Goal: Task Accomplishment & Management: Manage account settings

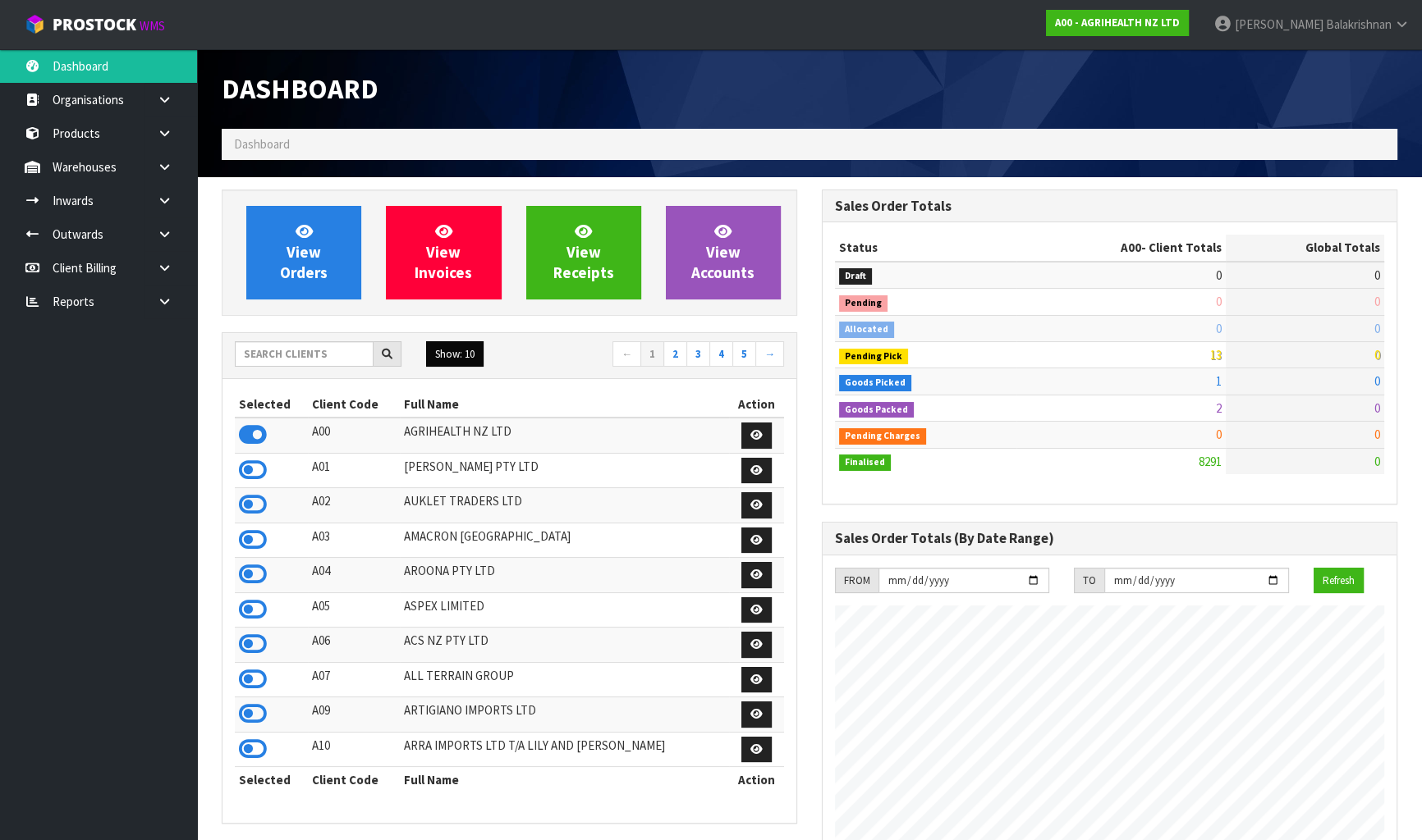
scroll to position [1240, 599]
click at [310, 356] on input "text" at bounding box center [304, 354] width 139 height 25
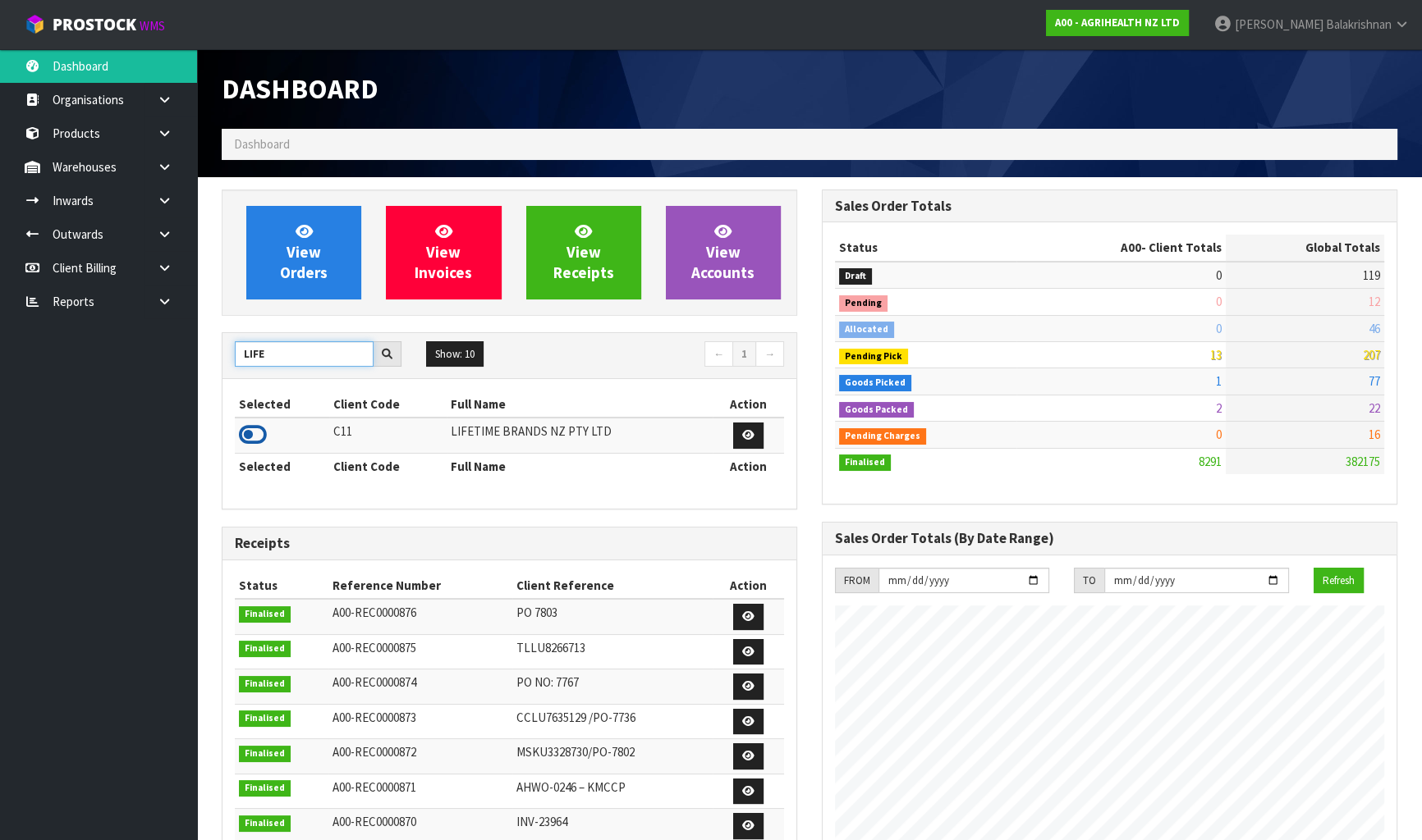
type input "LIFE"
click at [252, 437] on icon at bounding box center [252, 435] width 28 height 25
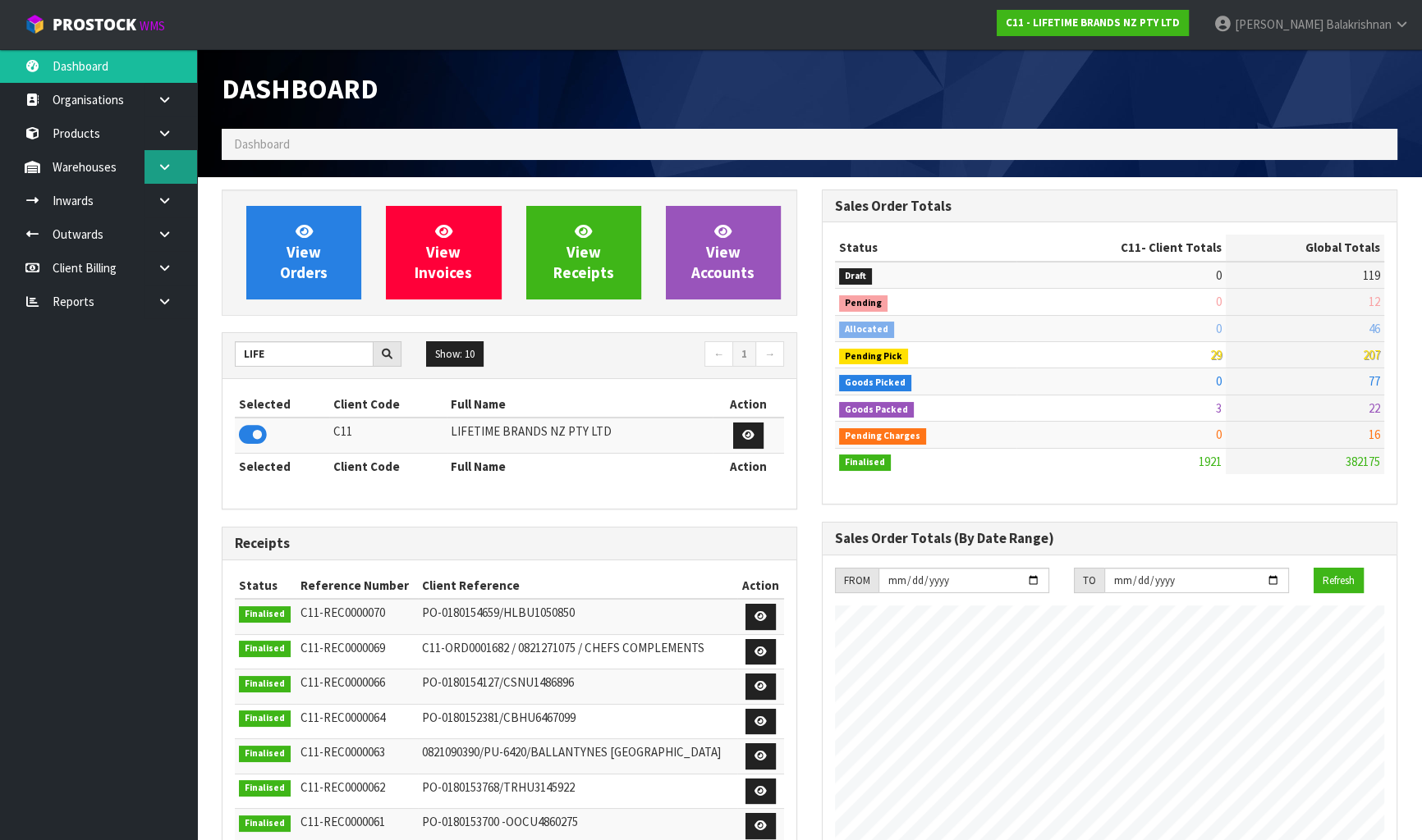
click at [153, 165] on link at bounding box center [170, 166] width 53 height 34
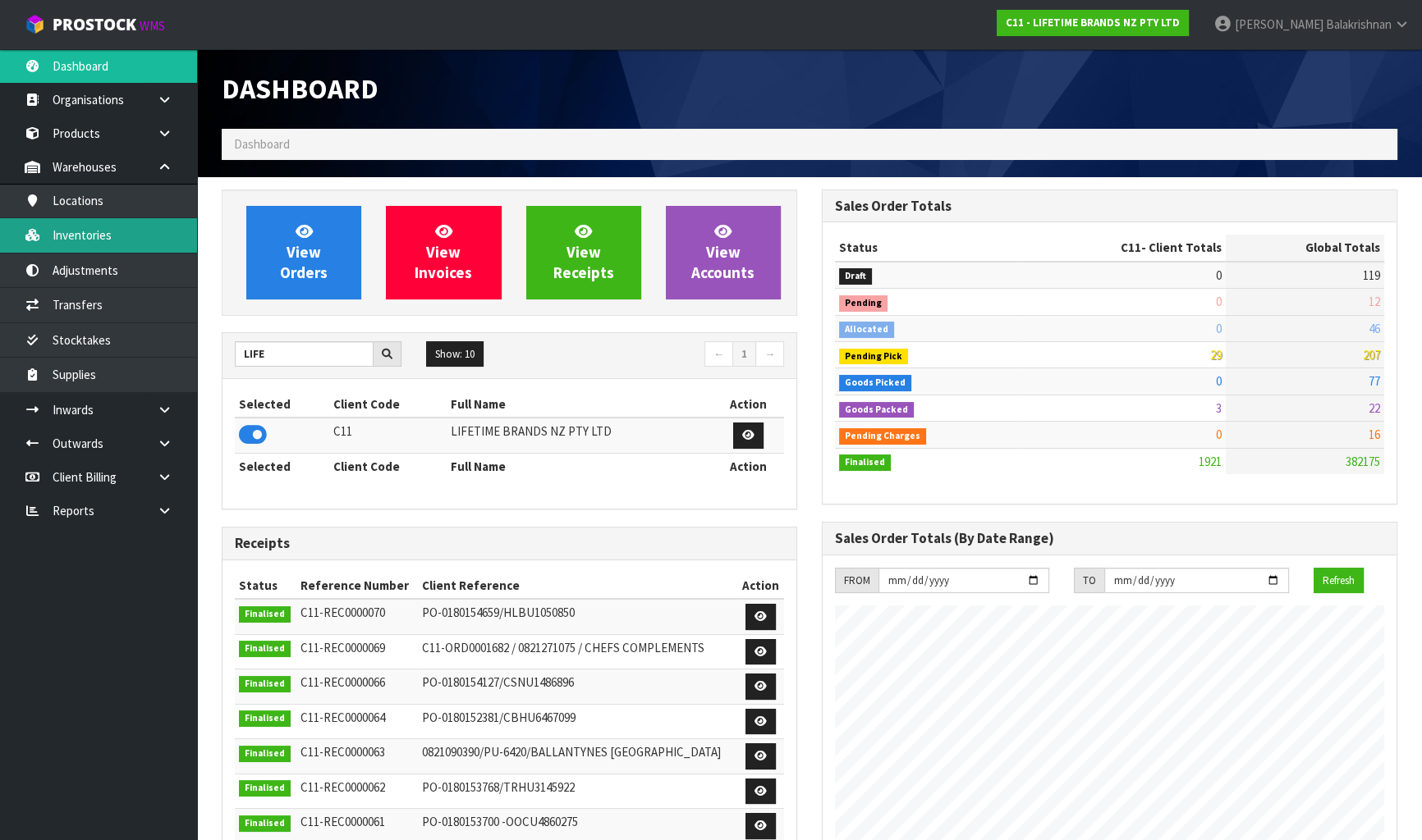
click at [93, 242] on link "Inventories" at bounding box center [98, 235] width 197 height 34
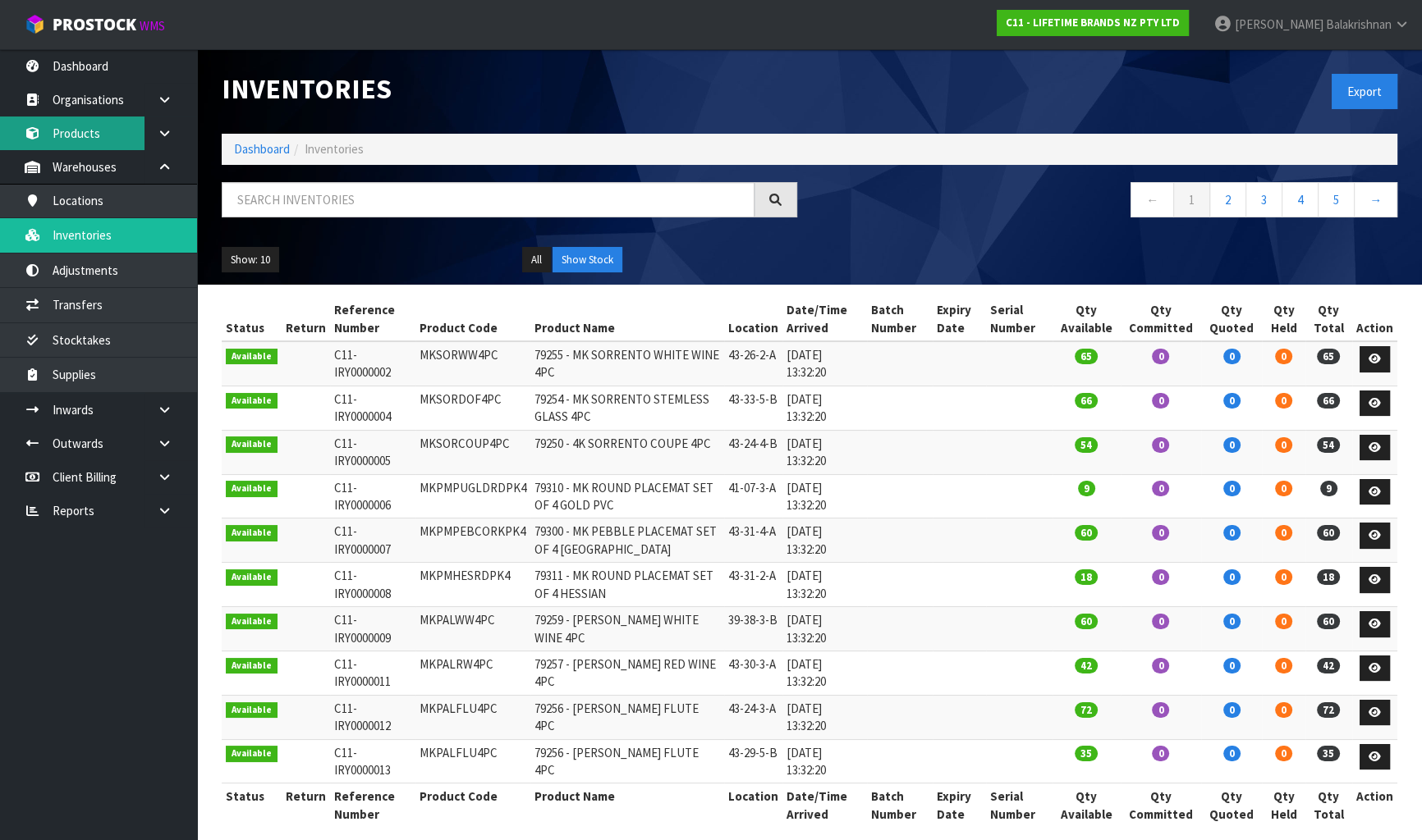
click at [96, 130] on link "Products" at bounding box center [98, 133] width 197 height 34
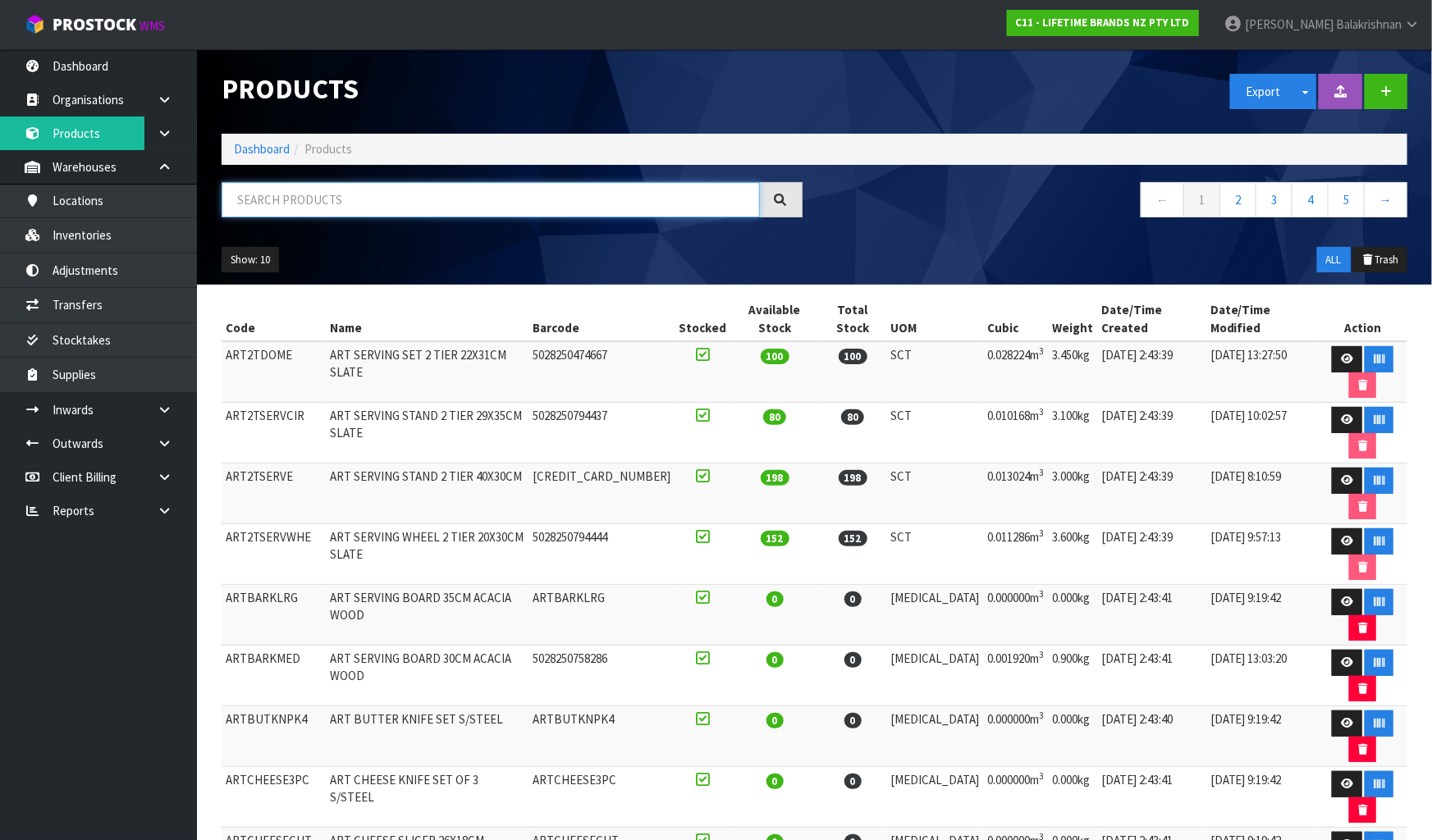
click at [369, 204] on input "text" at bounding box center [490, 199] width 538 height 36
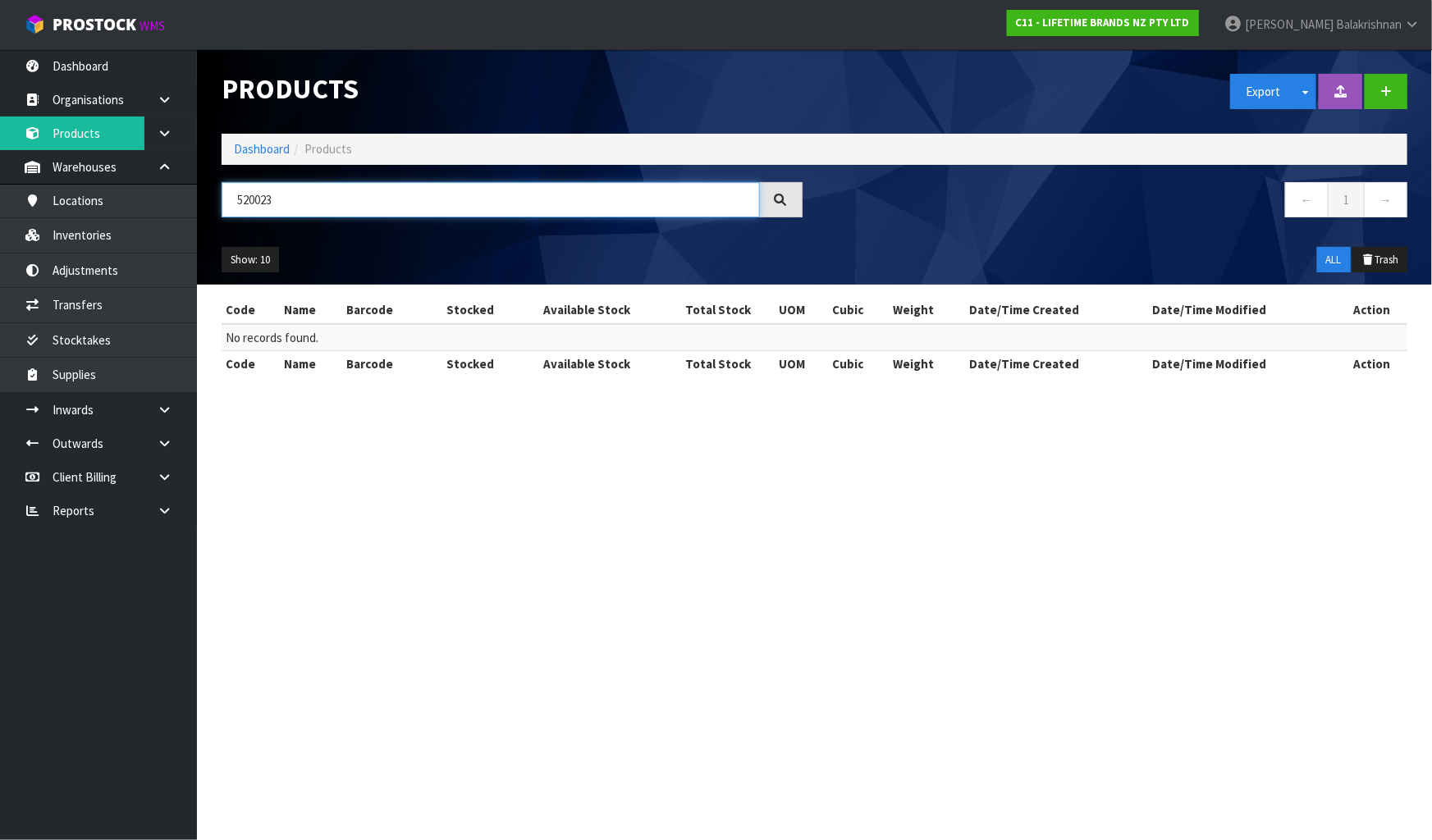
click at [262, 200] on input "520023" at bounding box center [490, 199] width 538 height 36
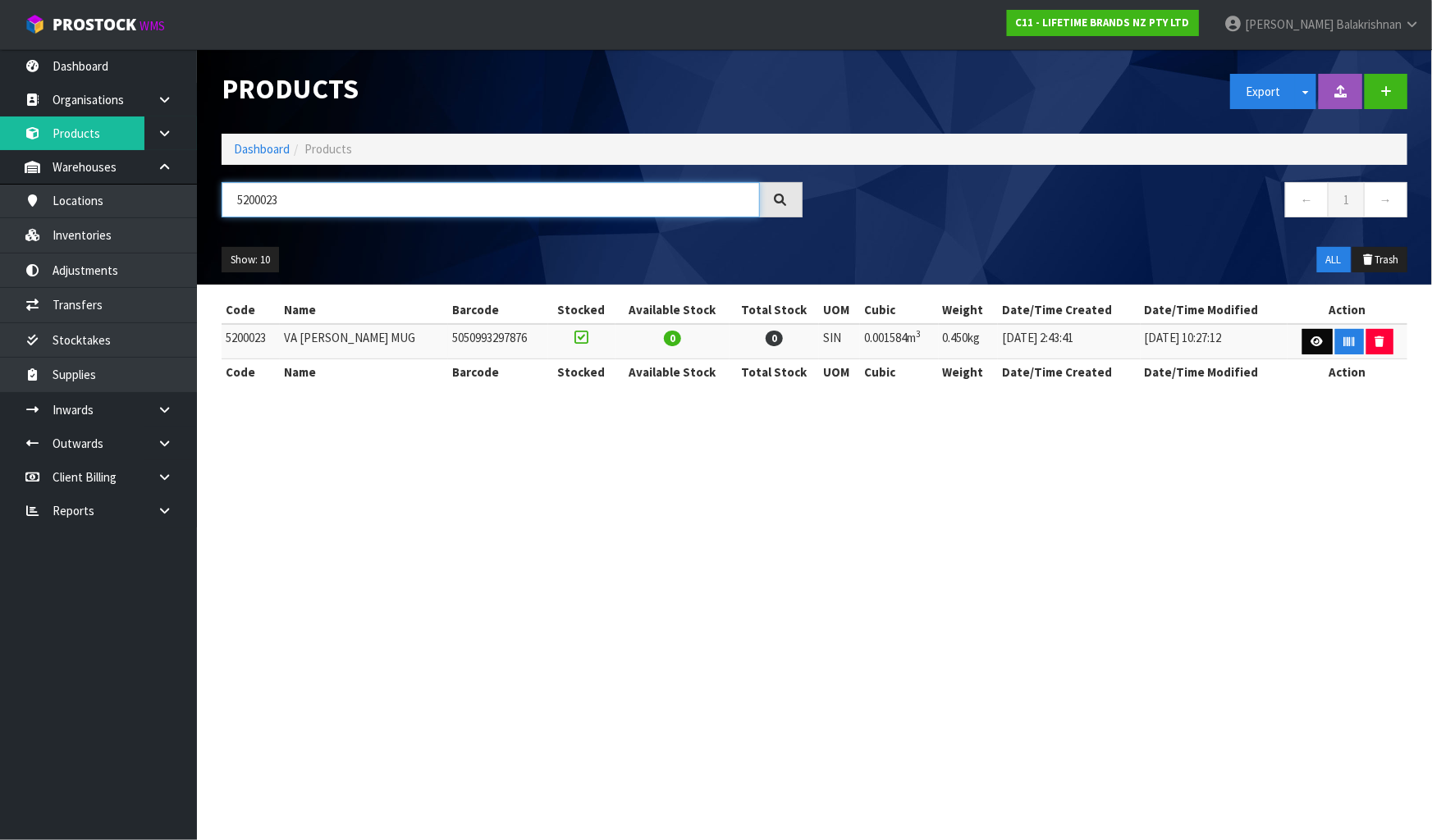
type input "5200023"
click at [1305, 331] on link at bounding box center [1317, 342] width 31 height 26
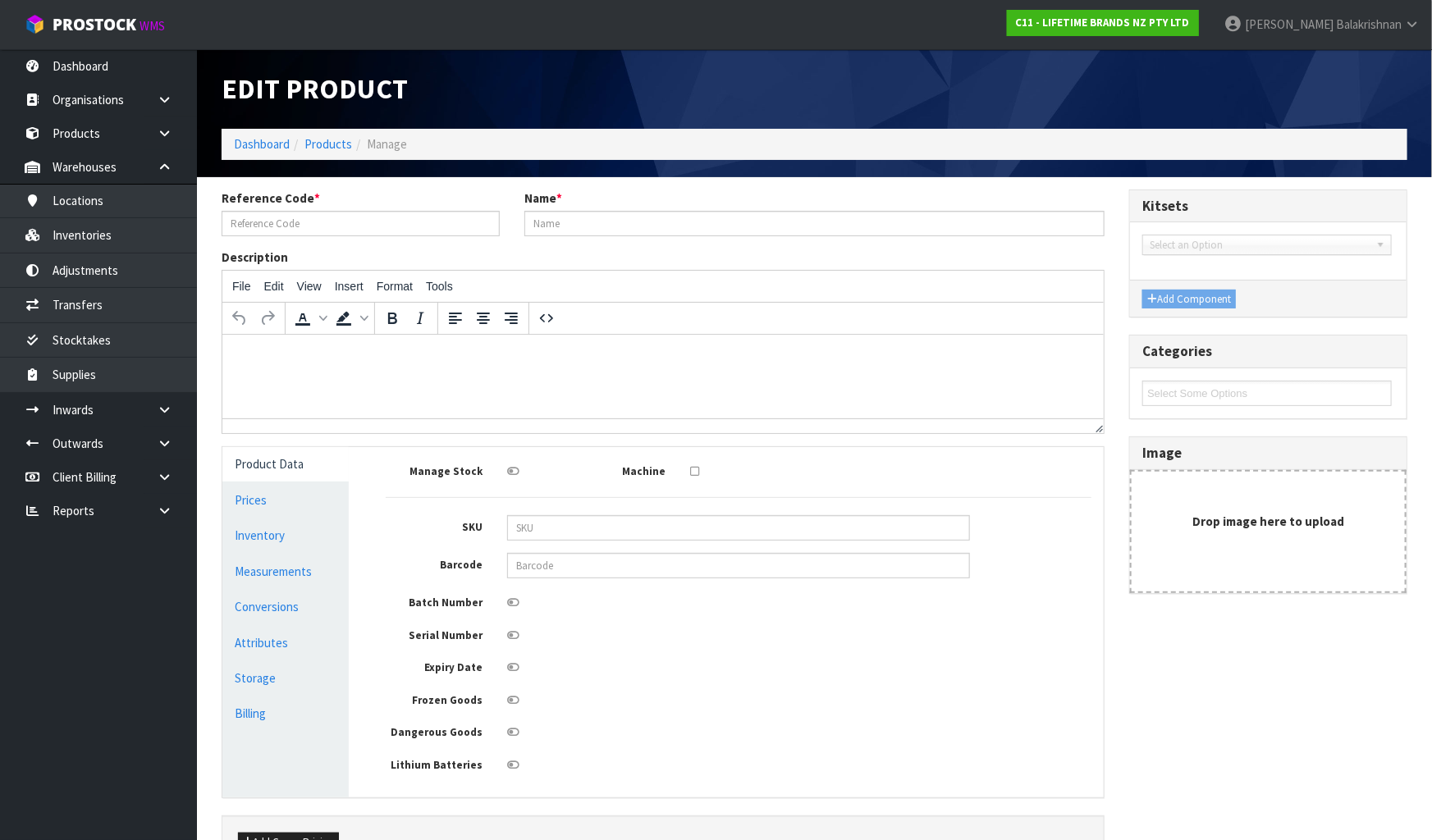
type input "5200023"
type input "VA [PERSON_NAME] MUG"
type input "5050993297876"
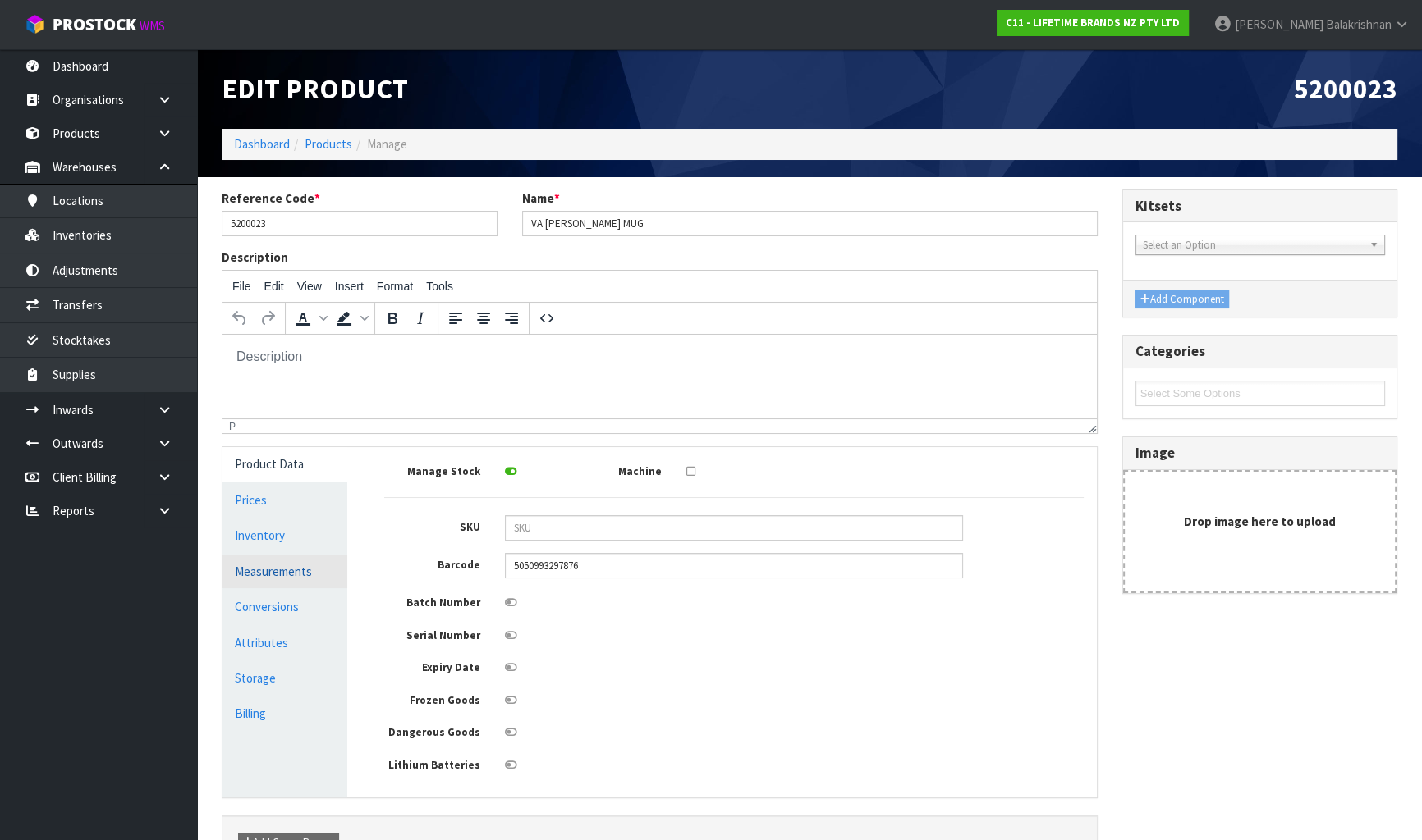
click at [263, 565] on link "Measurements" at bounding box center [285, 571] width 125 height 34
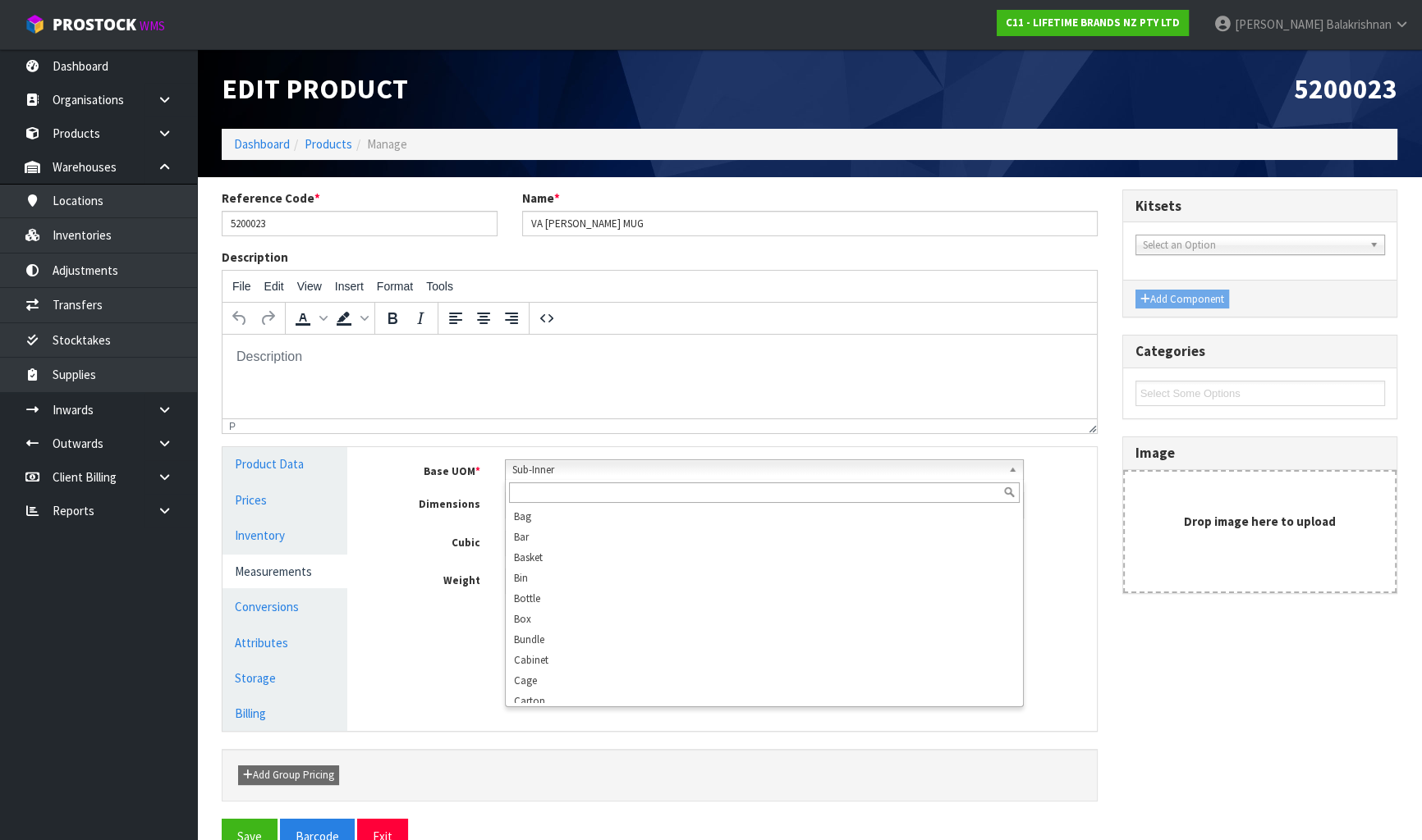
click at [596, 468] on span "Sub-Inner" at bounding box center [757, 470] width 489 height 19
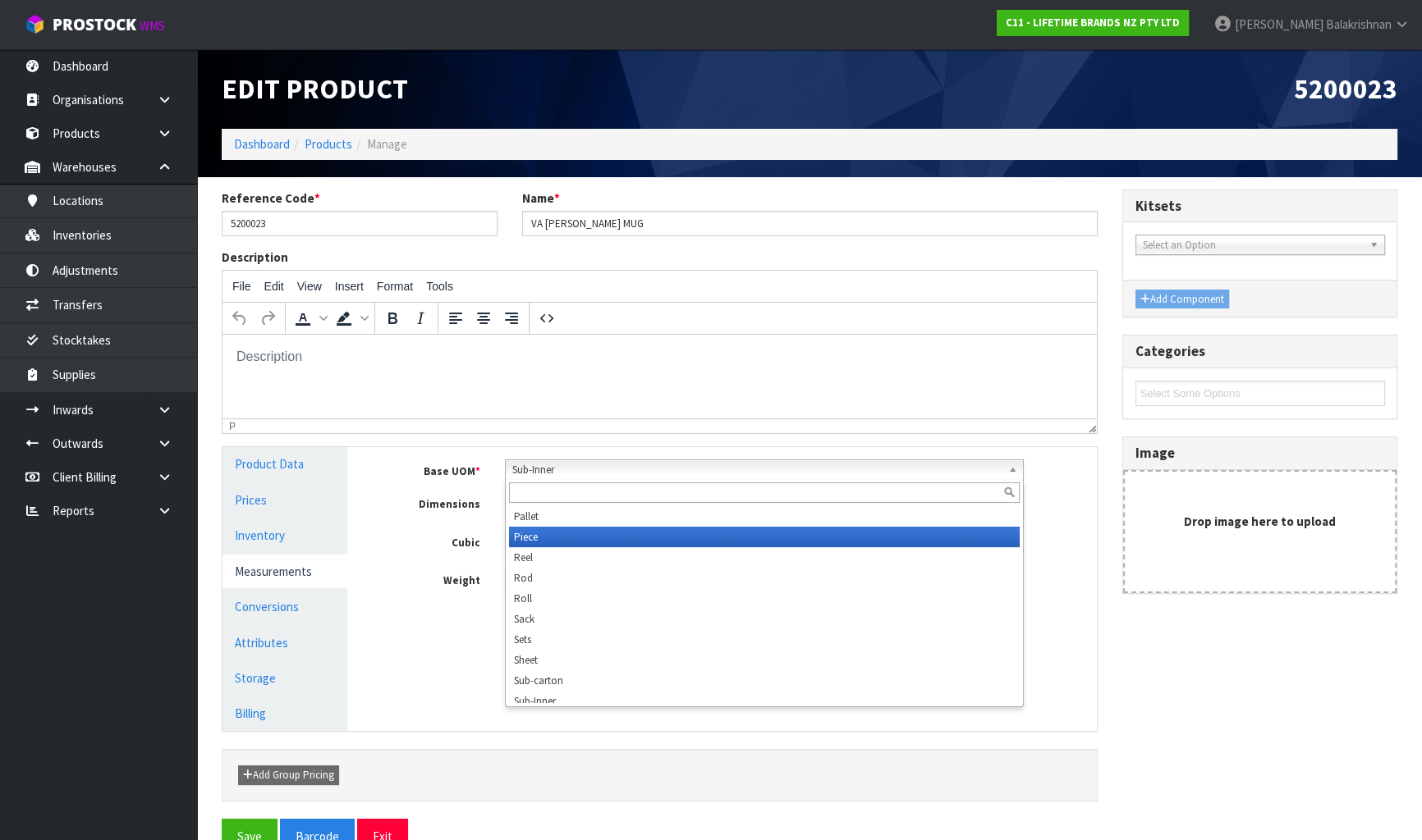
click at [555, 540] on li "Piece" at bounding box center [764, 536] width 510 height 20
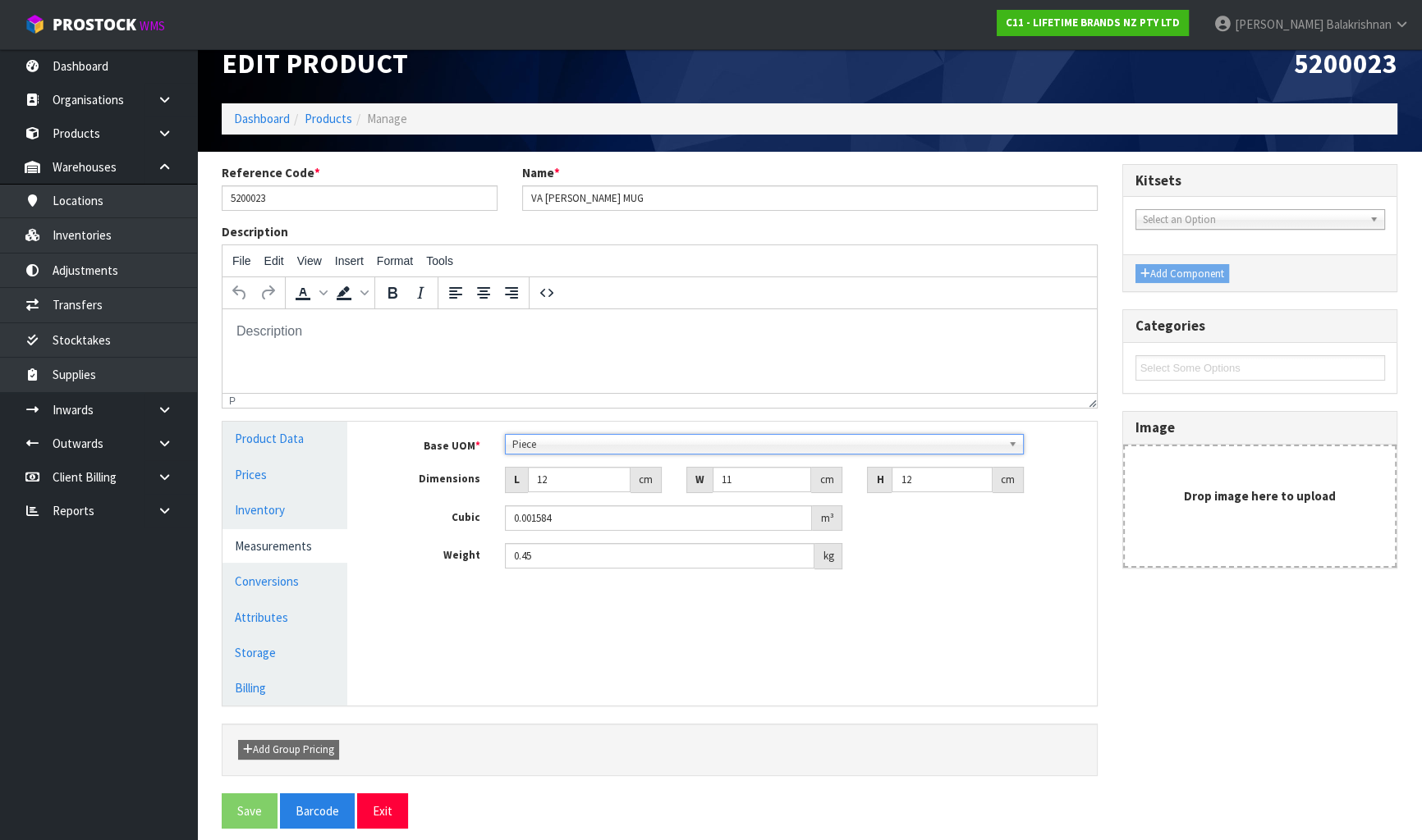
scroll to position [38, 0]
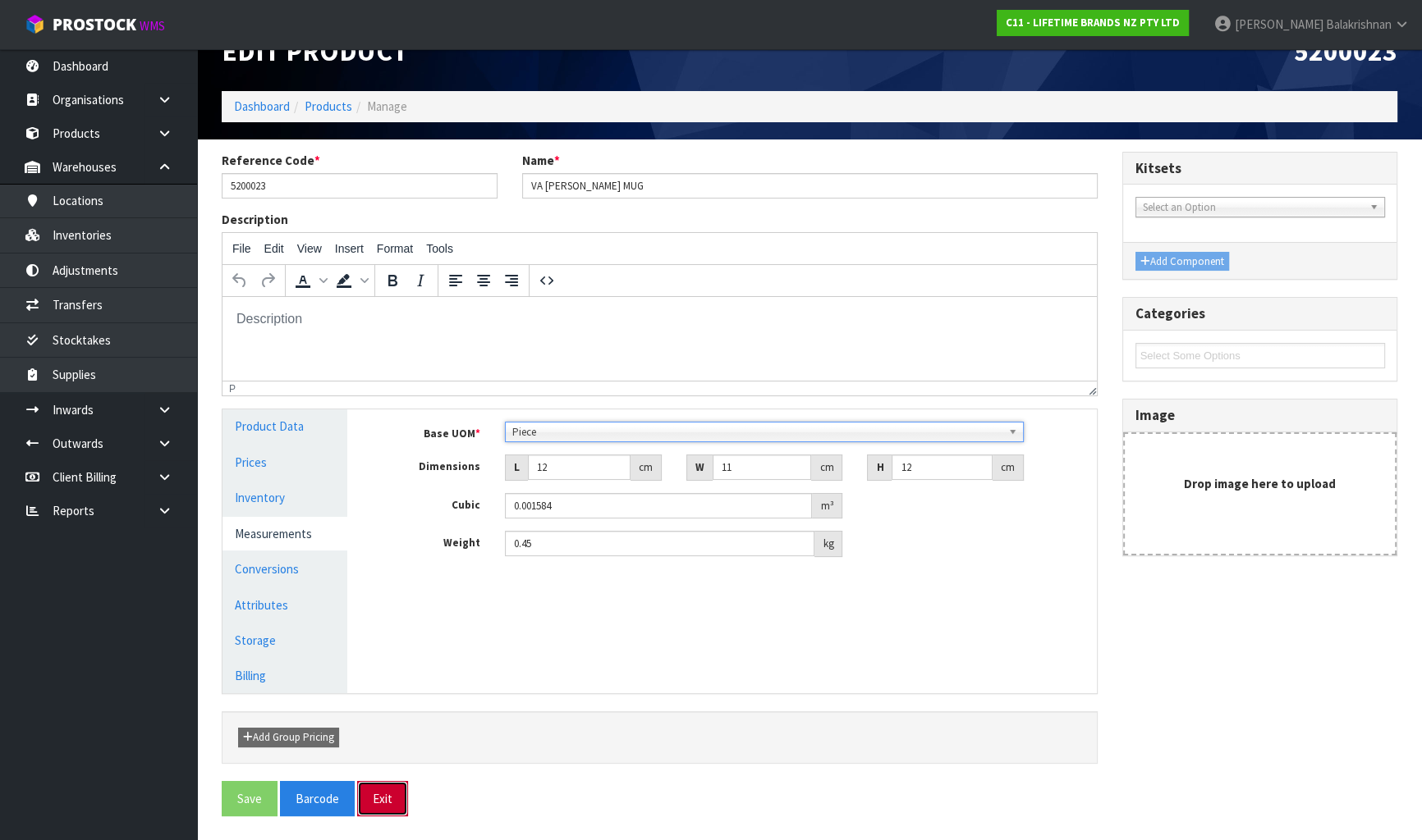
click at [400, 804] on button "Exit" at bounding box center [382, 799] width 51 height 36
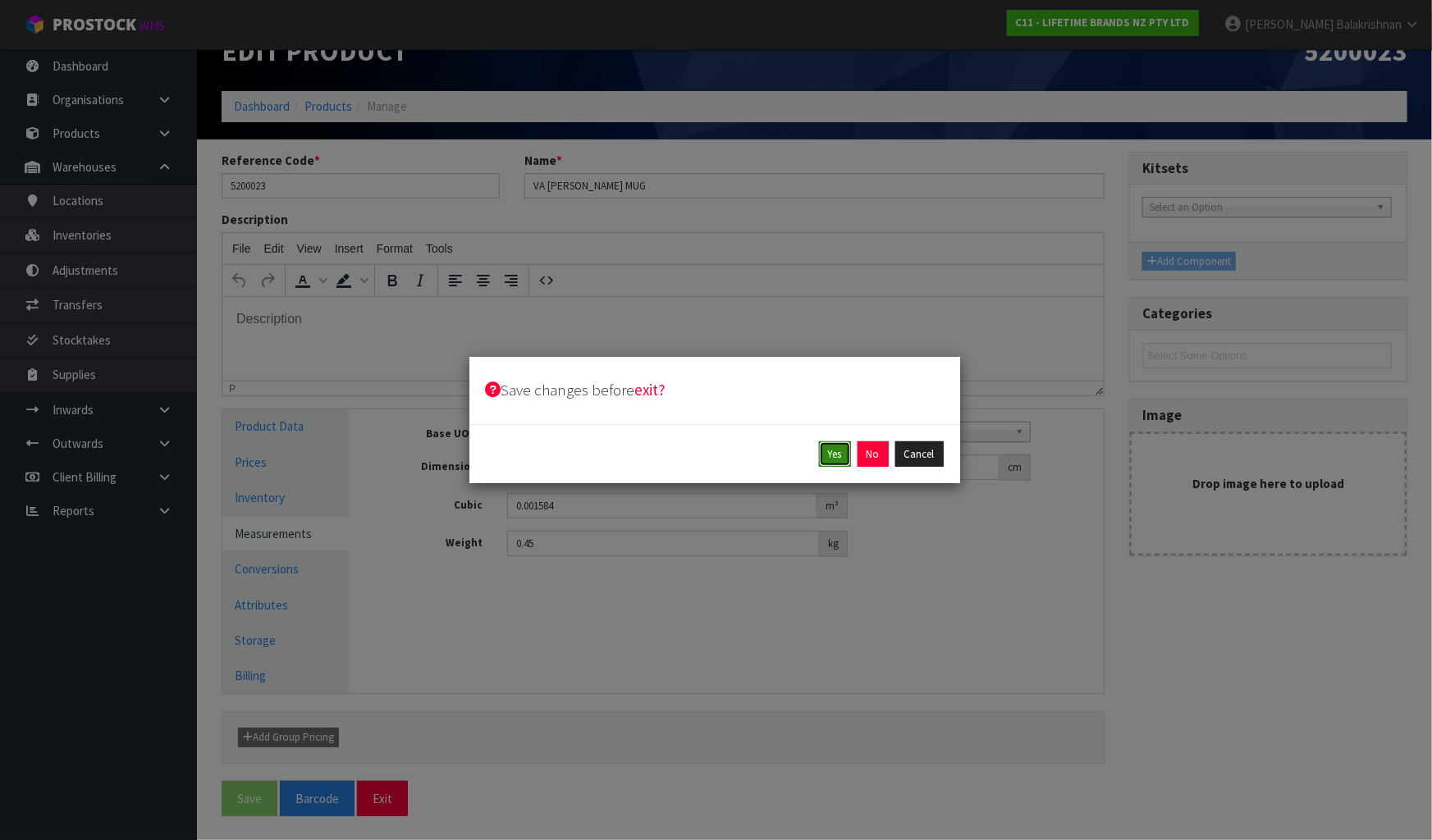
click at [834, 452] on button "Yes" at bounding box center [834, 454] width 32 height 26
click at [857, 462] on button "Yes" at bounding box center [872, 454] width 32 height 26
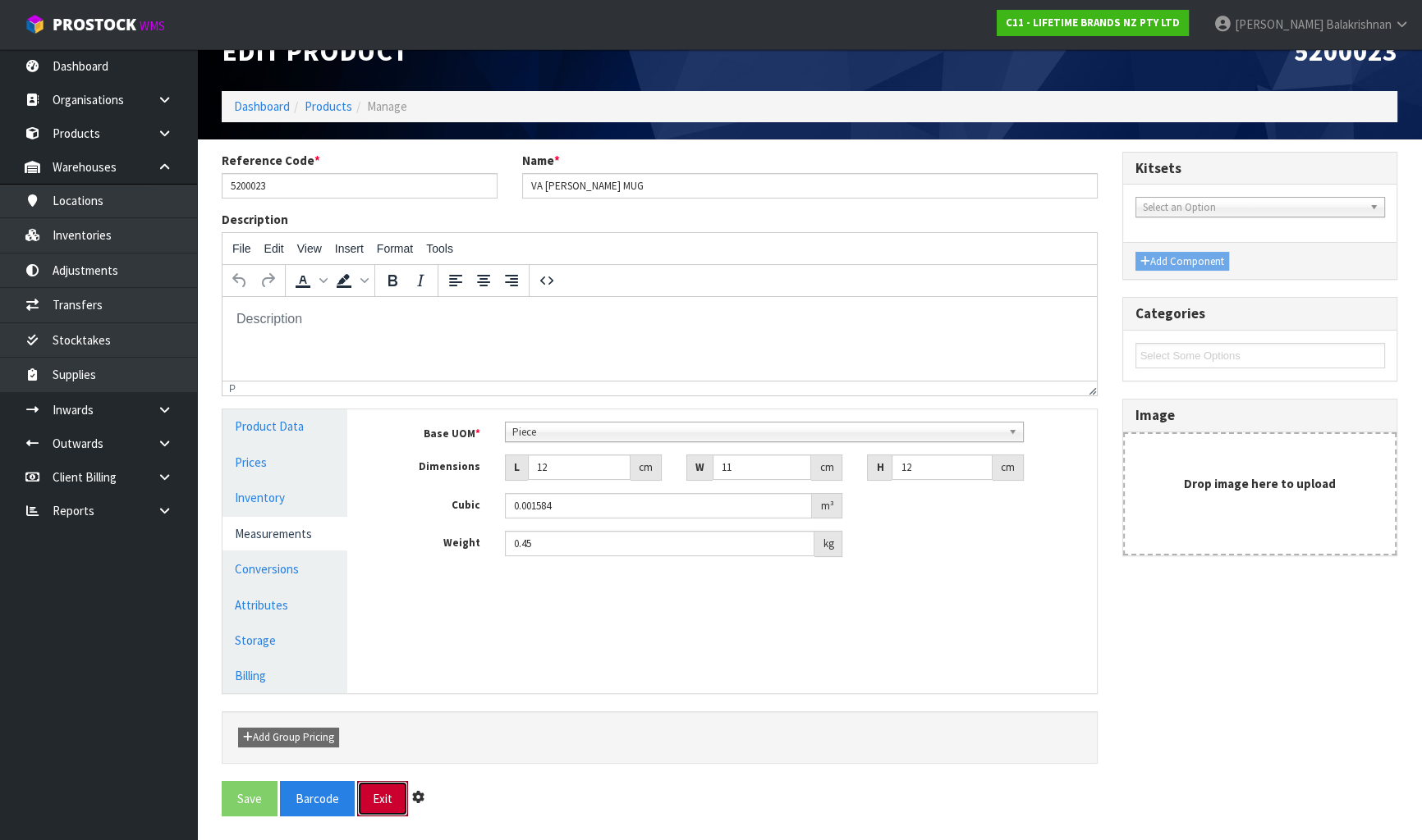
scroll to position [0, 0]
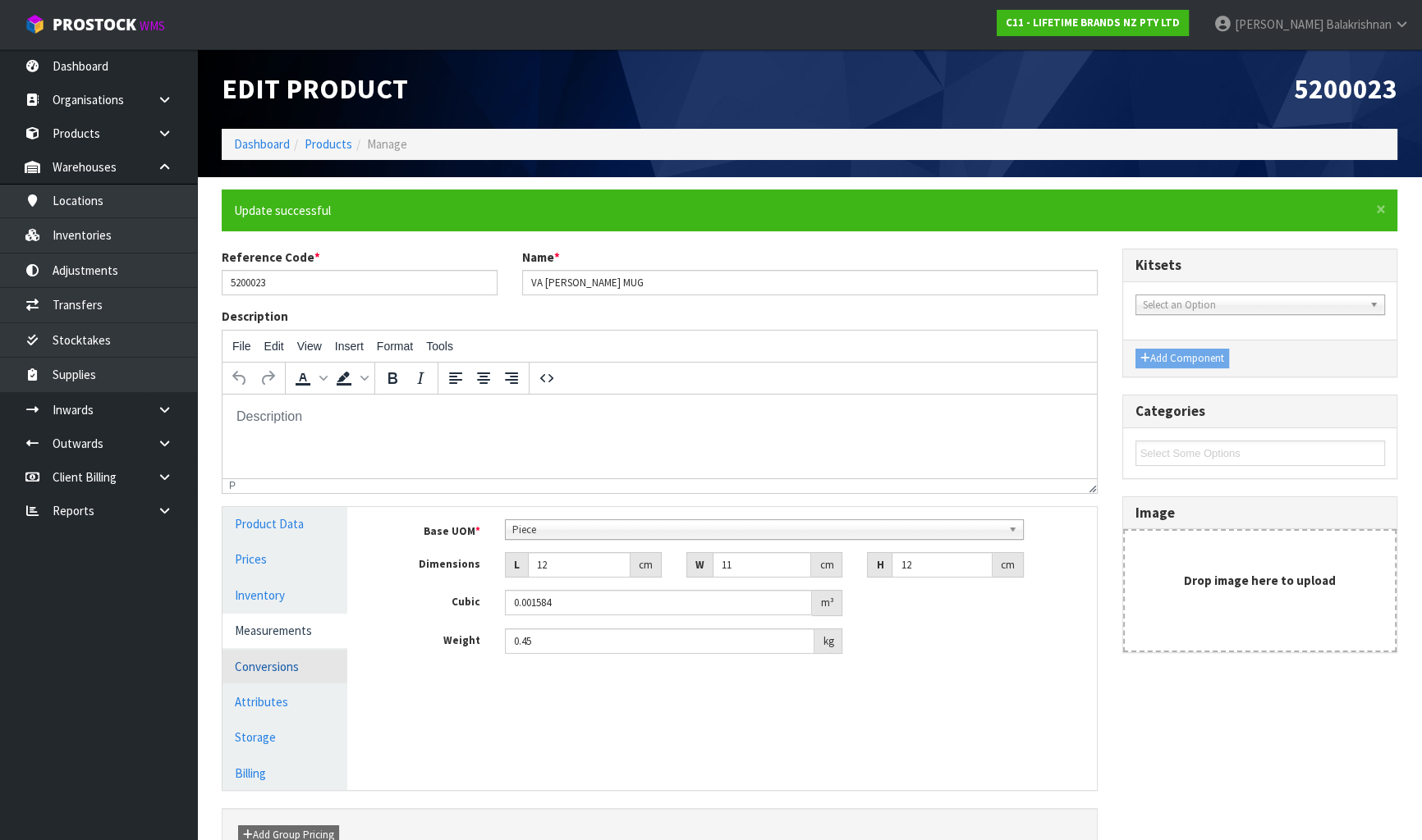
click at [276, 667] on link "Conversions" at bounding box center [285, 666] width 125 height 34
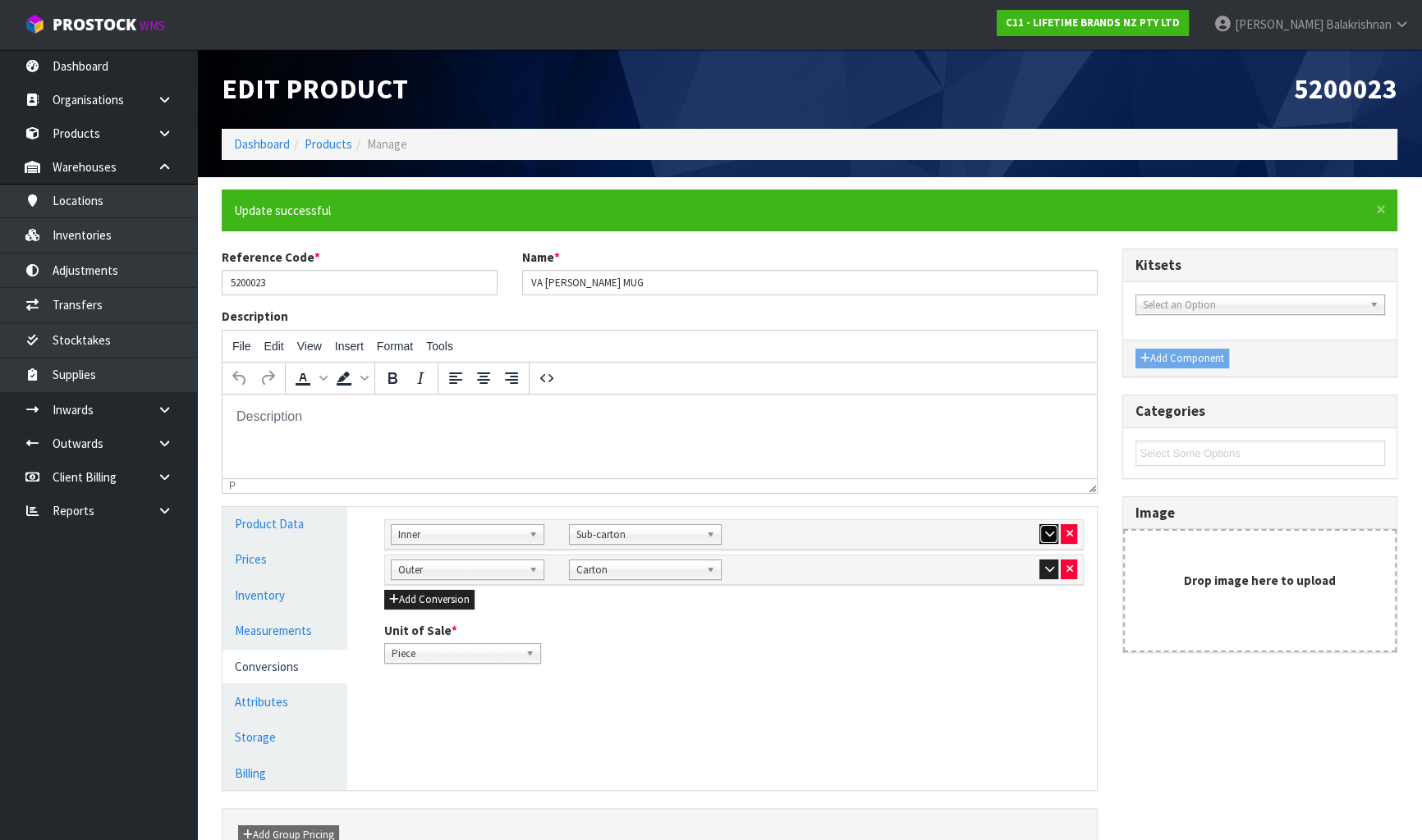
click at [1048, 537] on icon "button" at bounding box center [1047, 533] width 9 height 11
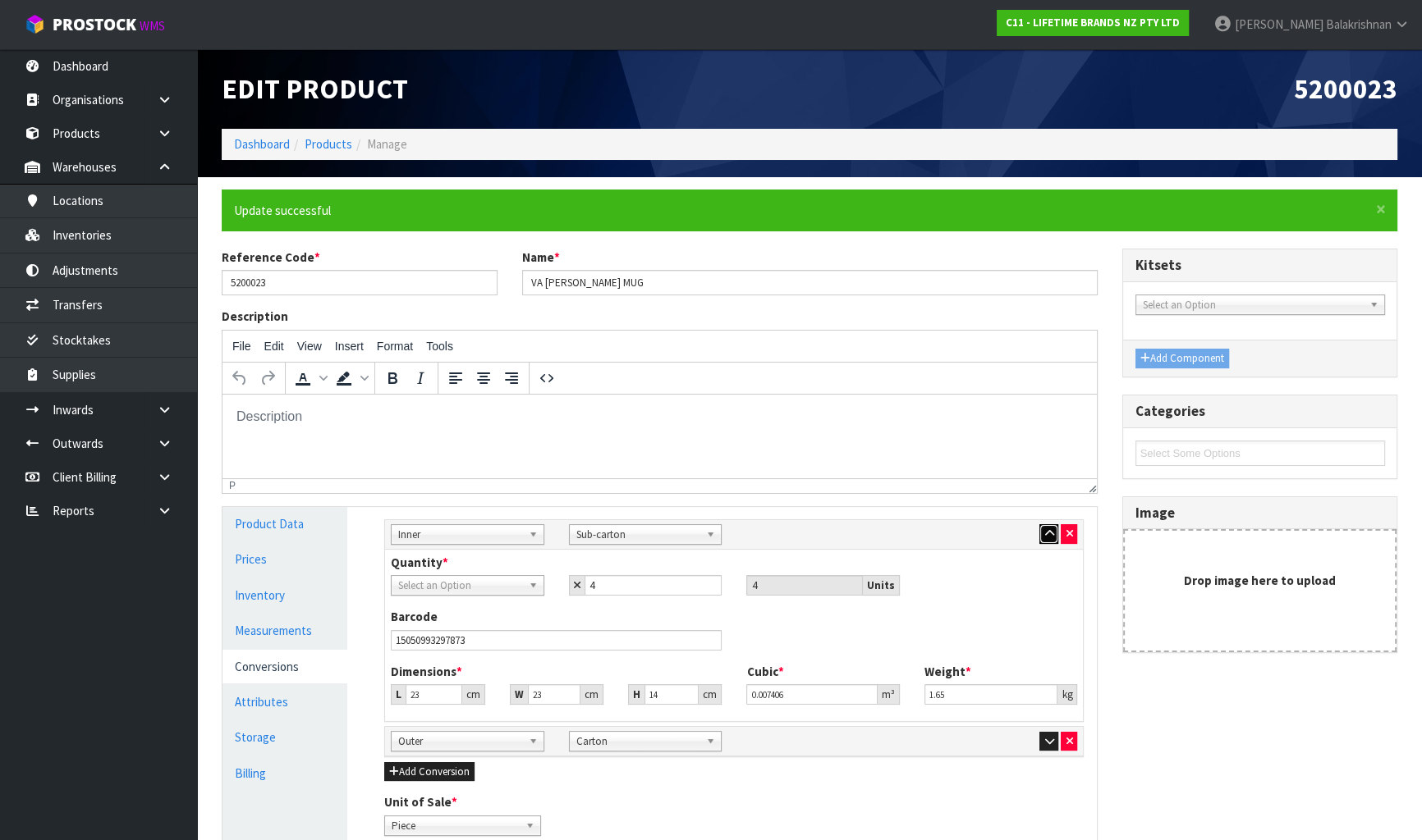
click at [1048, 537] on icon "button" at bounding box center [1047, 533] width 9 height 11
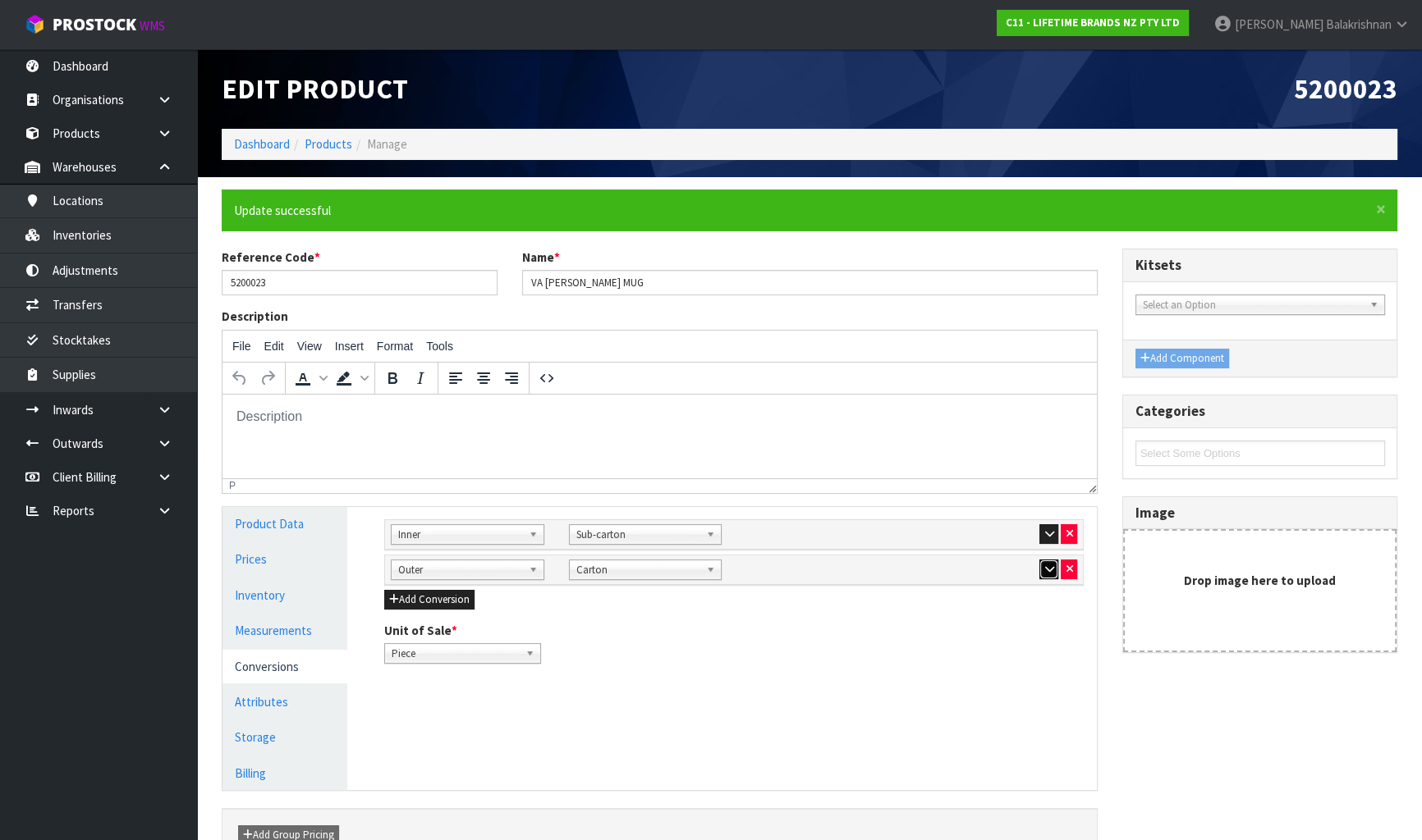
click at [1049, 566] on icon "button" at bounding box center [1047, 569] width 9 height 11
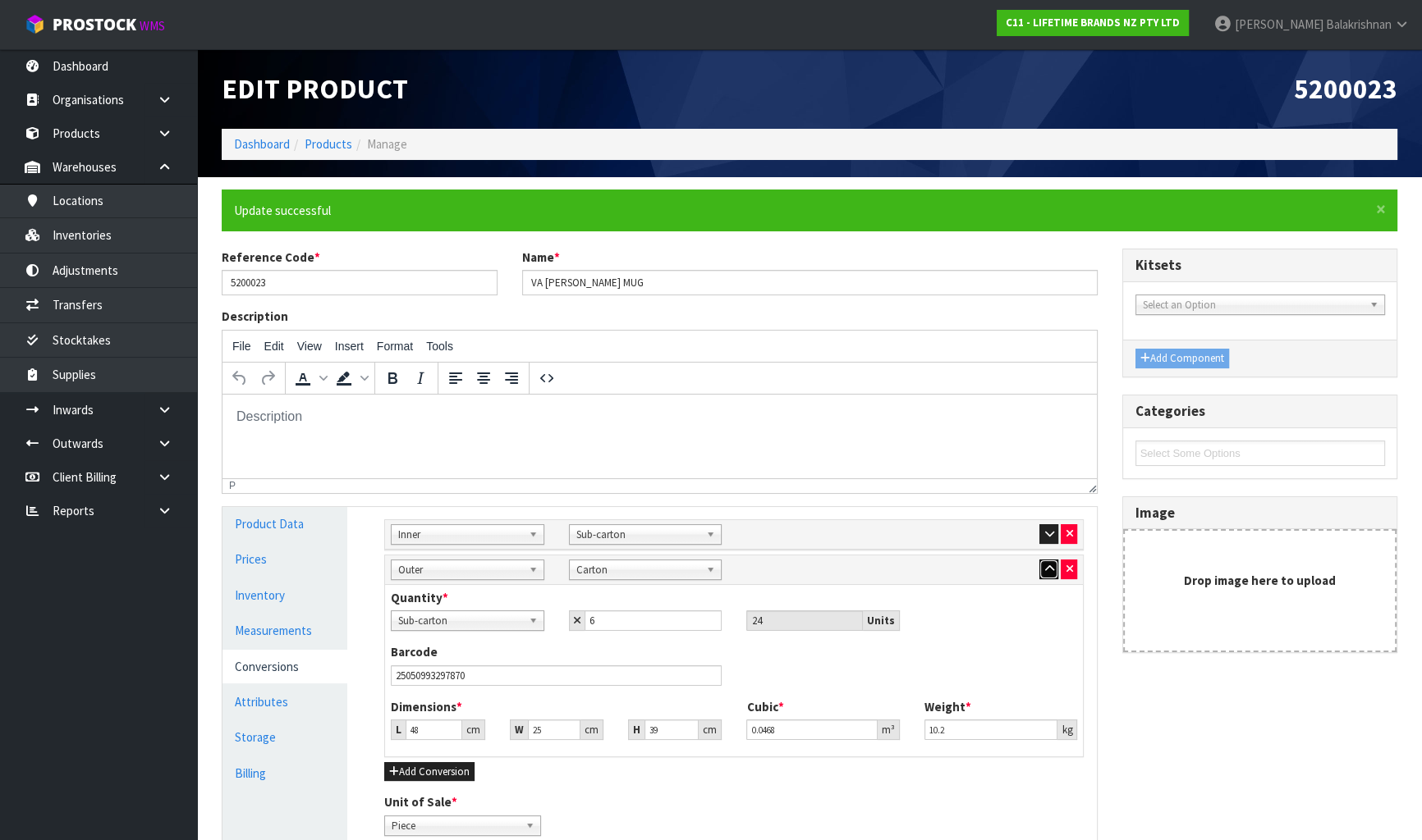
click at [1049, 566] on icon "button" at bounding box center [1047, 569] width 9 height 11
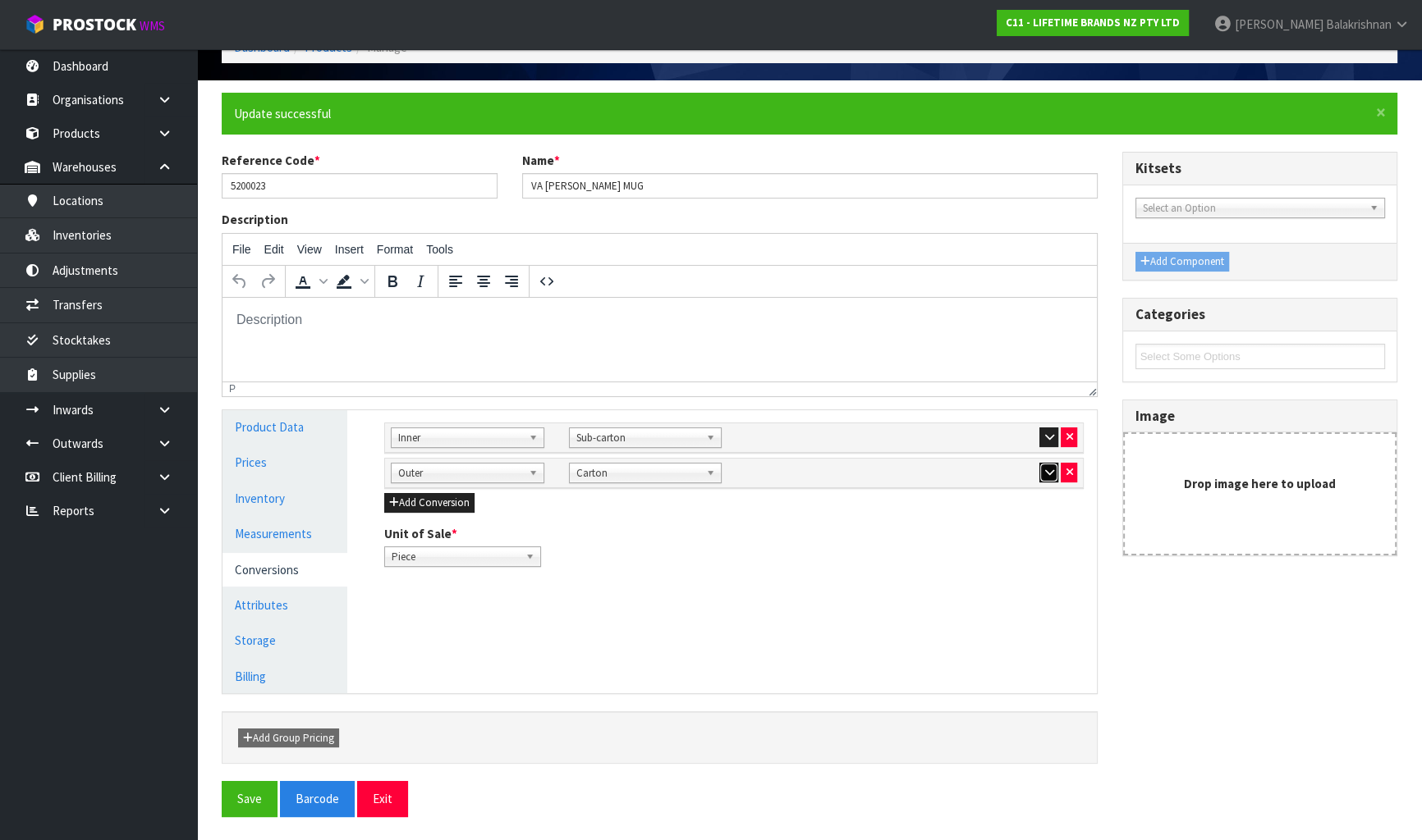
scroll to position [97, 0]
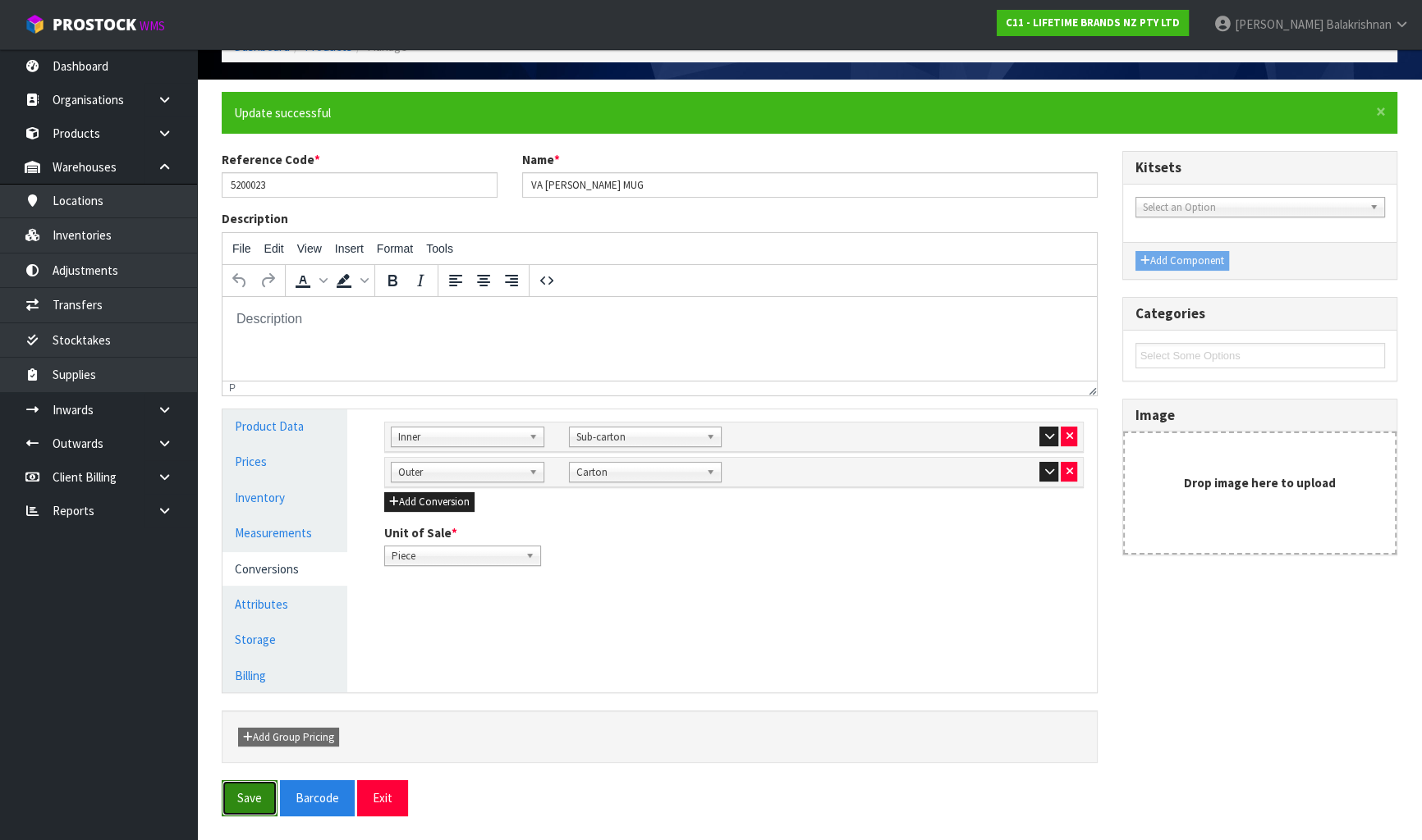
click at [243, 791] on button "Save" at bounding box center [249, 798] width 56 height 36
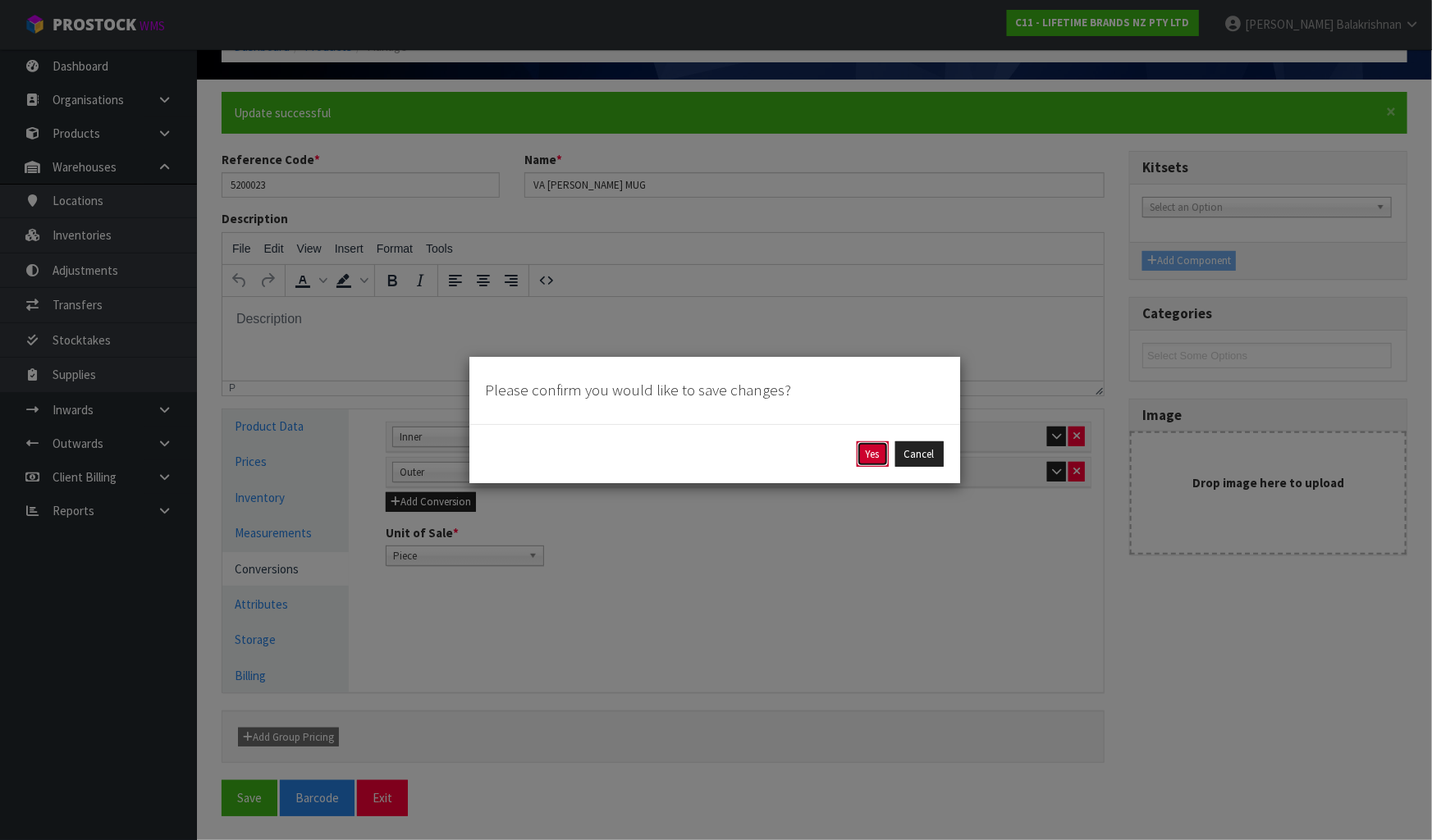
click at [877, 459] on button "Yes" at bounding box center [872, 454] width 32 height 26
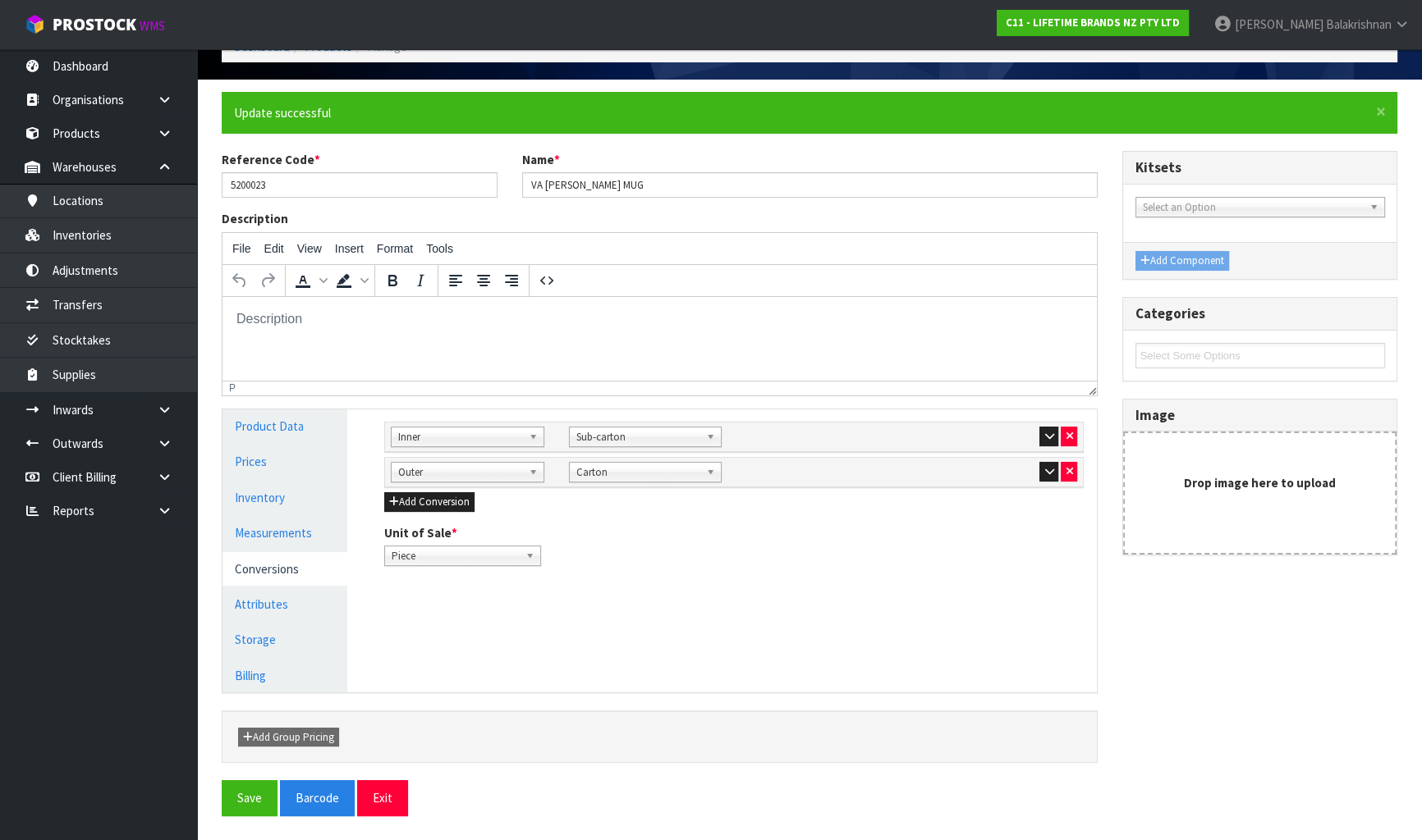
scroll to position [0, 0]
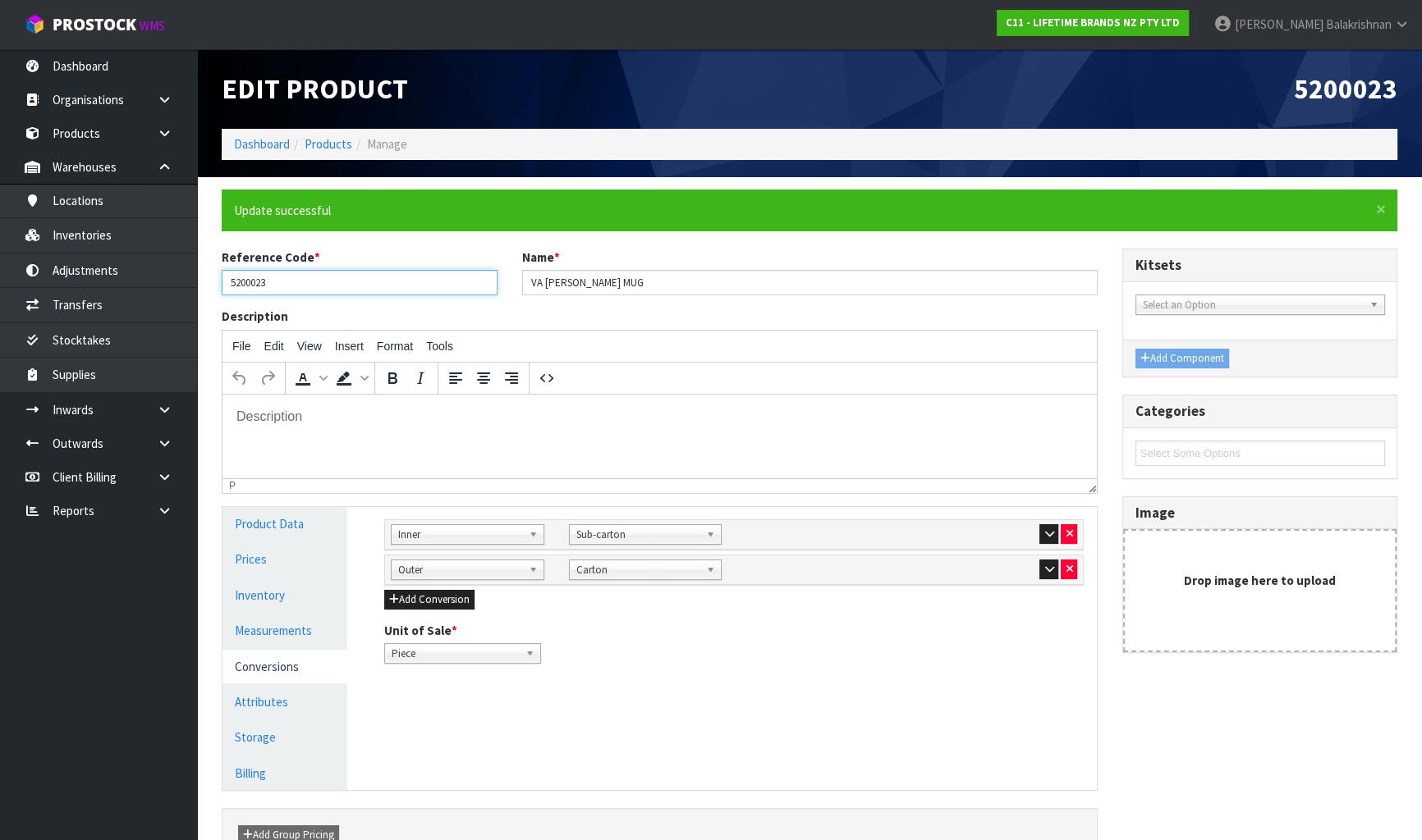
drag, startPoint x: 311, startPoint y: 272, endPoint x: 225, endPoint y: 283, distance: 86.7
click at [225, 283] on input "5200023" at bounding box center [359, 283] width 275 height 25
click at [179, 421] on link at bounding box center [170, 409] width 53 height 34
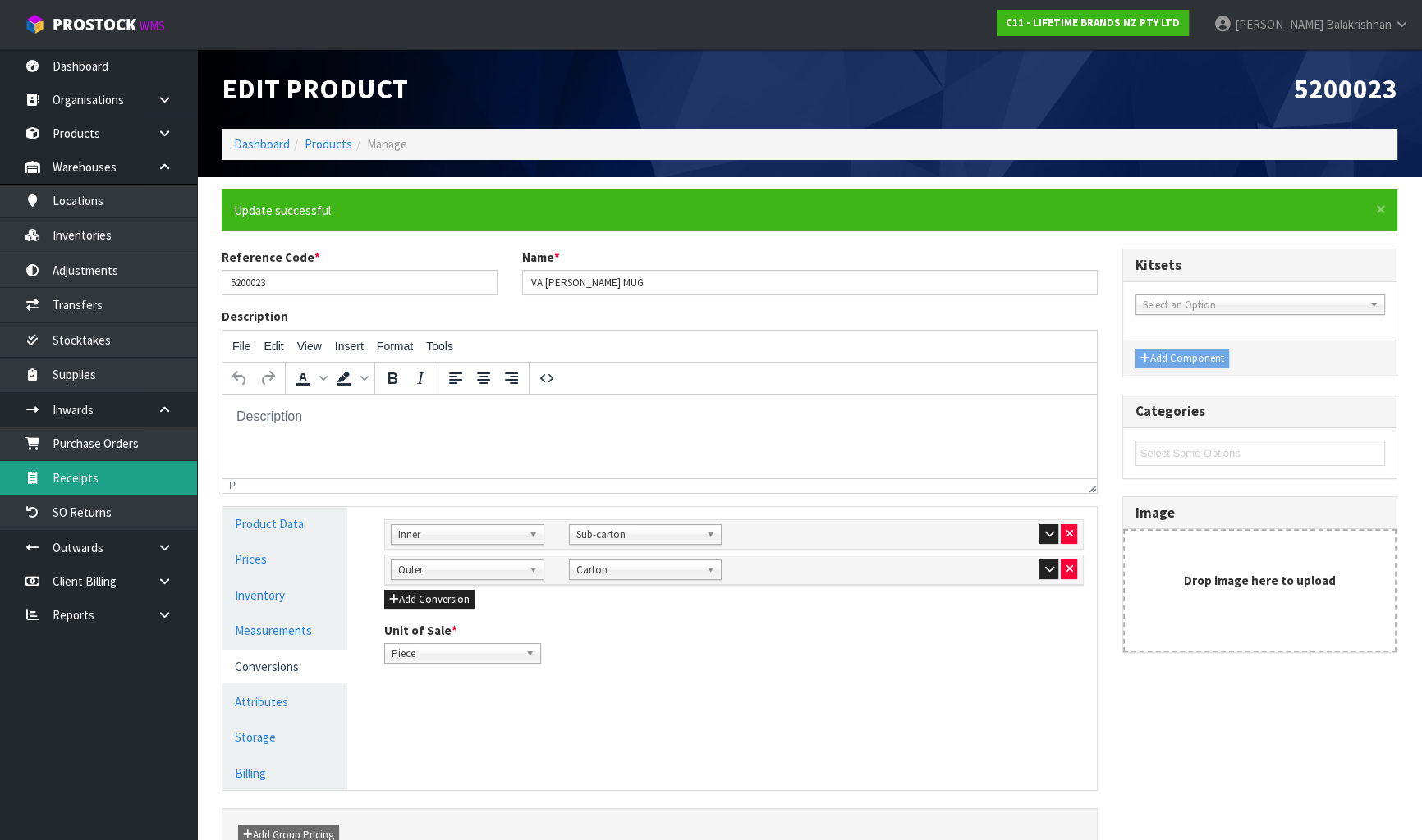
click at [84, 485] on link "Receipts" at bounding box center [98, 477] width 197 height 34
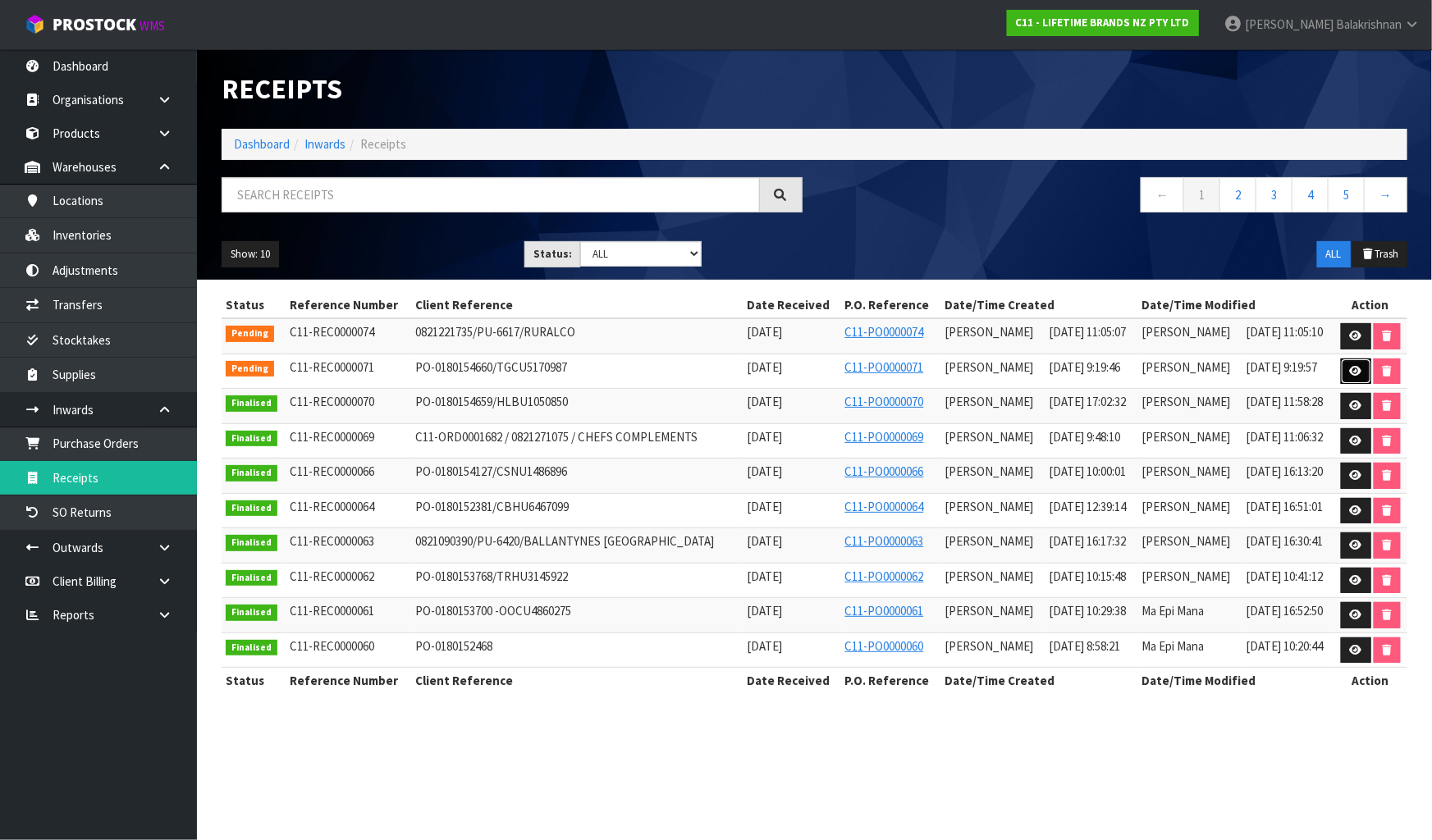
click at [1356, 369] on icon at bounding box center [1356, 370] width 13 height 11
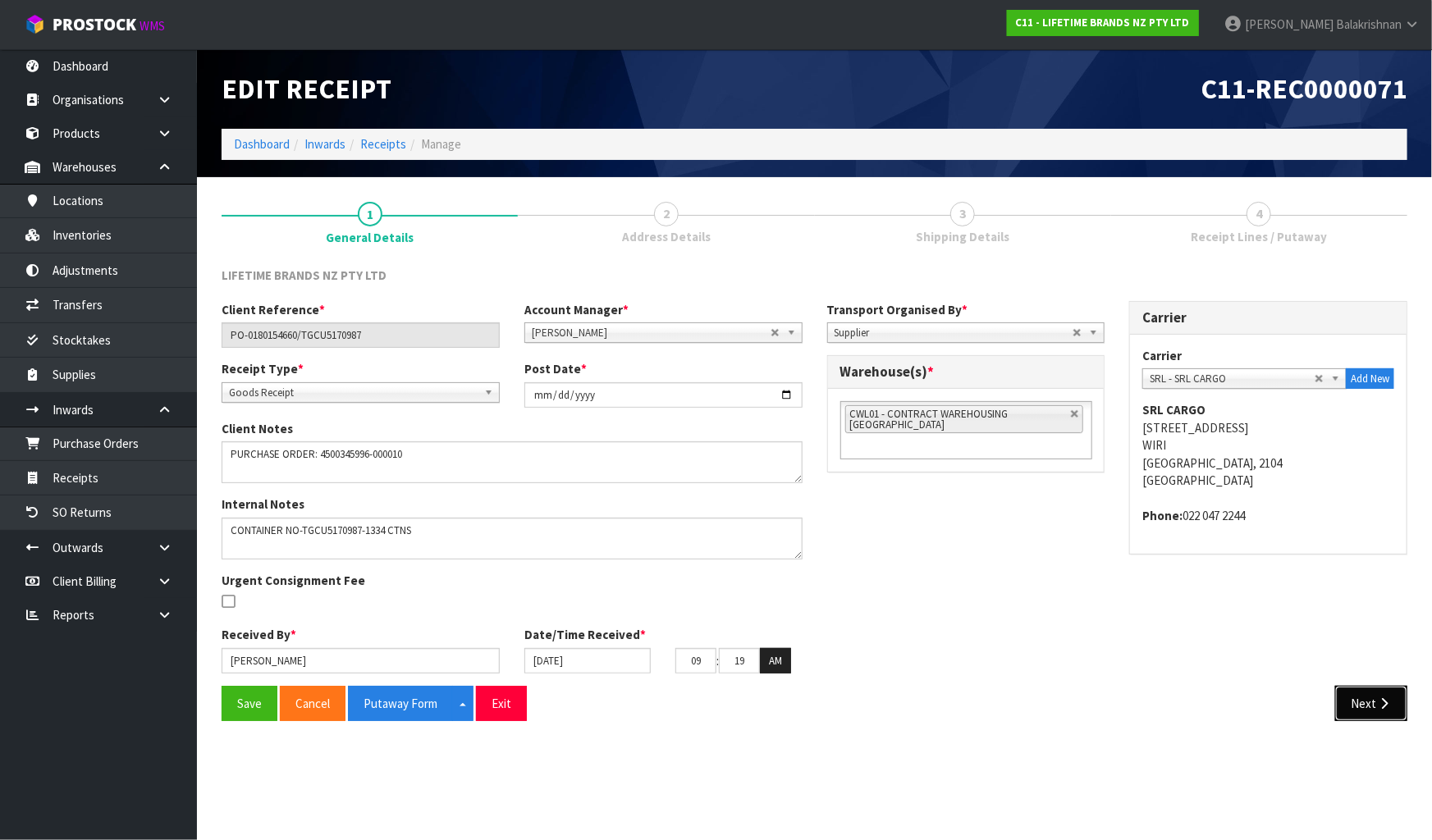
click at [1381, 707] on icon "button" at bounding box center [1384, 703] width 15 height 13
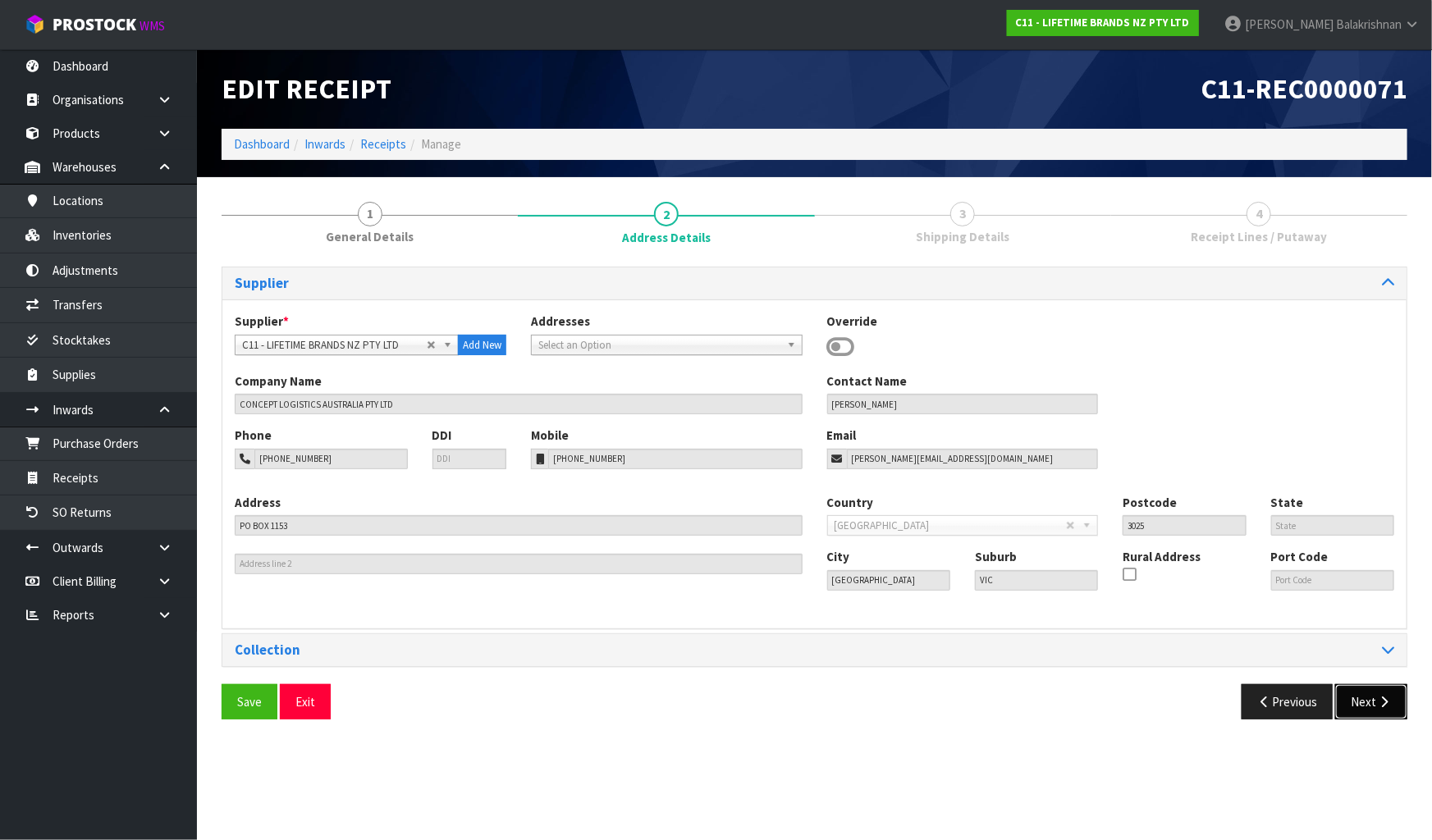
click at [1379, 702] on icon "button" at bounding box center [1384, 701] width 15 height 13
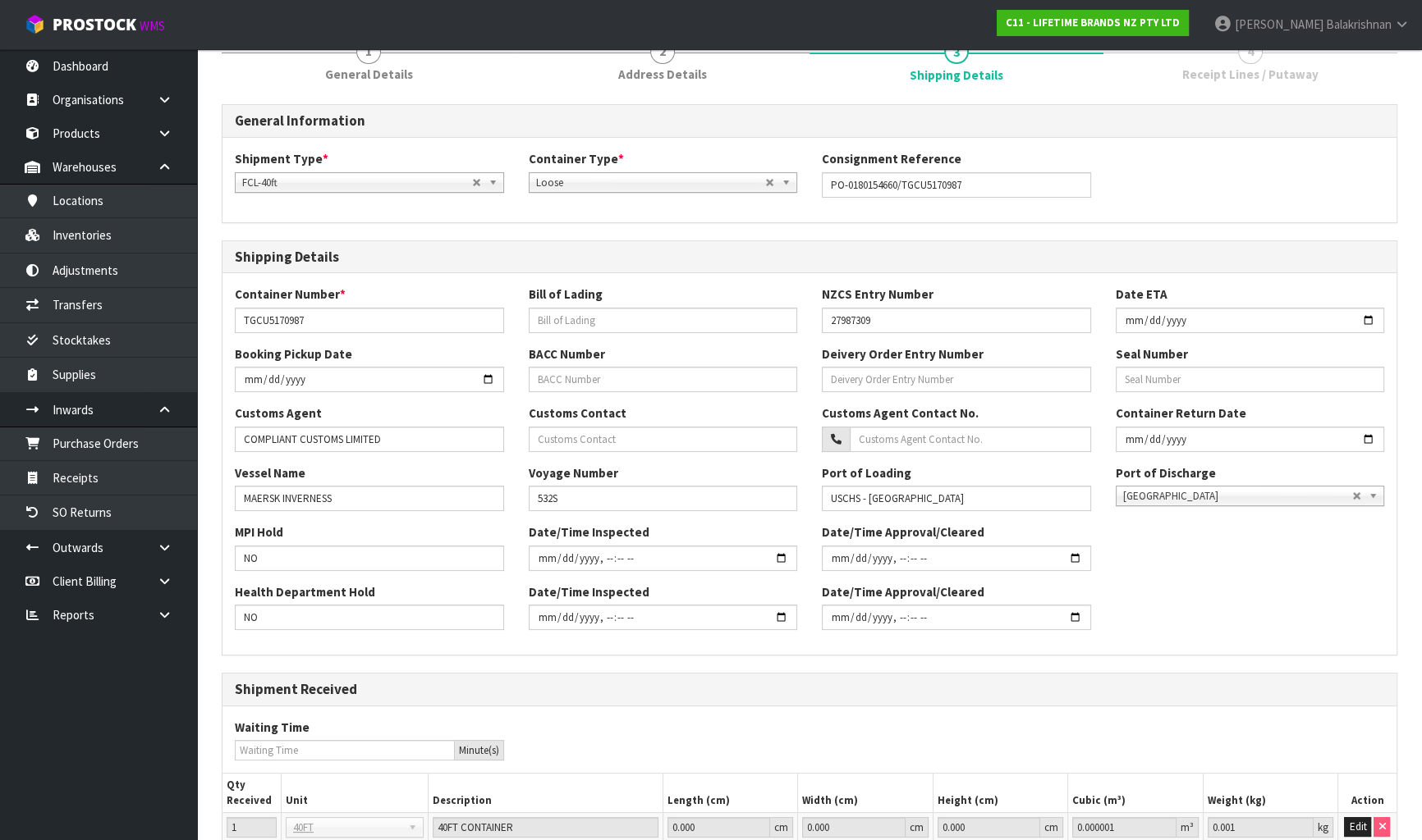
scroll to position [302, 0]
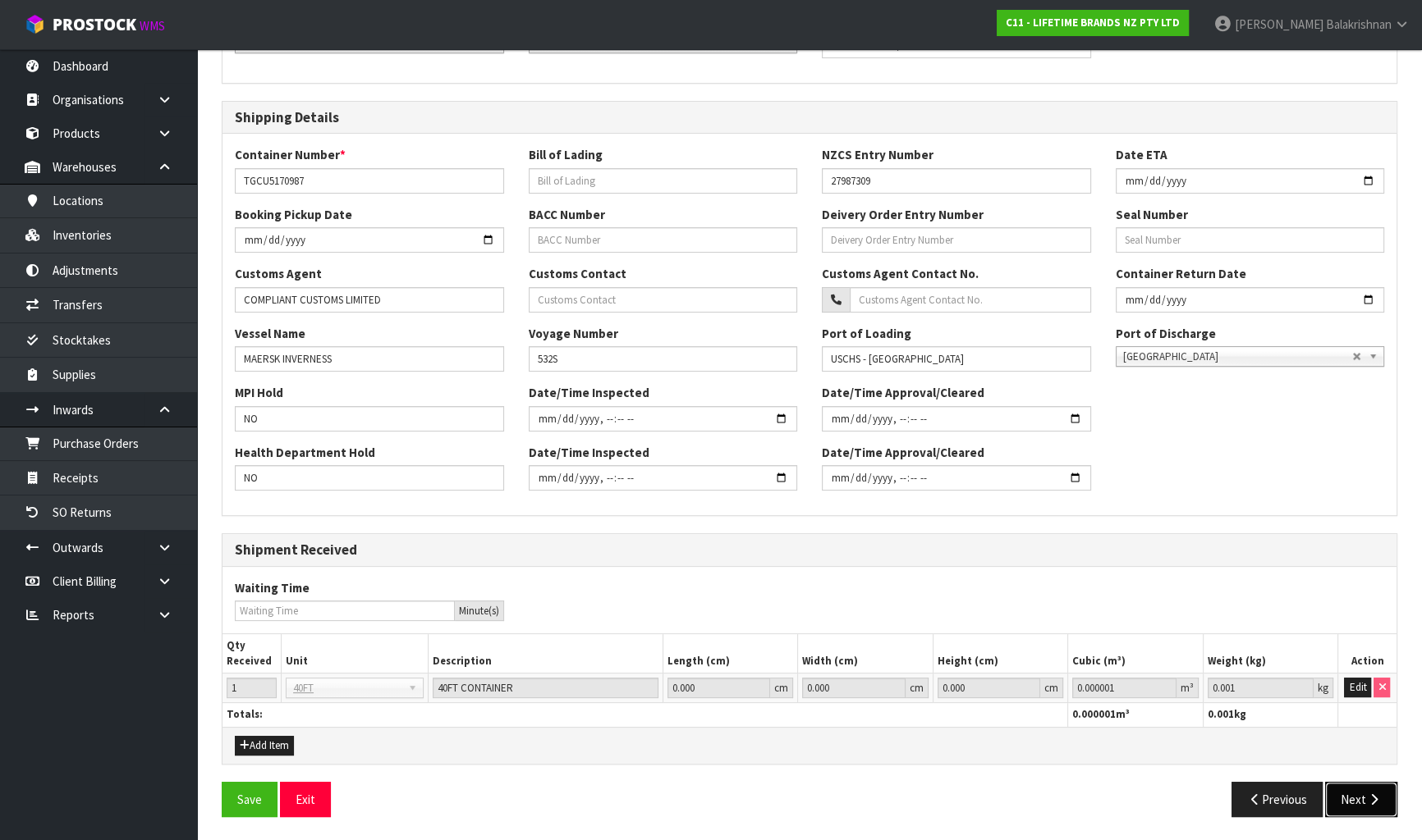
click at [1379, 803] on button "Next" at bounding box center [1360, 800] width 72 height 36
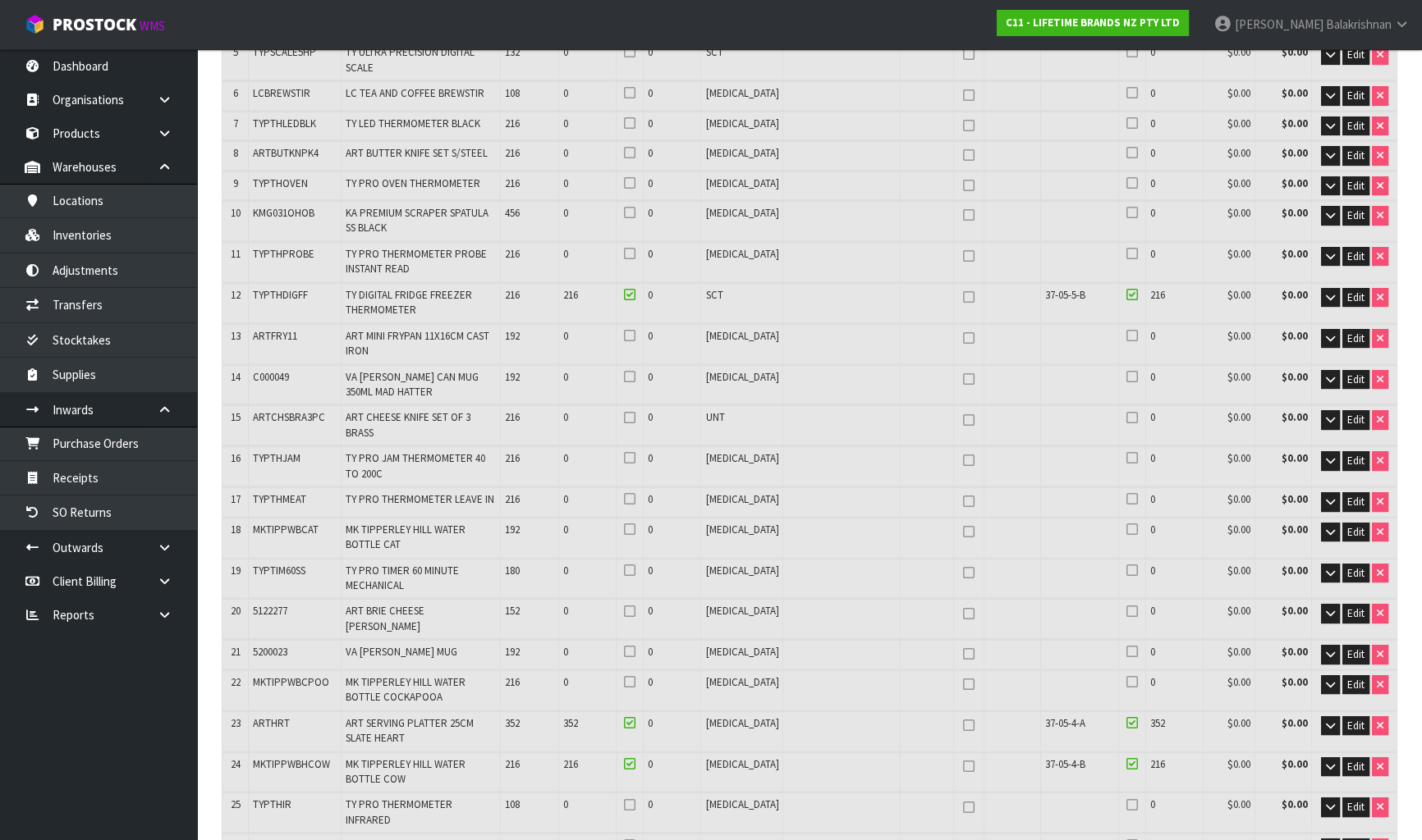
scroll to position [522, 0]
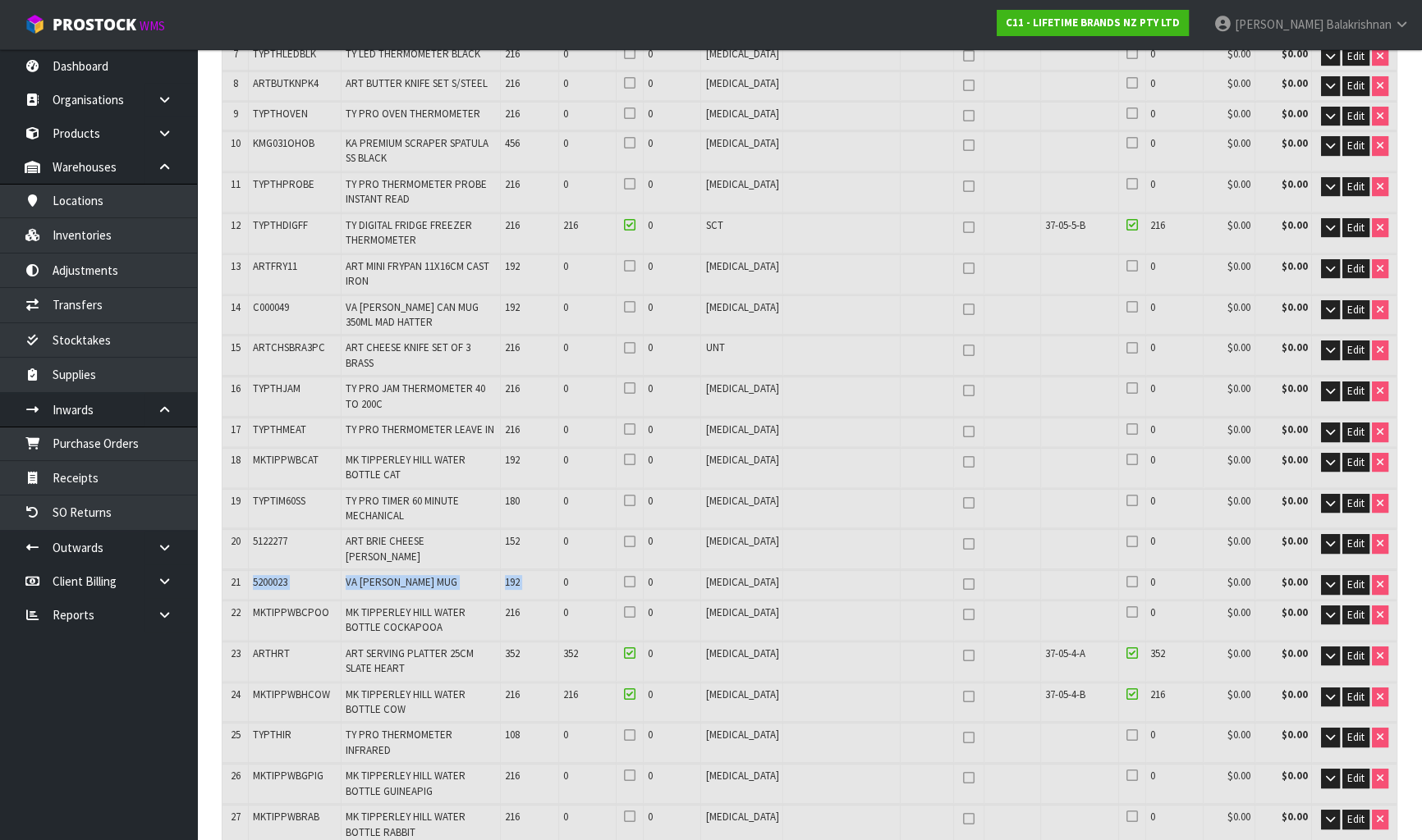
drag, startPoint x: 258, startPoint y: 546, endPoint x: 577, endPoint y: 549, distance: 319.0
click at [577, 571] on tr "21 5200023 VA [PERSON_NAME] MUG 192 0 0 [MEDICAL_DATA] 0 $0.00 $0.00 Edit" at bounding box center [809, 585] width 1174 height 29
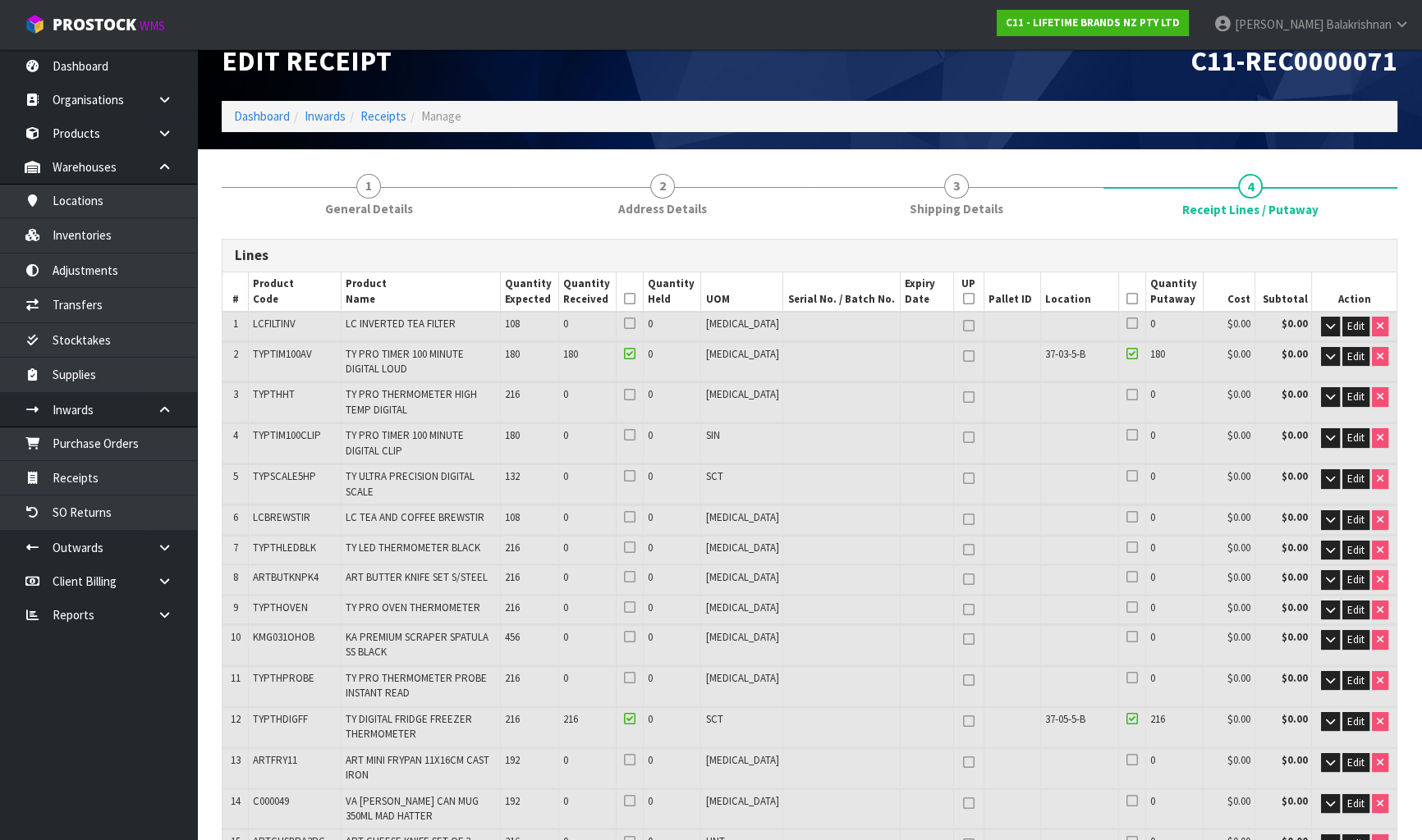
scroll to position [0, 0]
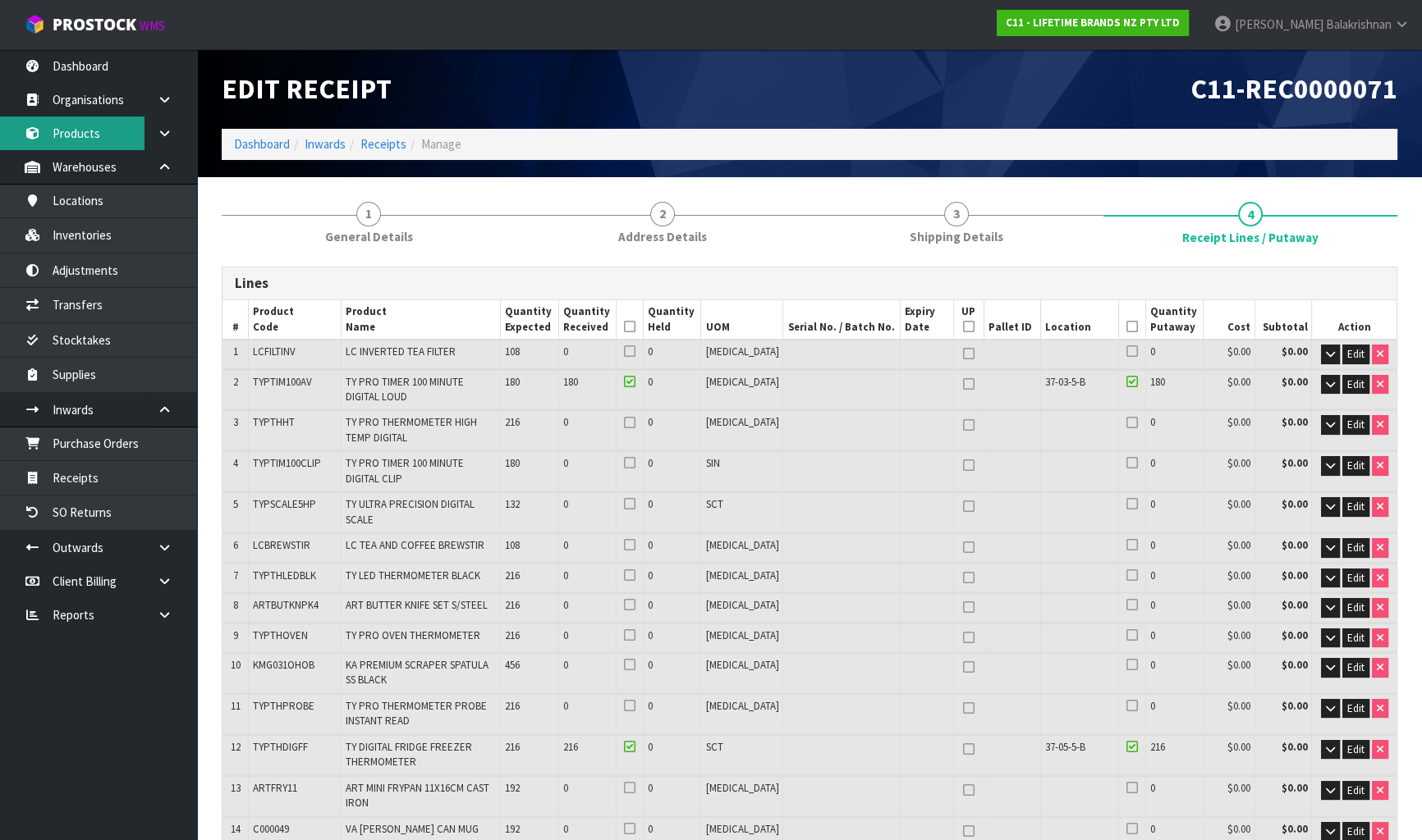
click at [102, 128] on link "Products" at bounding box center [98, 133] width 197 height 34
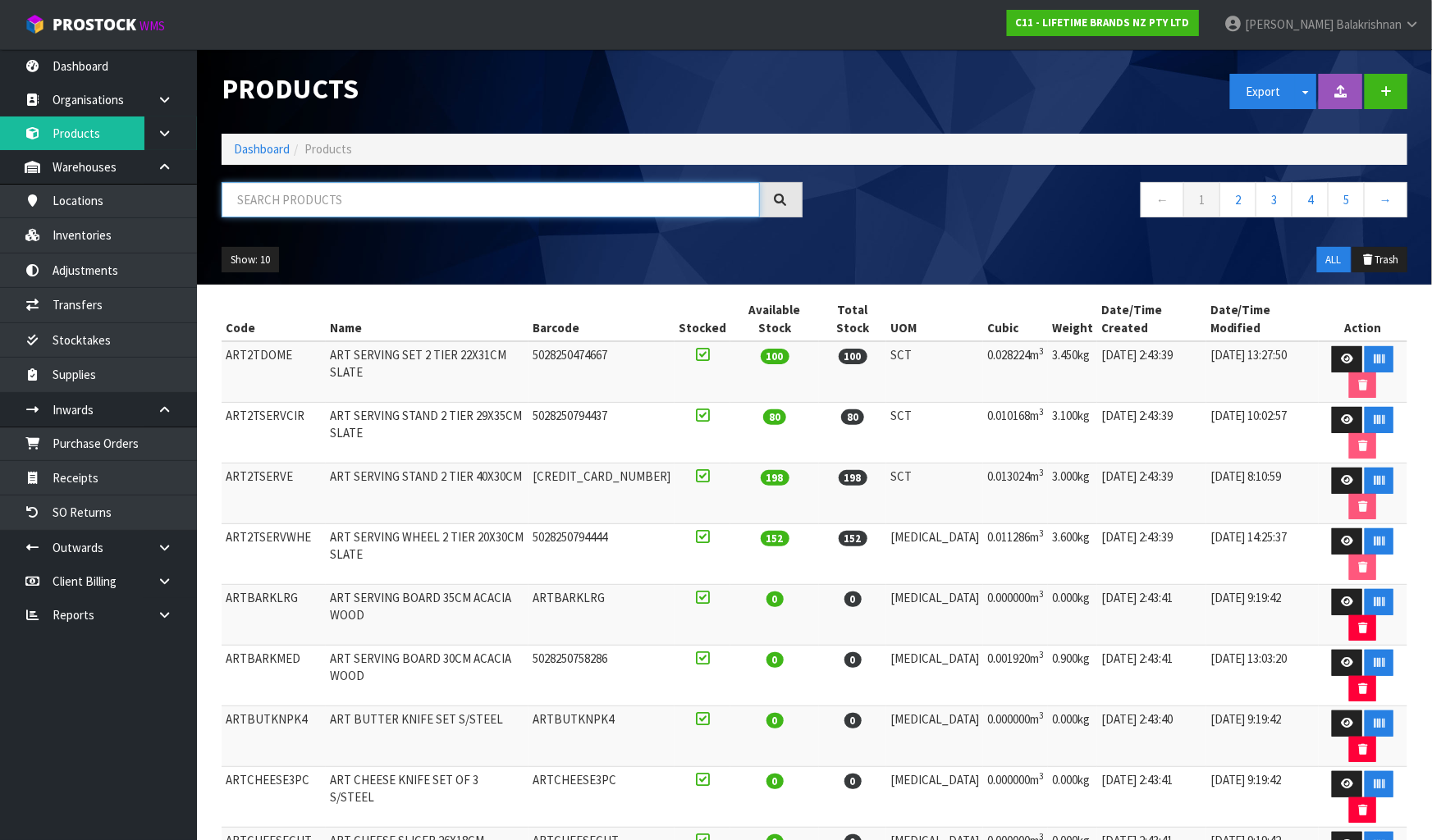
click at [267, 205] on input "text" at bounding box center [490, 199] width 538 height 36
paste input "5200023"
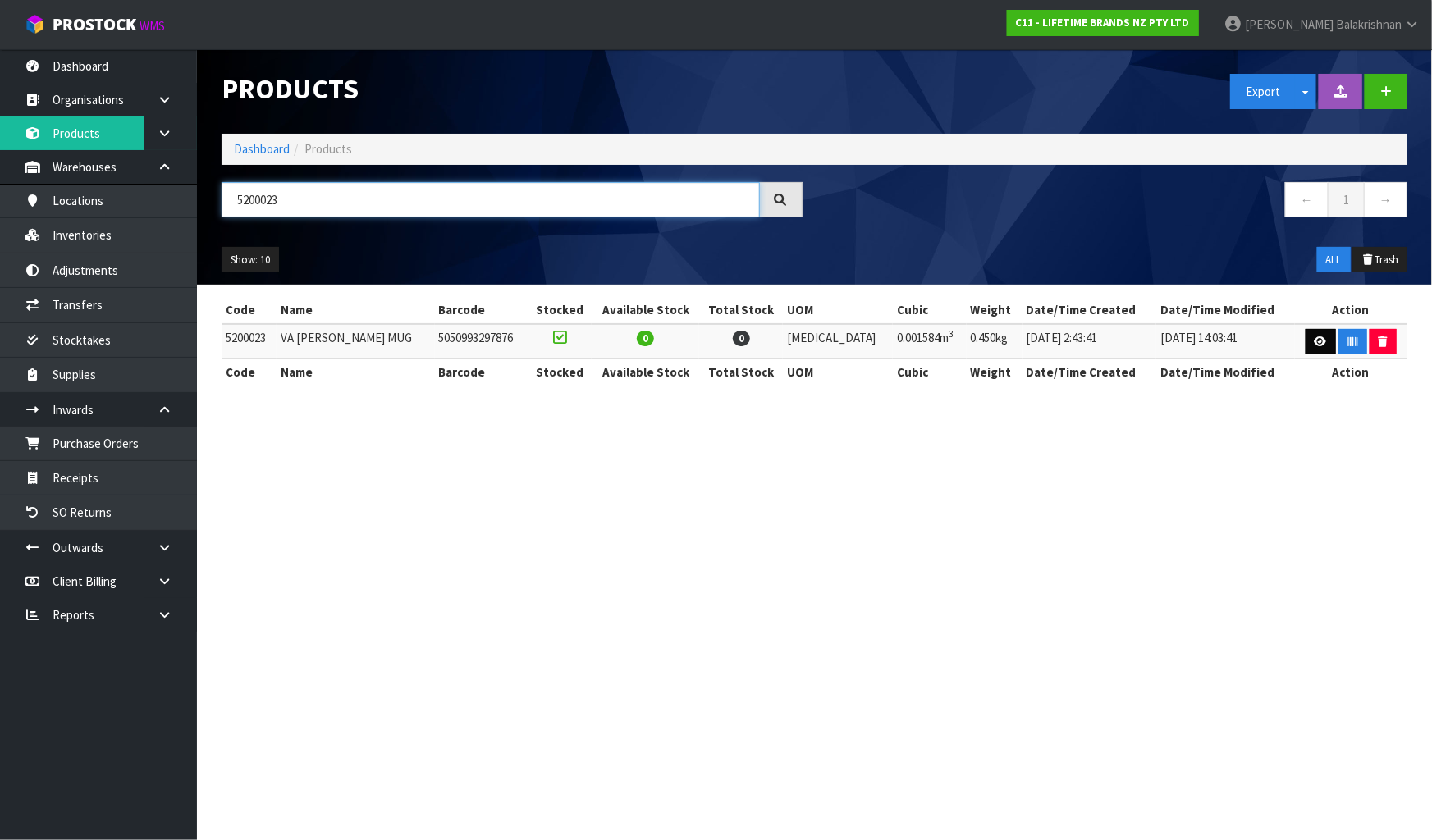
type input "5200023"
click at [1315, 341] on icon at bounding box center [1320, 342] width 13 height 11
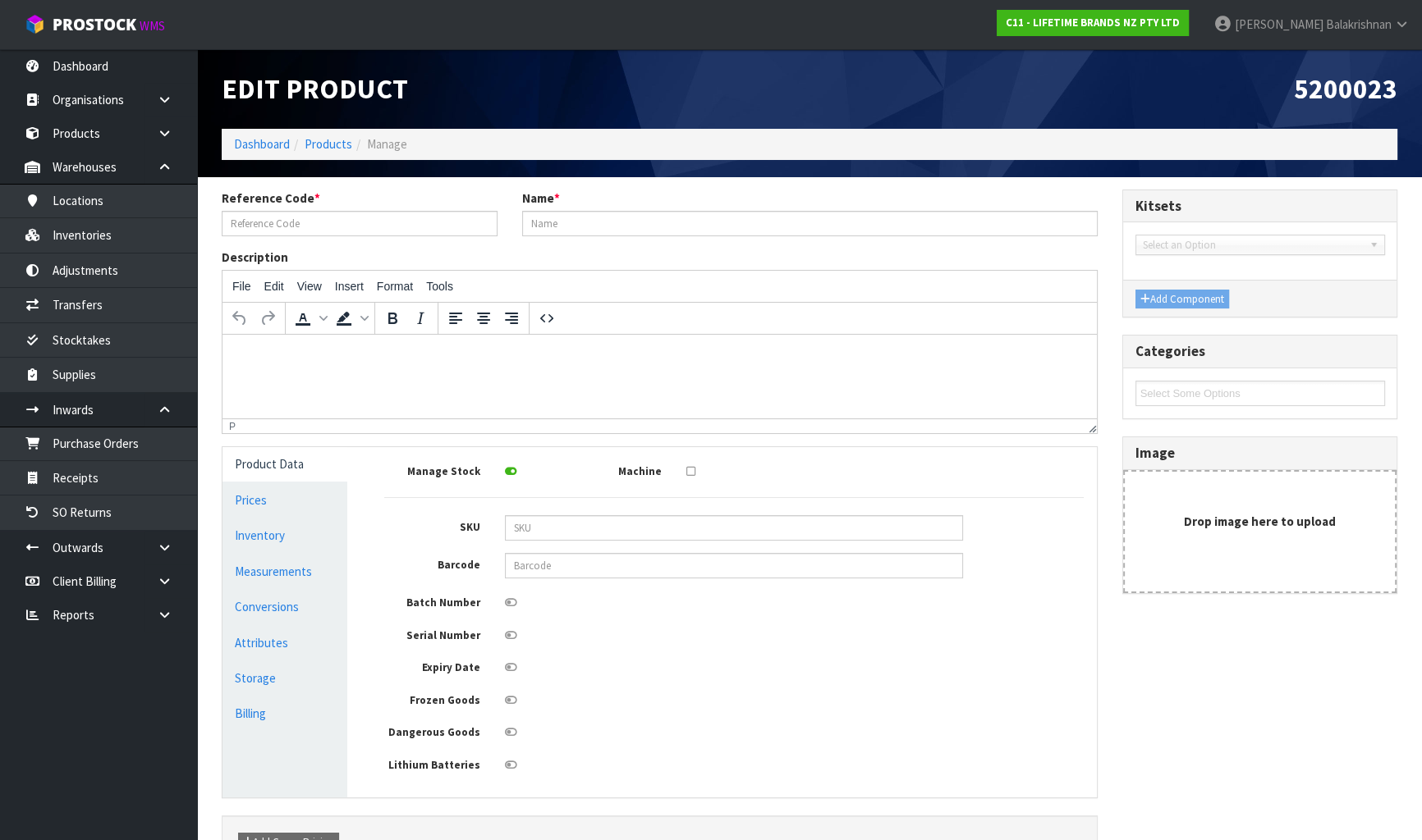
type input "5200023"
type input "VA [PERSON_NAME] MUG"
type input "5050993297876"
type input "12"
type input "11"
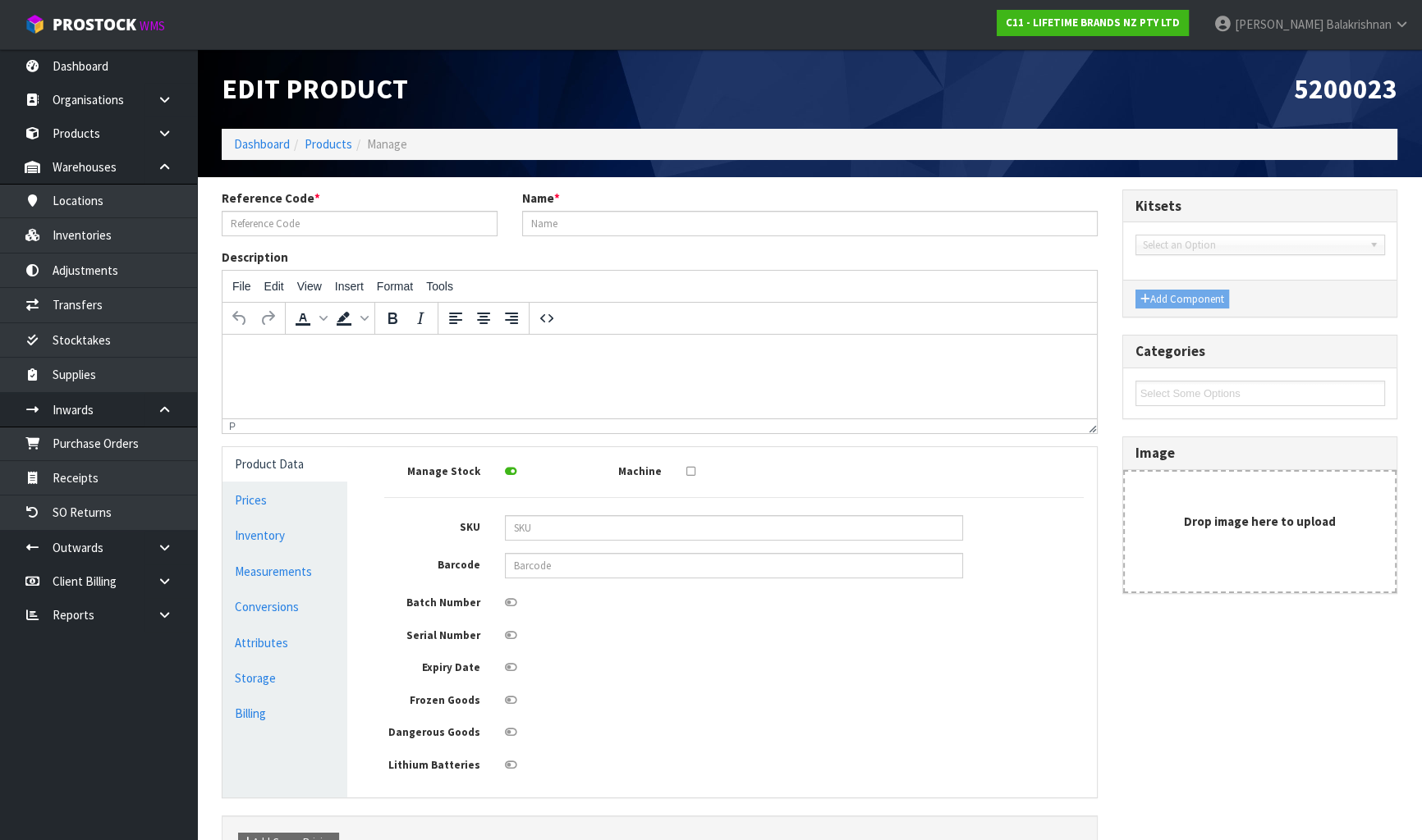
type input "12"
type input "0.001584"
type input "0.45"
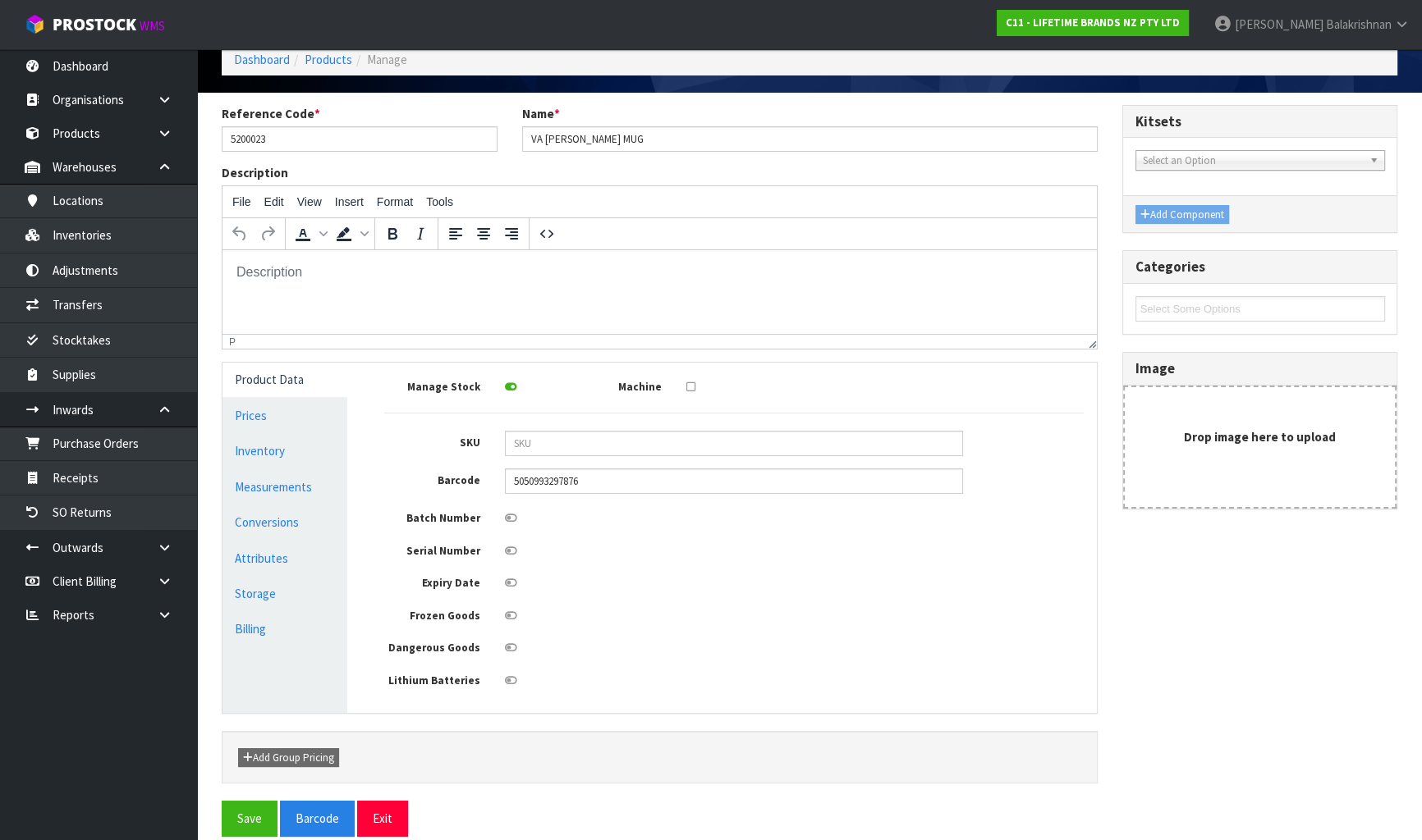
scroll to position [88, 0]
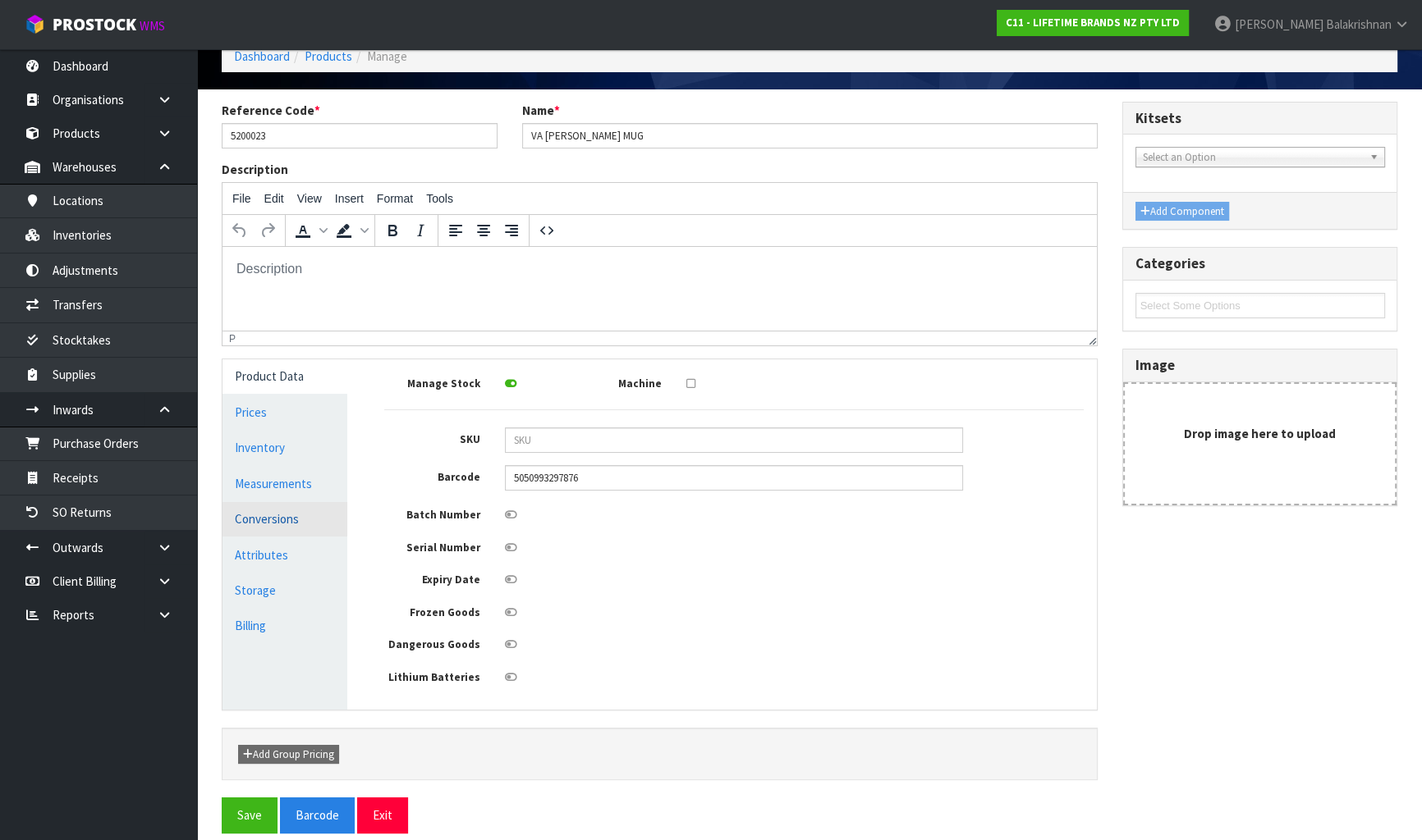
click at [321, 502] on link "Conversions" at bounding box center [285, 519] width 125 height 34
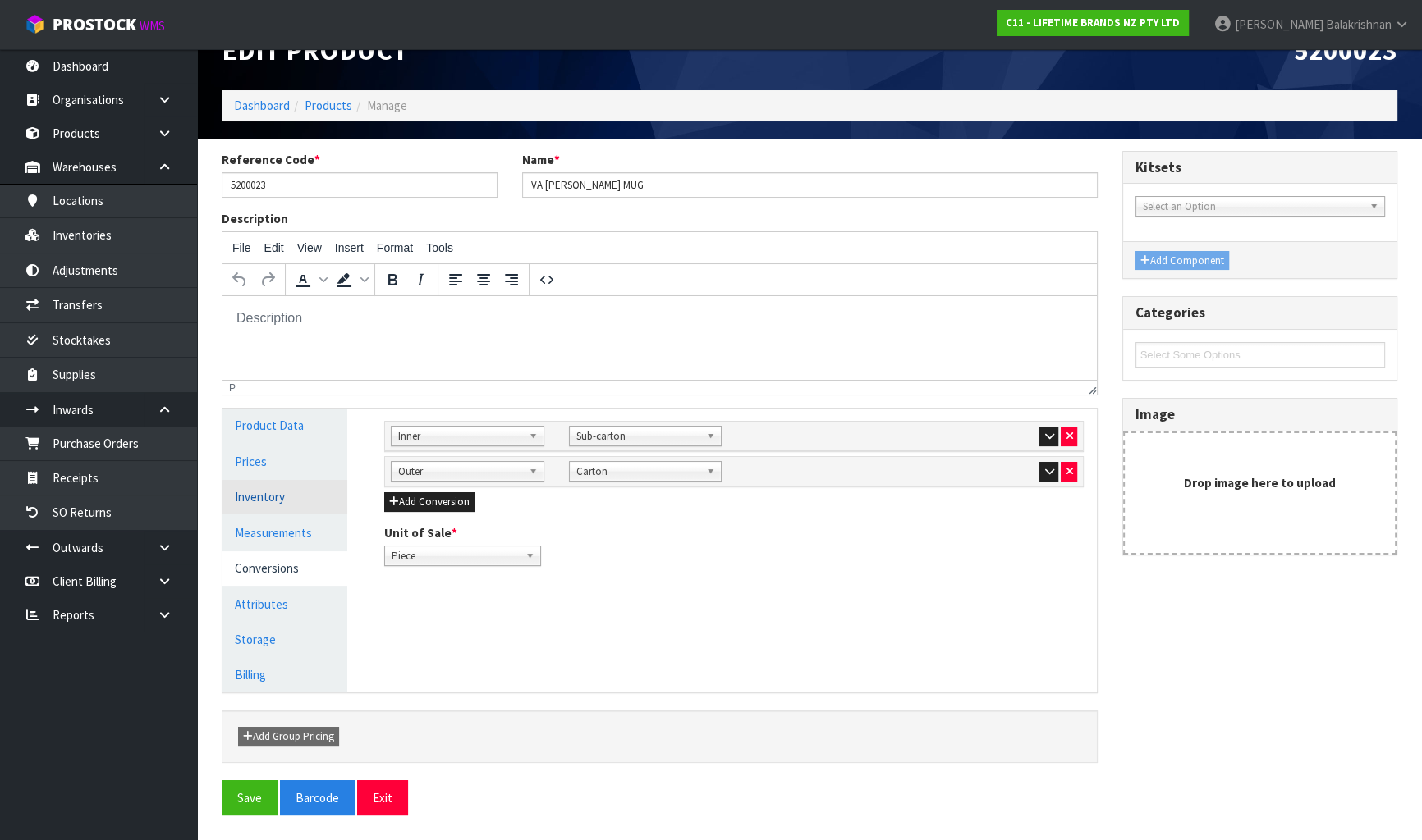
scroll to position [38, 0]
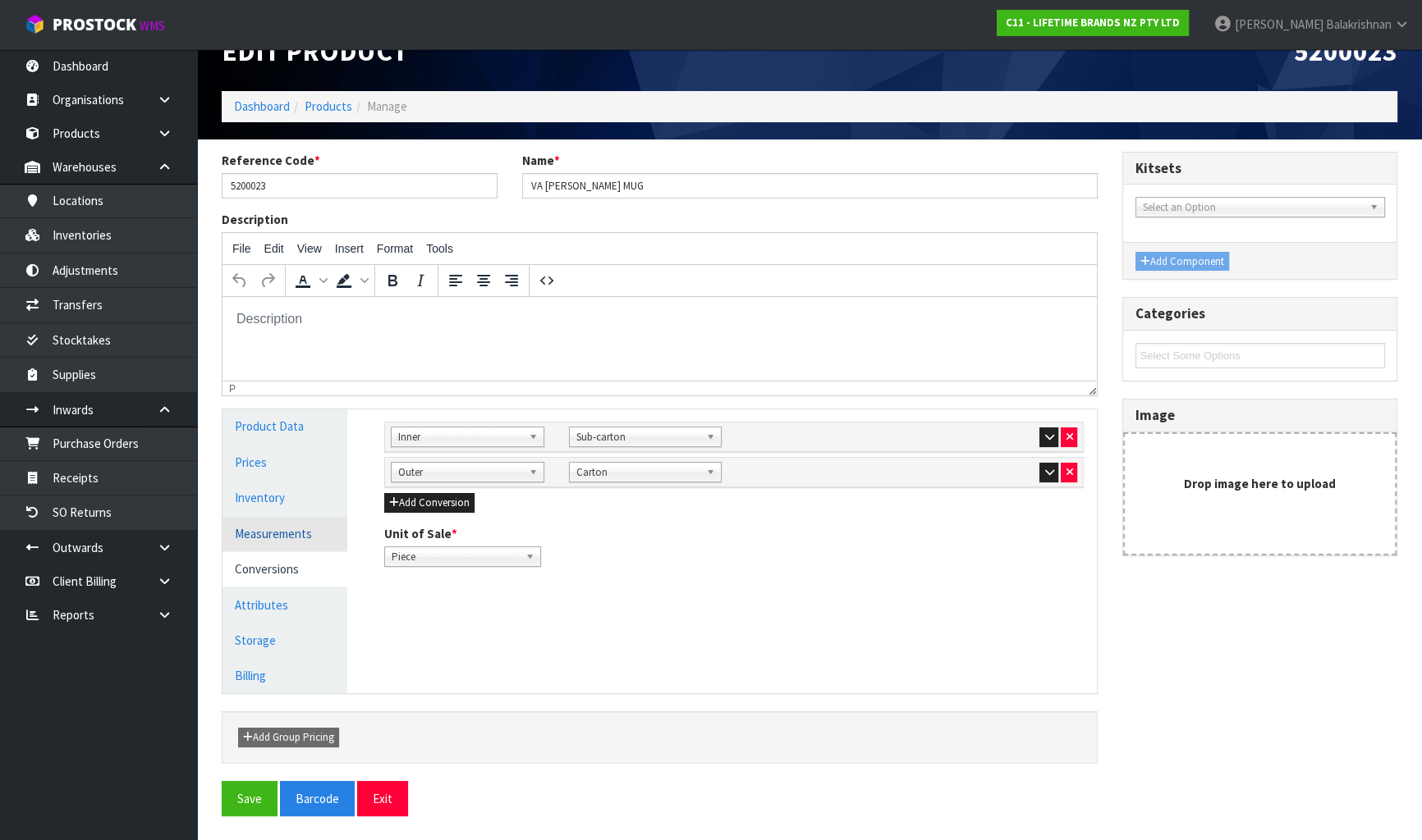
click at [285, 521] on link "Measurements" at bounding box center [285, 533] width 125 height 34
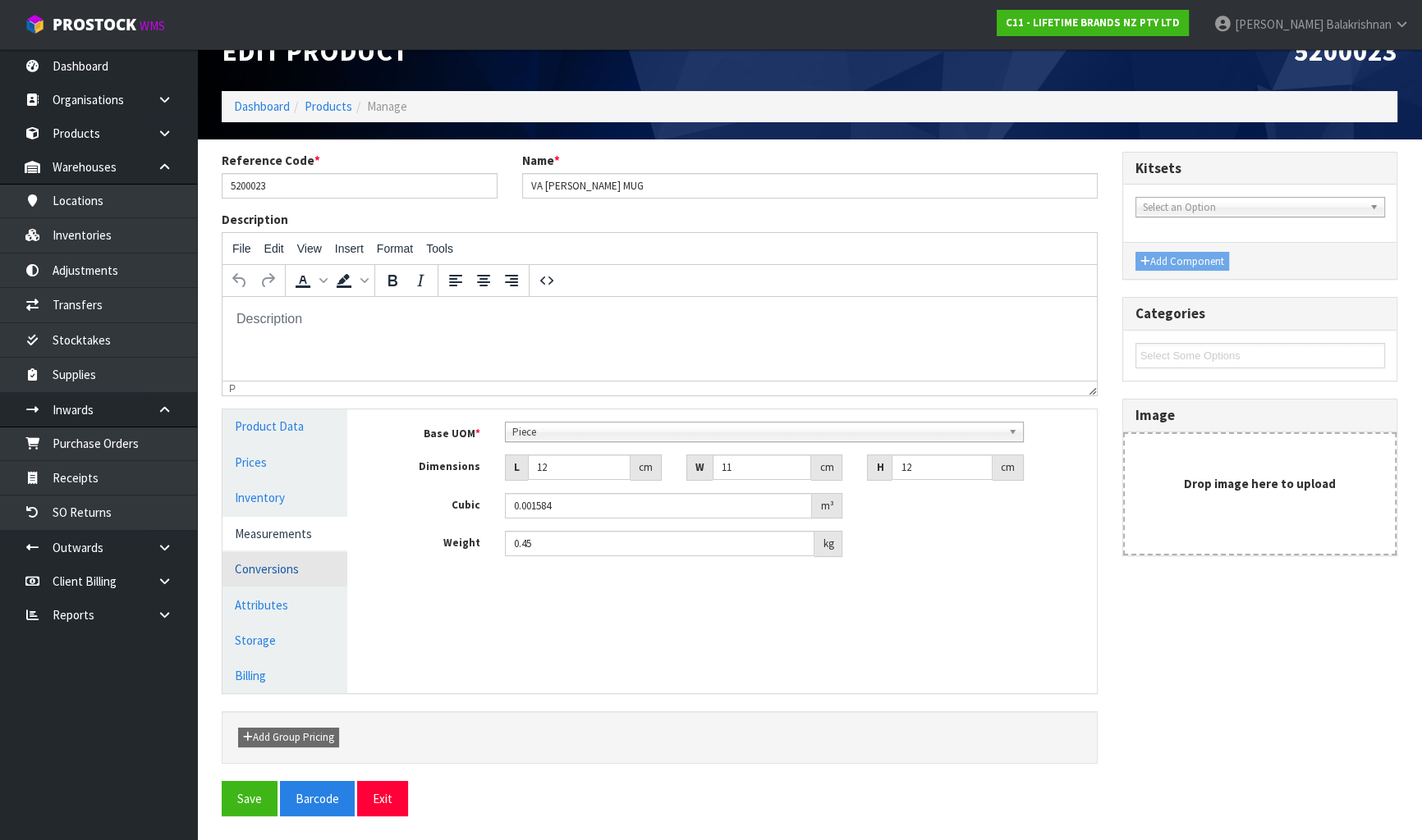
click at [287, 574] on link "Conversions" at bounding box center [285, 569] width 125 height 34
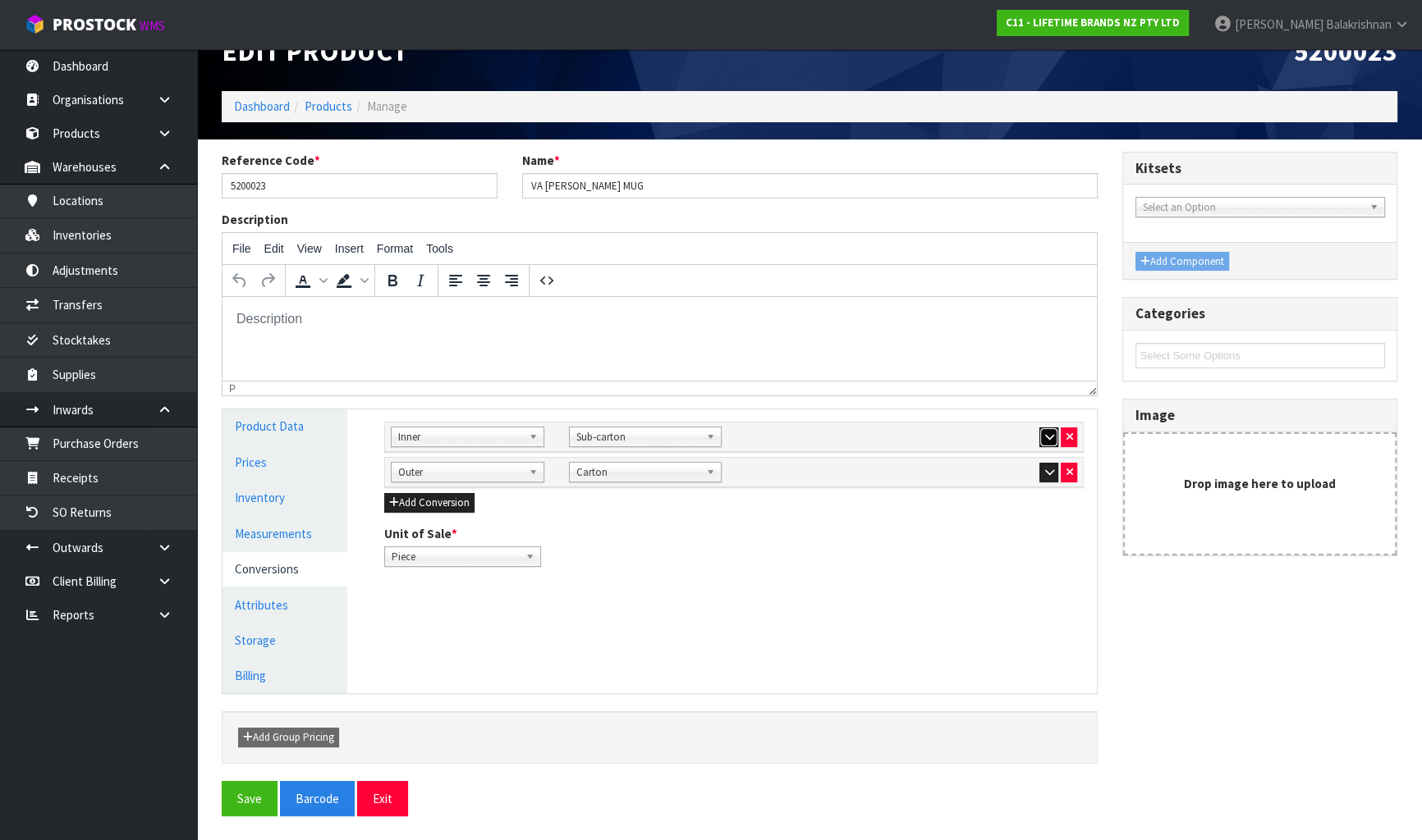
drag, startPoint x: 1043, startPoint y: 433, endPoint x: 1051, endPoint y: 498, distance: 65.5
click at [1043, 434] on button "button" at bounding box center [1048, 437] width 19 height 19
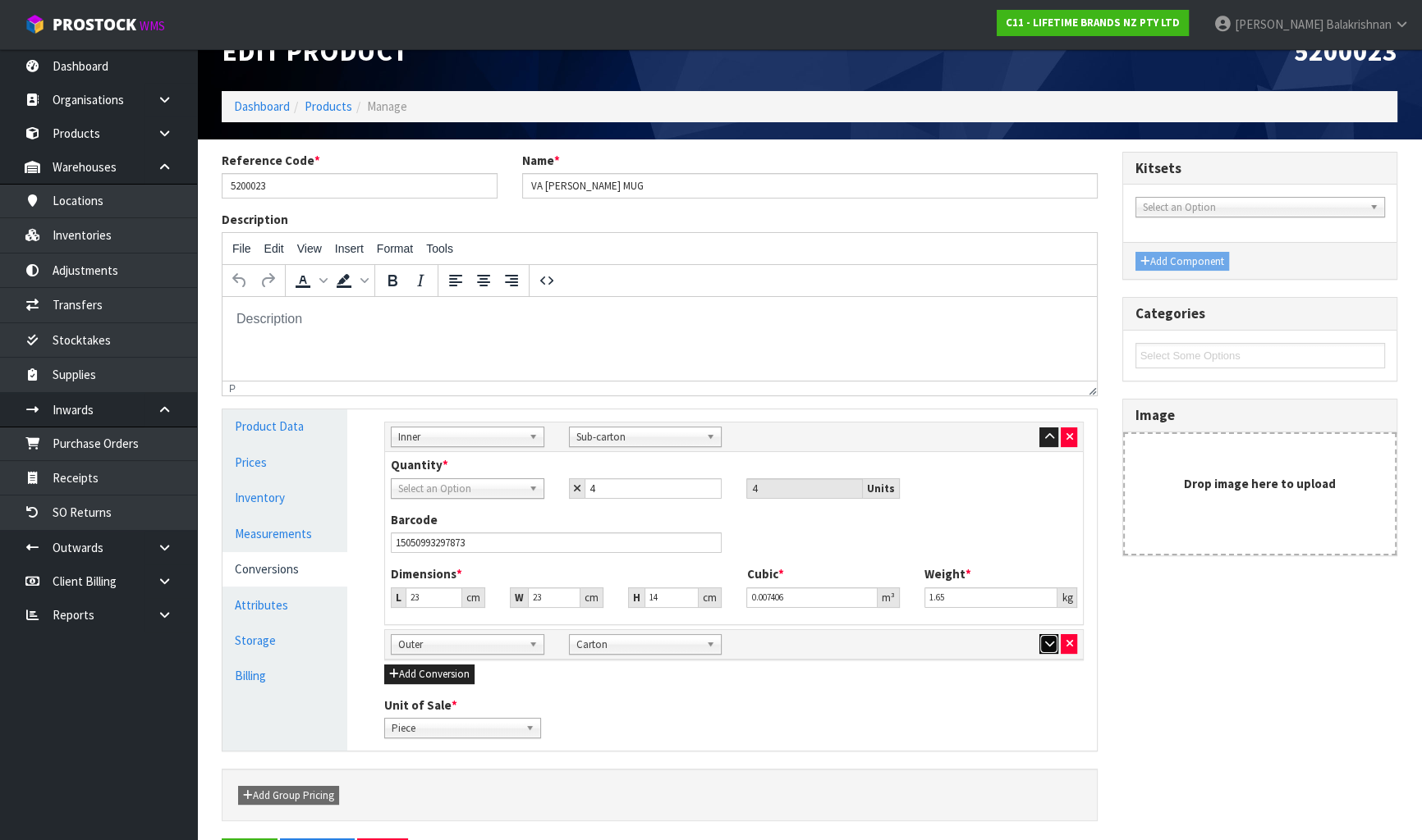
click at [1045, 648] on icon "button" at bounding box center [1047, 643] width 9 height 11
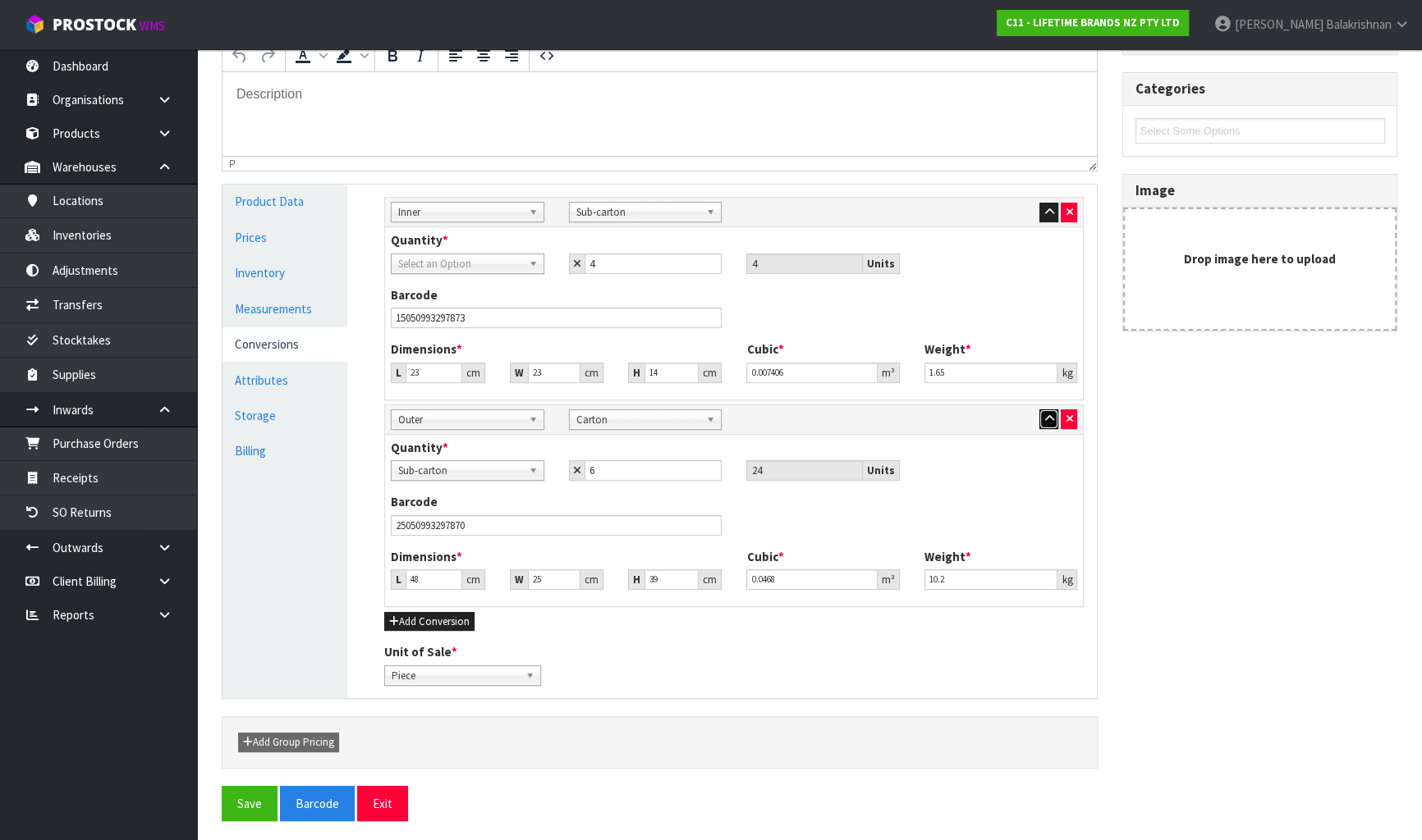
scroll to position [266, 0]
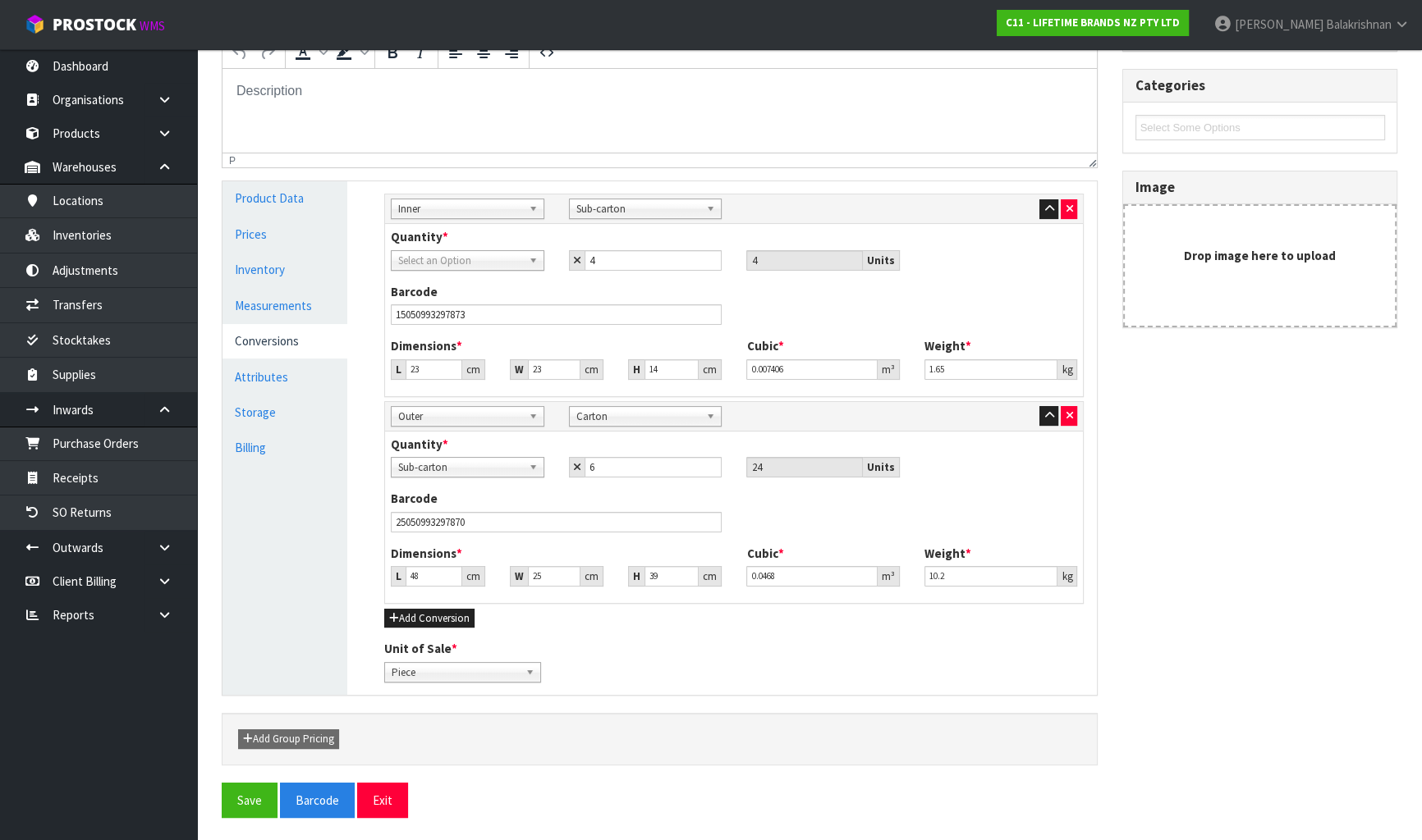
click at [405, 262] on span "Select an Option" at bounding box center [460, 261] width 124 height 19
click at [453, 308] on li "Piece" at bounding box center [467, 307] width 145 height 20
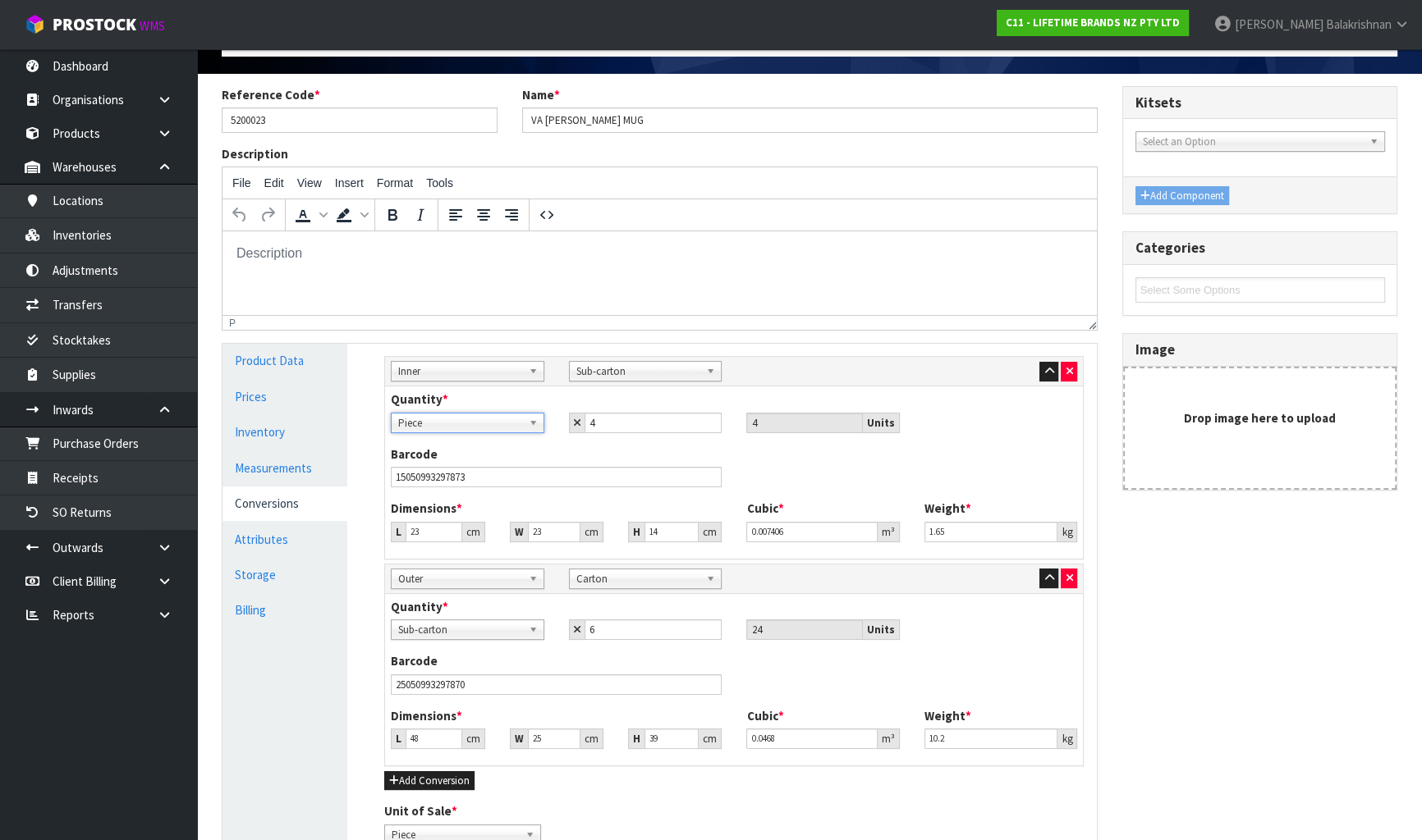
scroll to position [0, 0]
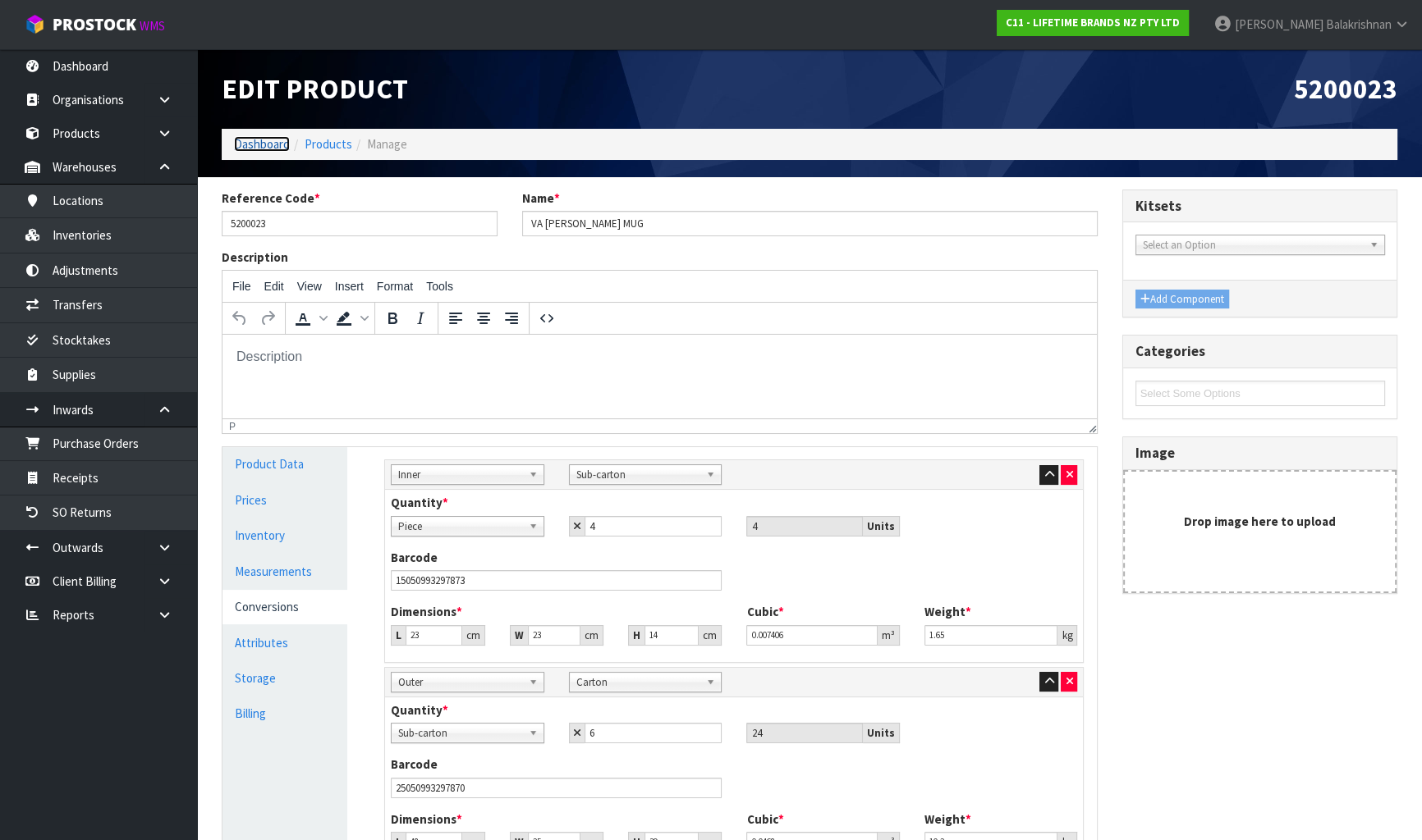
click at [259, 145] on link "Dashboard" at bounding box center [262, 144] width 56 height 15
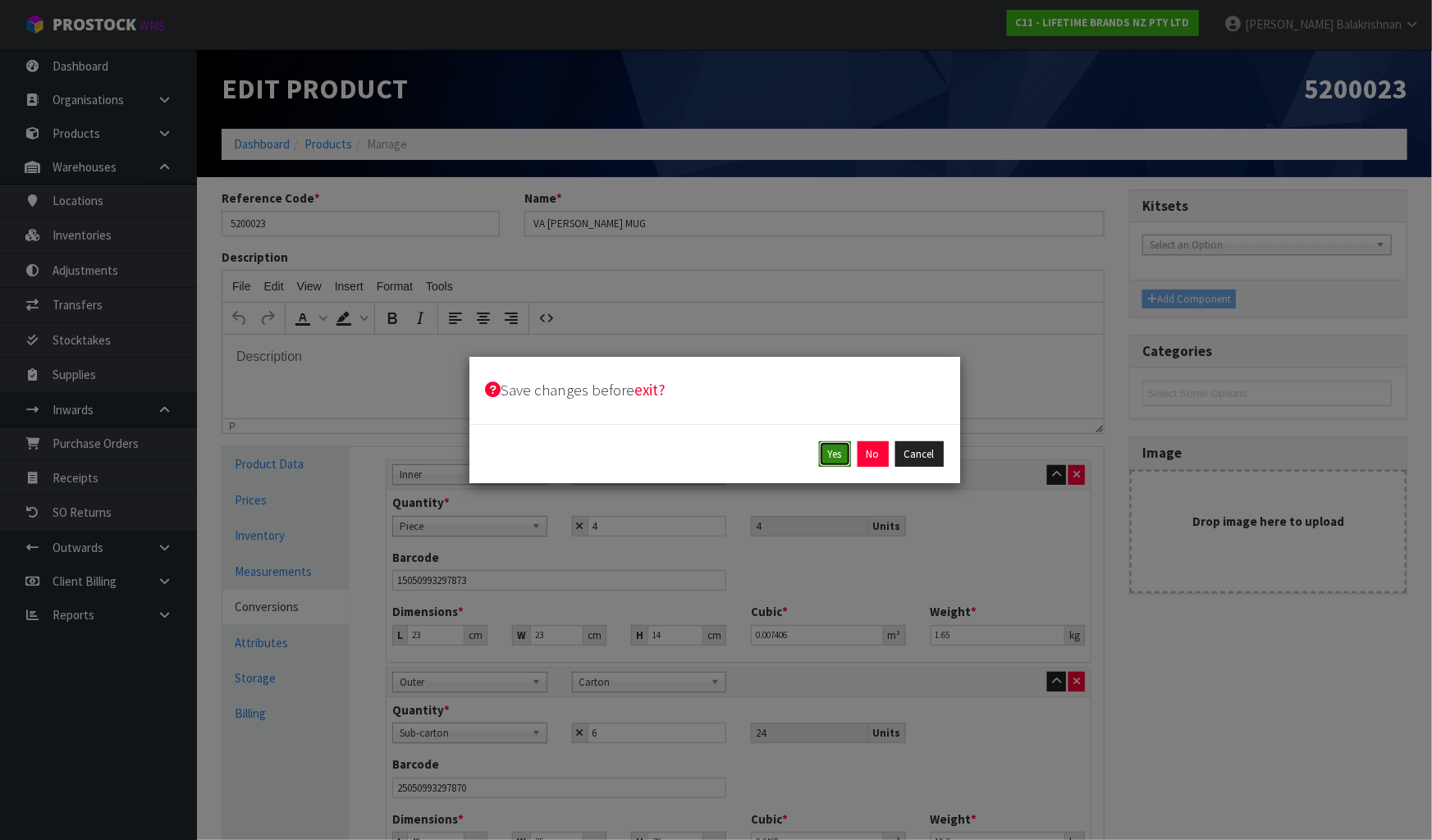
click at [836, 460] on button "Yes" at bounding box center [834, 454] width 32 height 26
click at [865, 458] on button "Yes" at bounding box center [872, 454] width 32 height 26
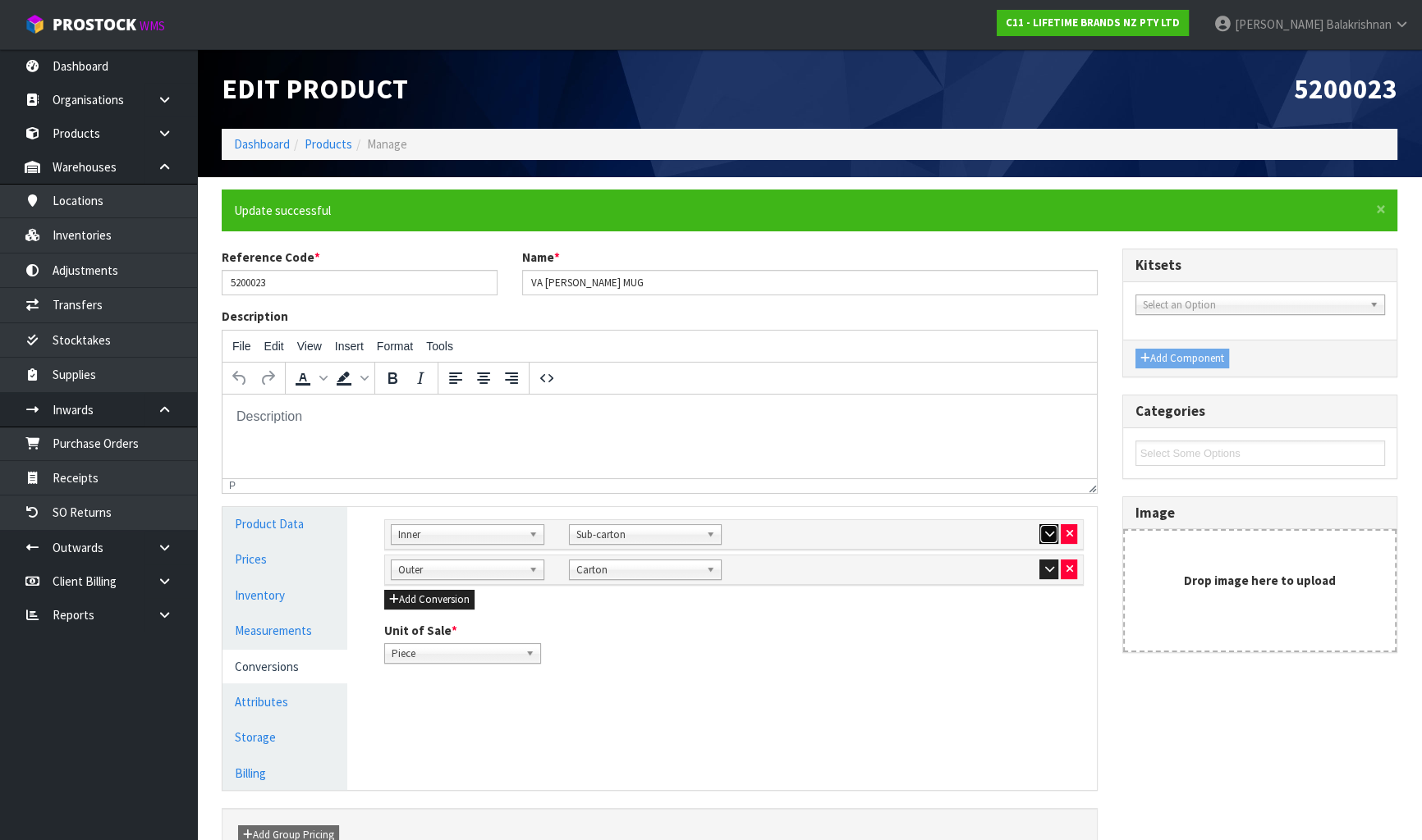
click at [1039, 540] on button "button" at bounding box center [1048, 534] width 19 height 19
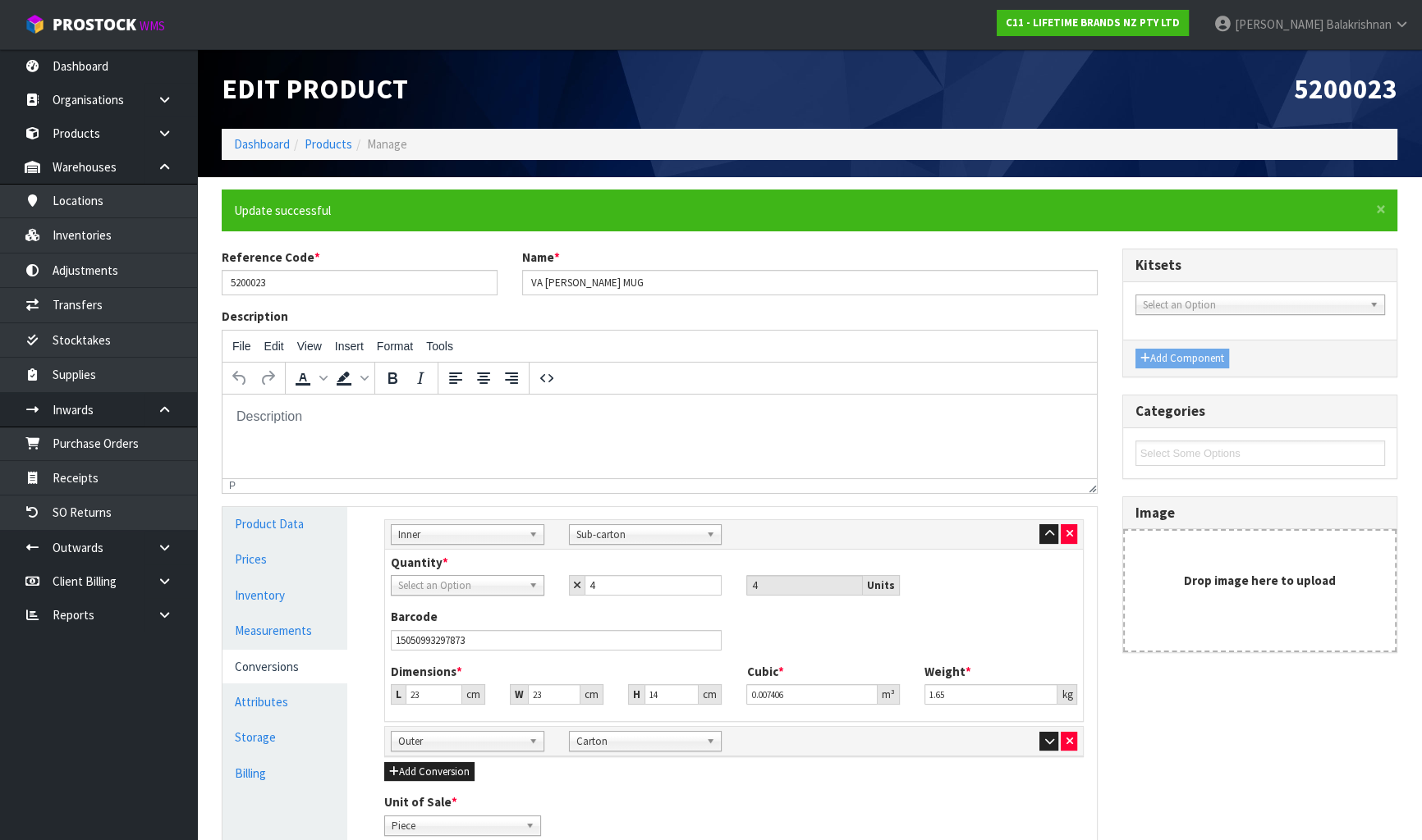
click at [1054, 750] on div "Sub Inner Inner Outer Pallet Outer Bag Bar Basket Bin Bottle Box Bundle Cabinet…" at bounding box center [734, 741] width 711 height 20
click at [1048, 737] on icon "button" at bounding box center [1047, 741] width 9 height 11
click at [336, 141] on link "Products" at bounding box center [327, 144] width 47 height 15
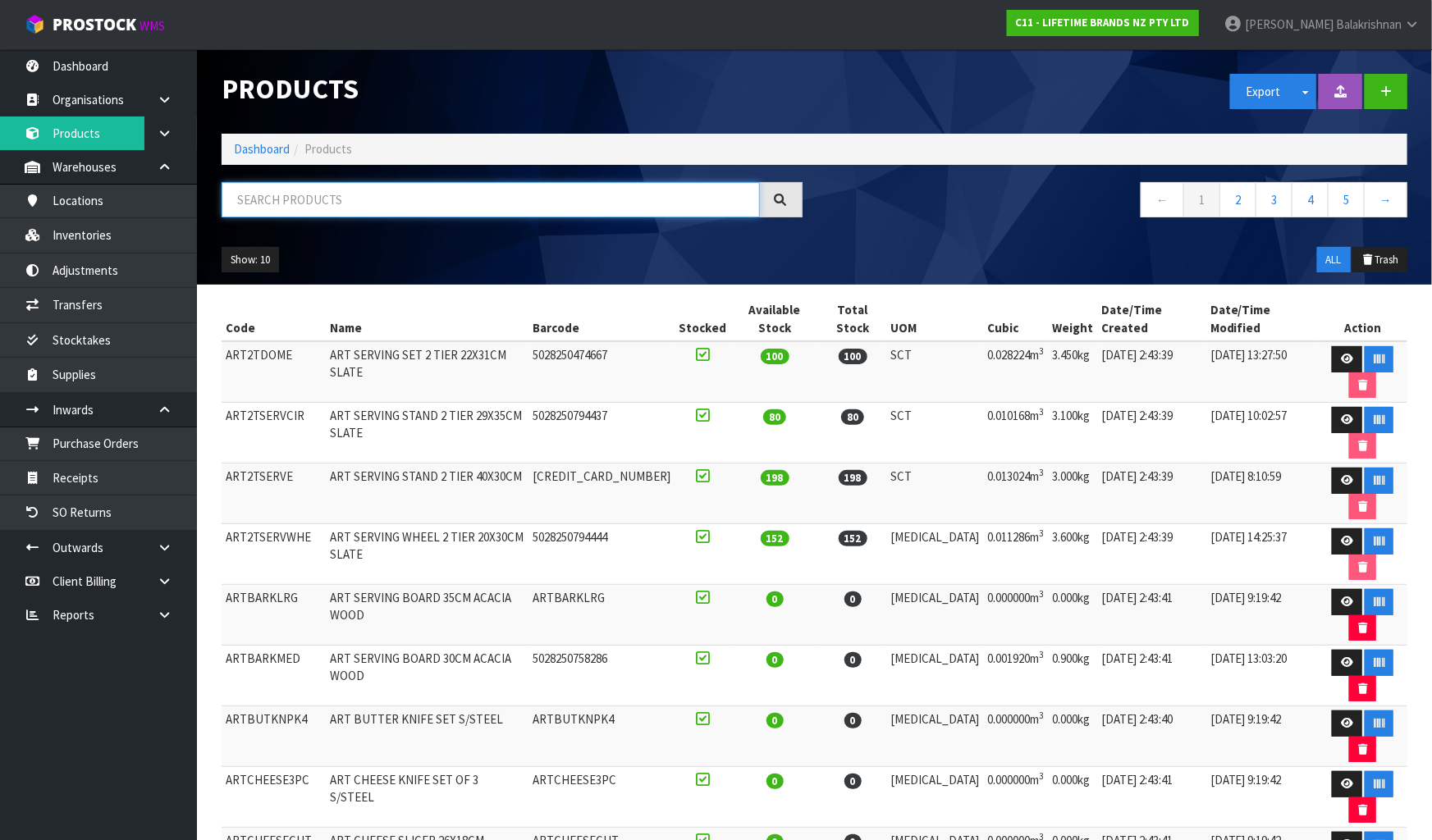
click at [282, 196] on input "text" at bounding box center [490, 199] width 538 height 36
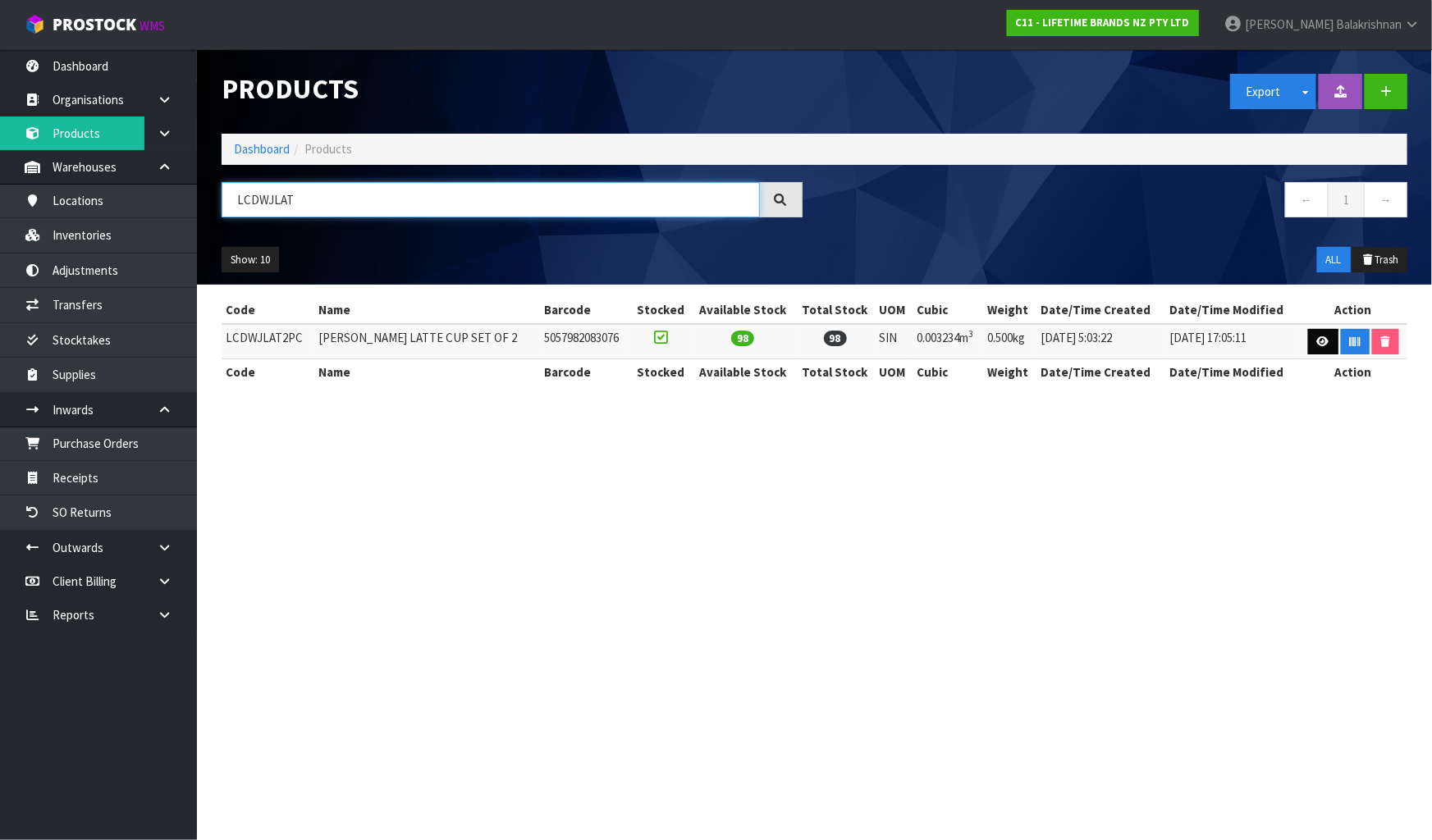
type input "LCDWJLAT"
click at [1325, 348] on link at bounding box center [1323, 342] width 31 height 26
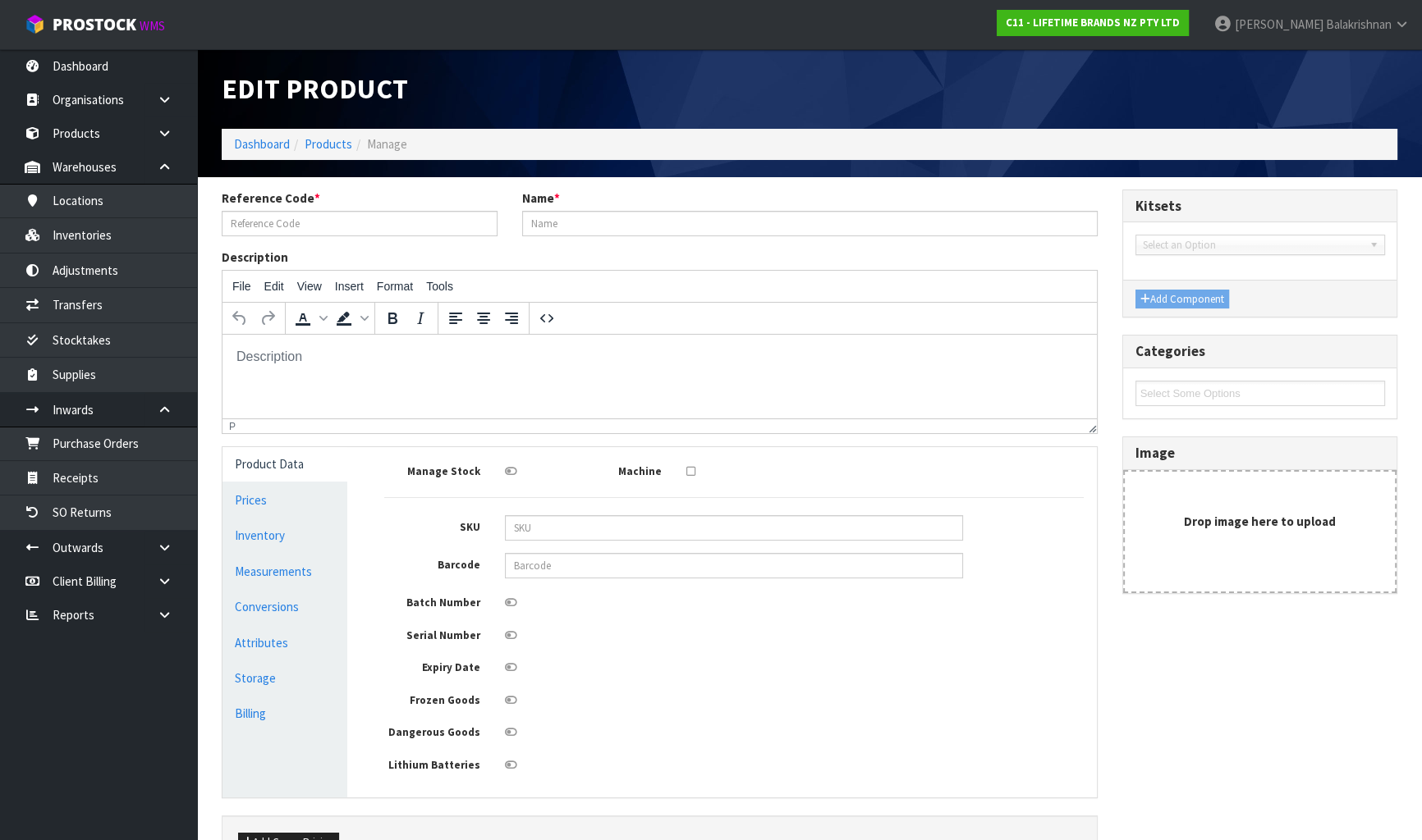
type input "LCDWJLAT2PC"
type input "[PERSON_NAME] LATTE CUP SET OF 2"
type input "5057982083076"
click at [302, 576] on link "Measurements" at bounding box center [285, 571] width 125 height 34
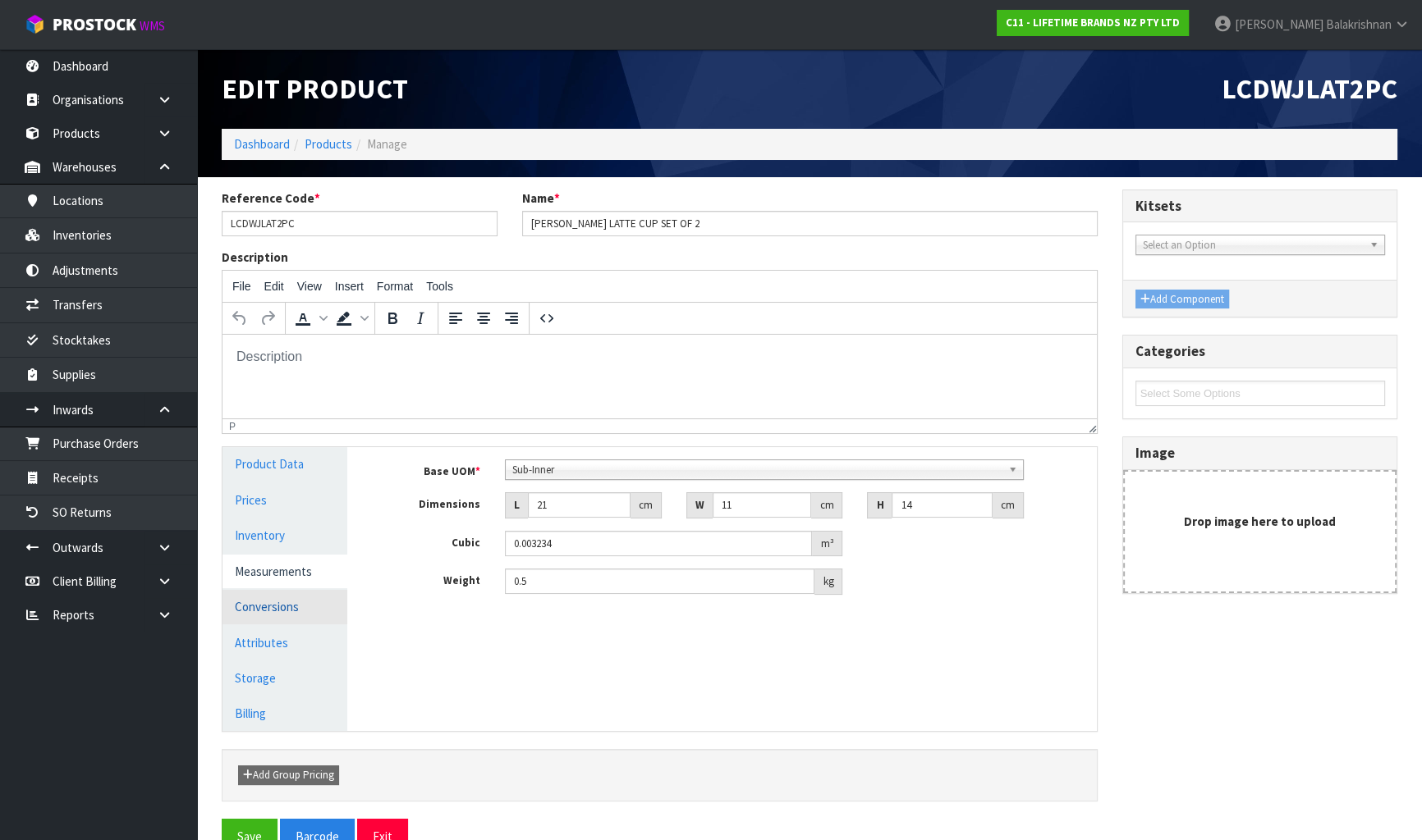
click at [323, 609] on link "Conversions" at bounding box center [285, 606] width 125 height 34
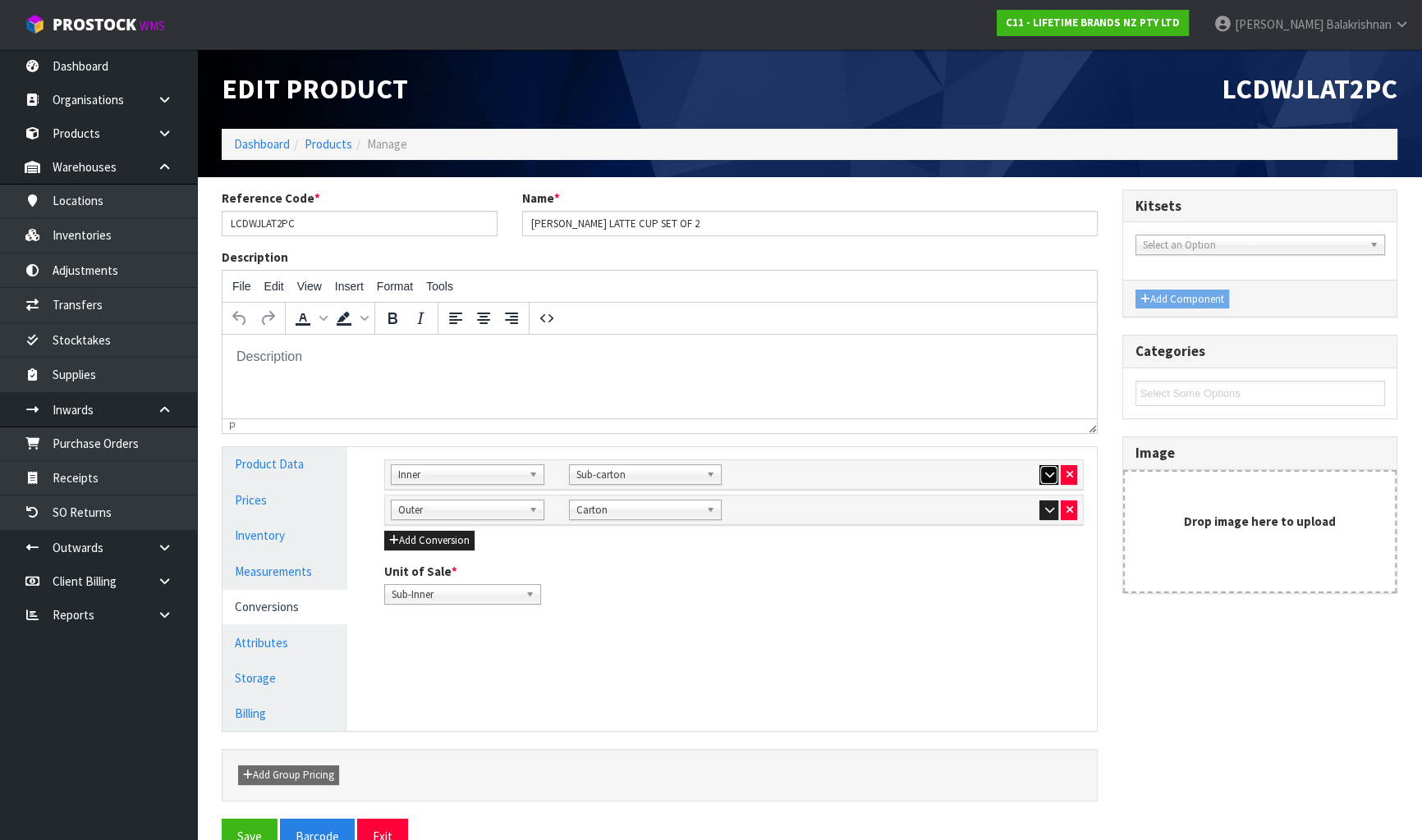
click at [1047, 471] on icon "button" at bounding box center [1047, 474] width 9 height 11
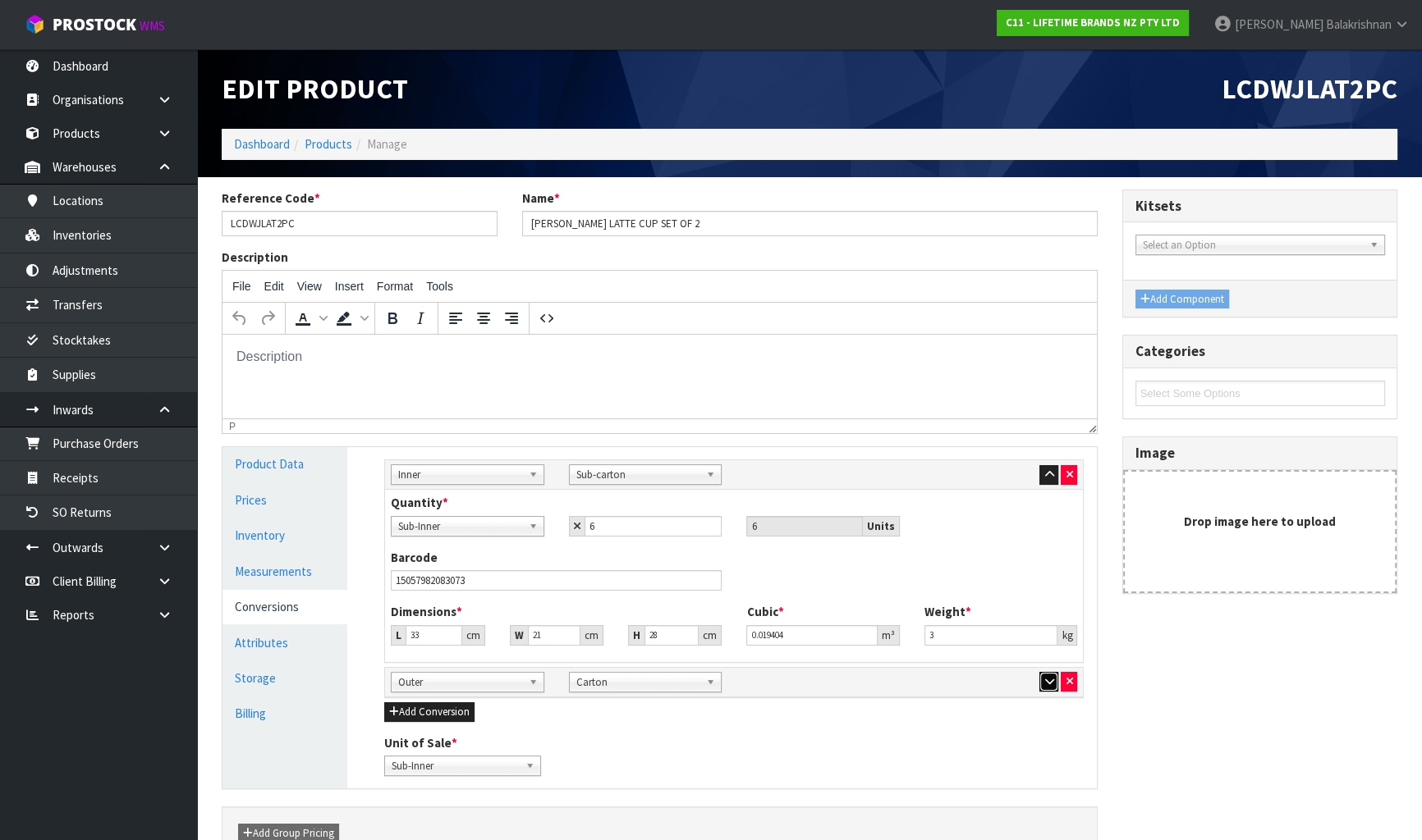
click at [1049, 677] on icon "button" at bounding box center [1047, 681] width 9 height 11
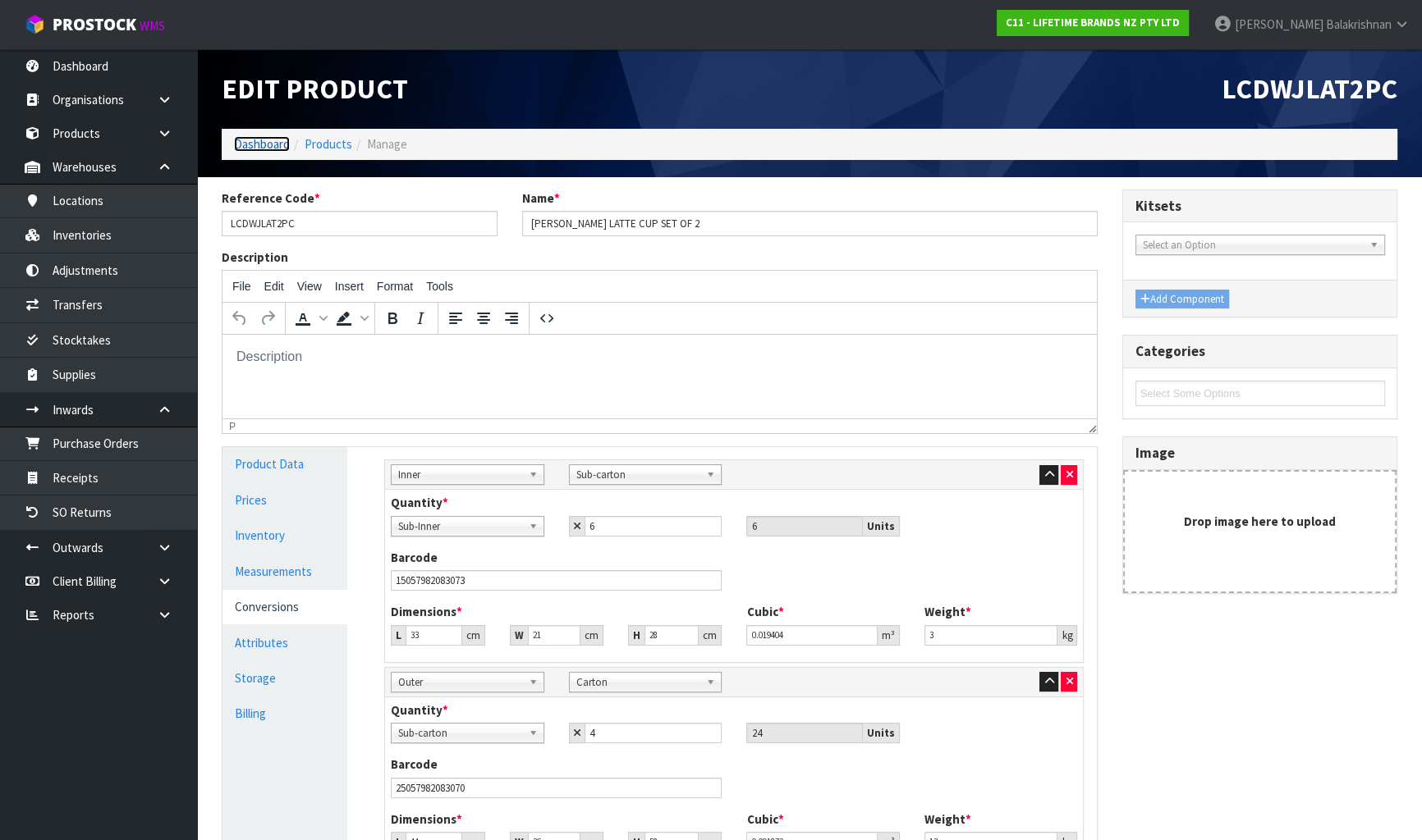
click at [261, 150] on link "Dashboard" at bounding box center [262, 144] width 56 height 15
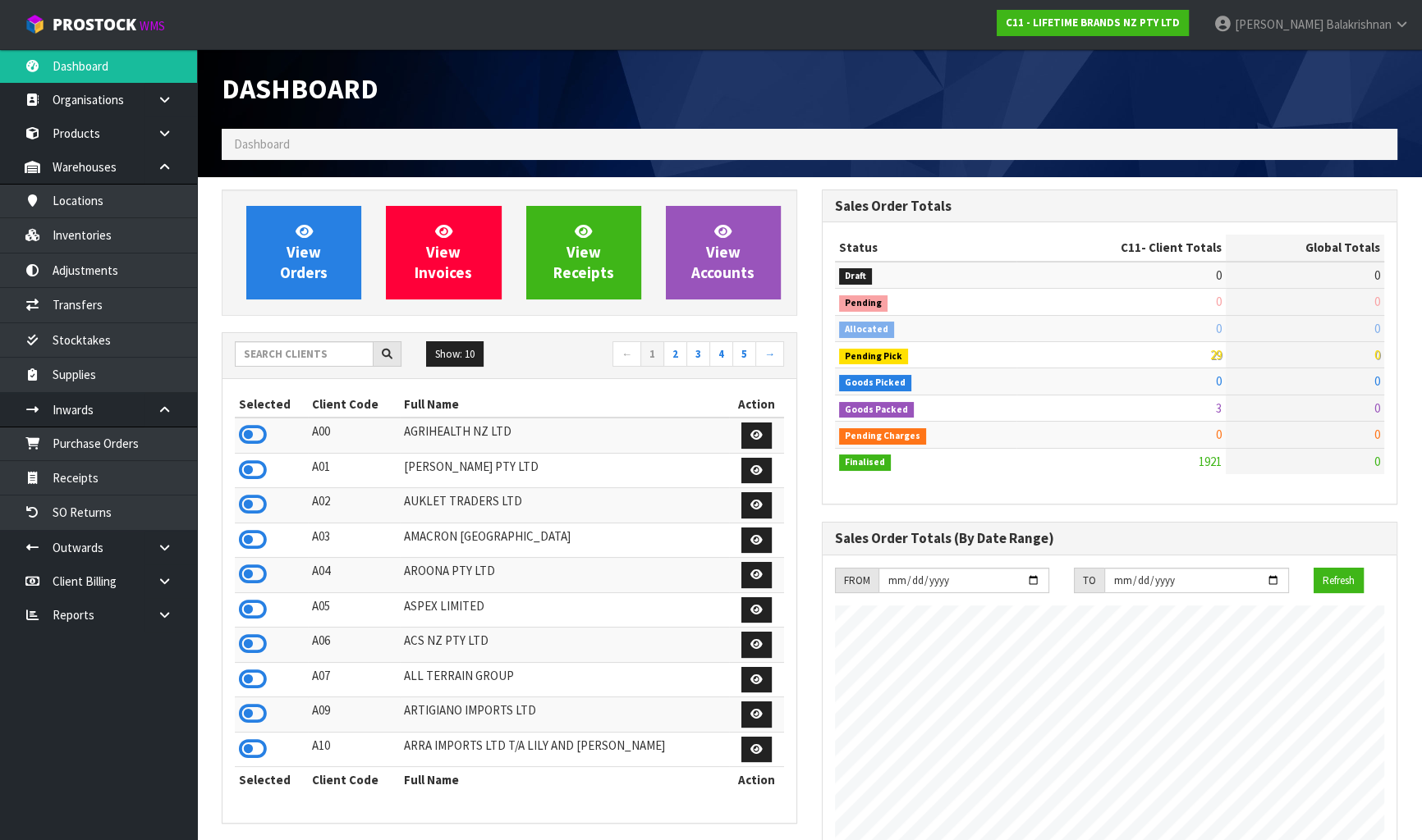
scroll to position [1240, 599]
click at [275, 353] on input "text" at bounding box center [304, 354] width 139 height 25
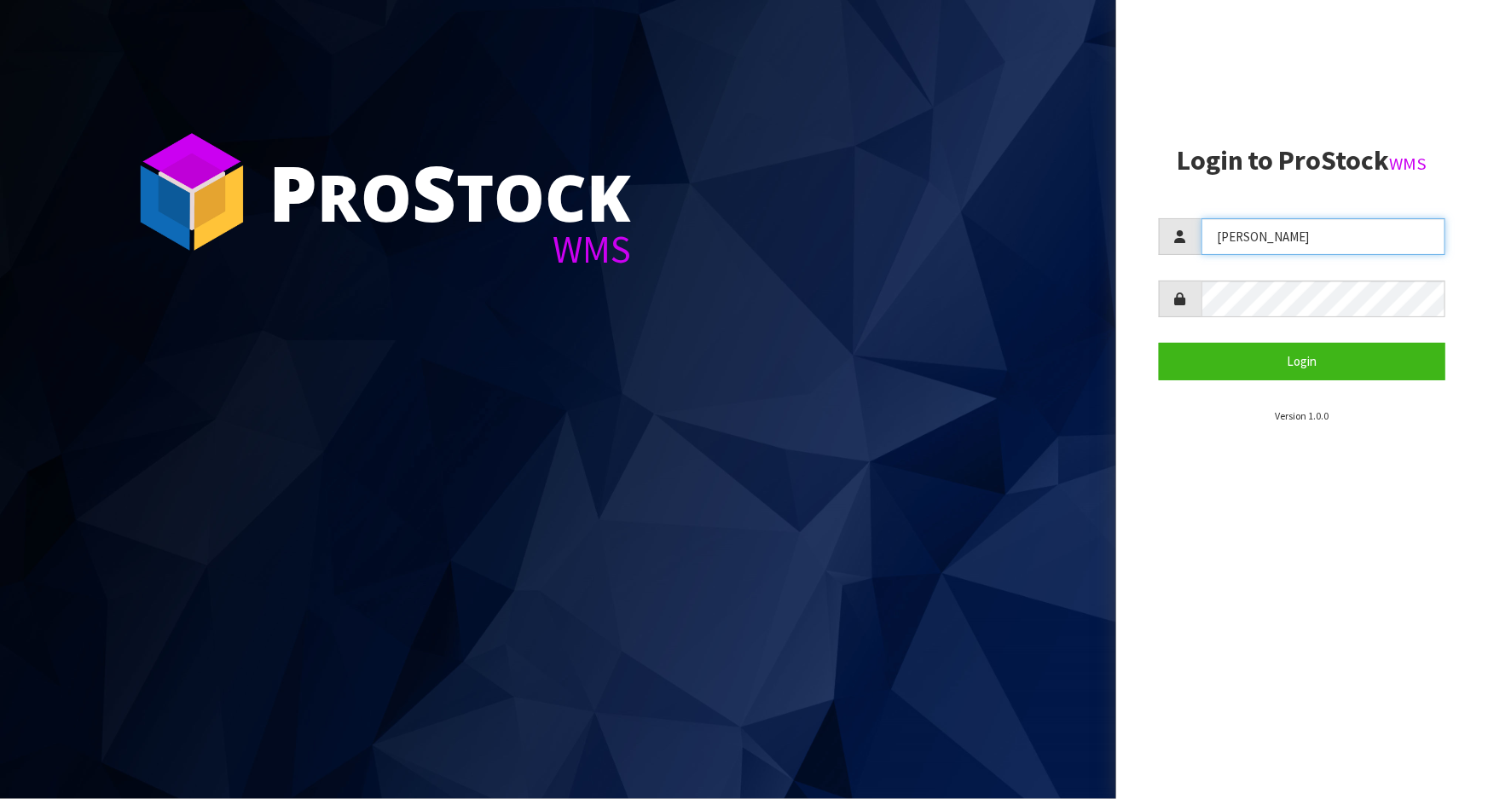
drag, startPoint x: 1318, startPoint y: 235, endPoint x: 1132, endPoint y: 217, distance: 186.7
click at [1132, 217] on aside "Login to ProStock WMS Raj Login Version 1.0.0" at bounding box center [1302, 399] width 372 height 799
type input "Meena"
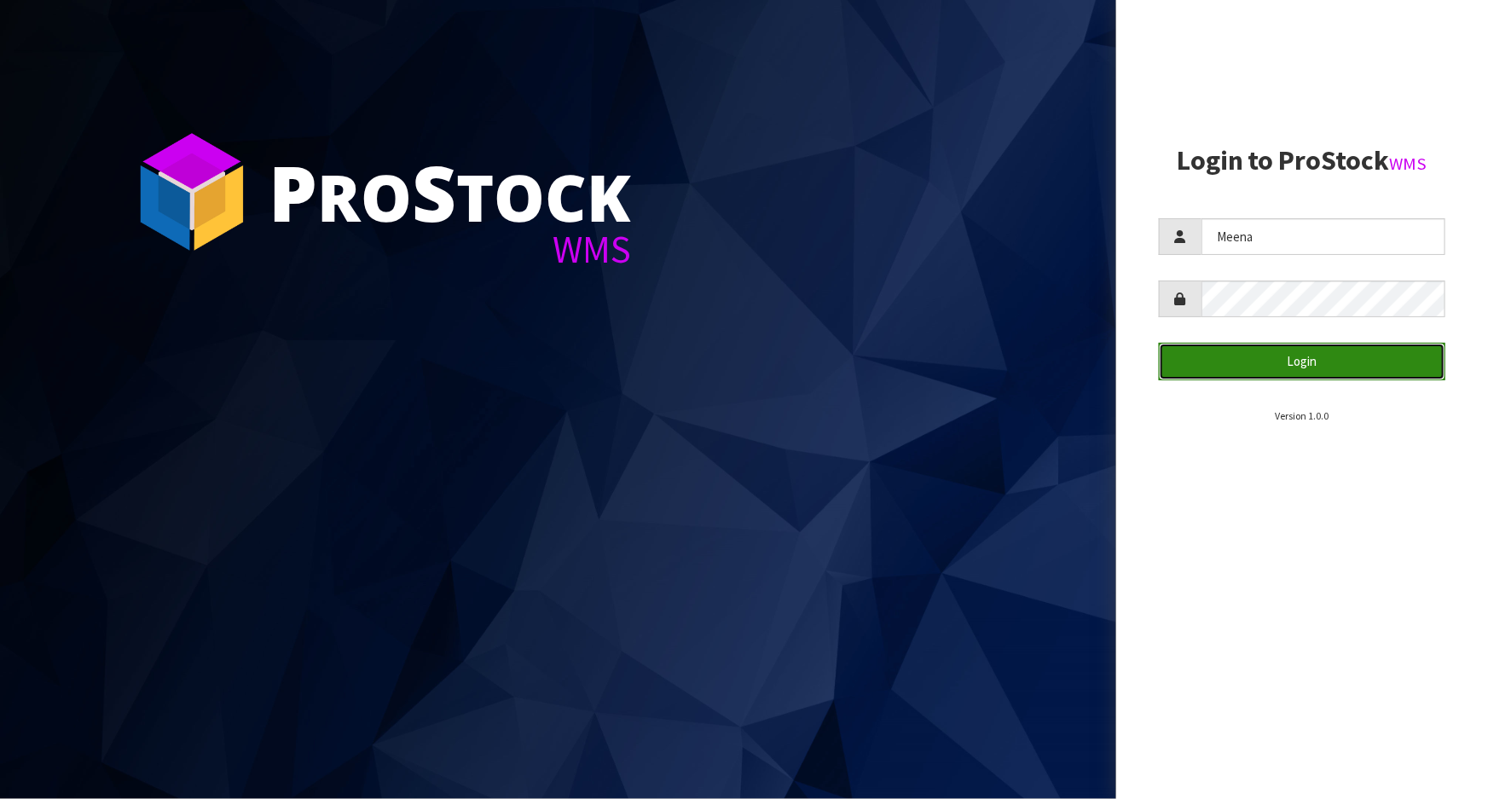
click at [1288, 359] on button "Login" at bounding box center [1302, 361] width 286 height 37
click at [1288, 360] on button "Login" at bounding box center [1302, 361] width 286 height 37
